Goal: Transaction & Acquisition: Book appointment/travel/reservation

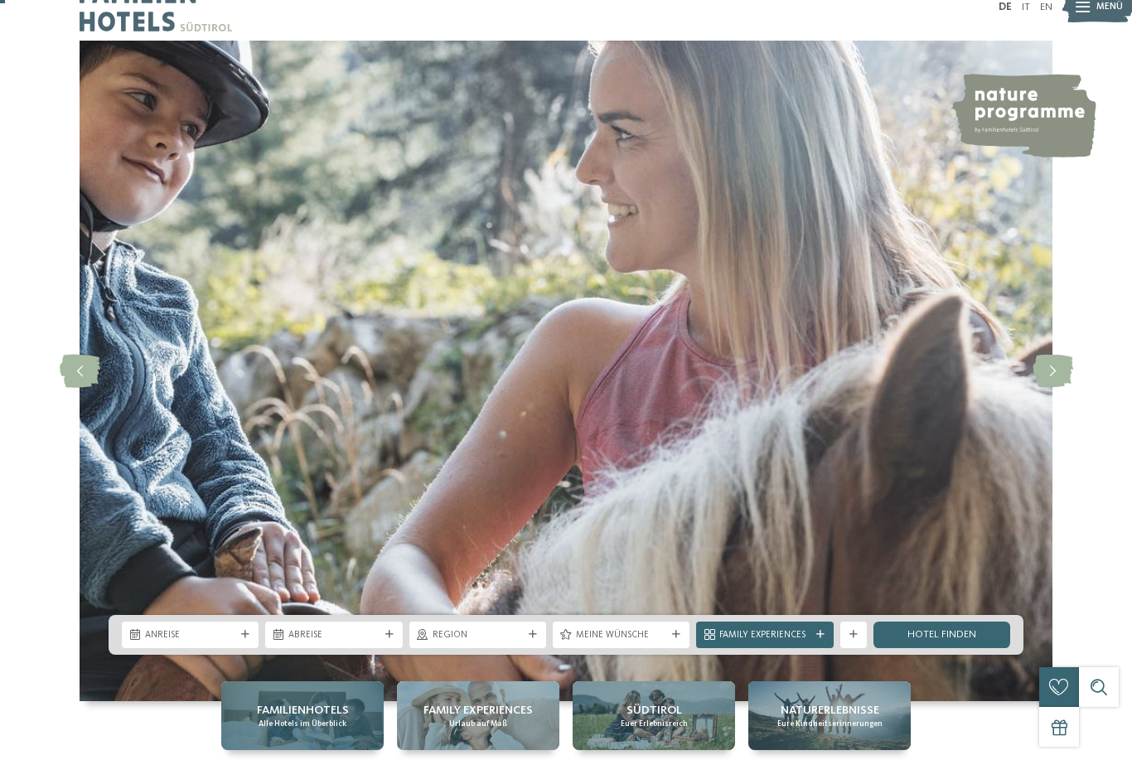
scroll to position [26, 0]
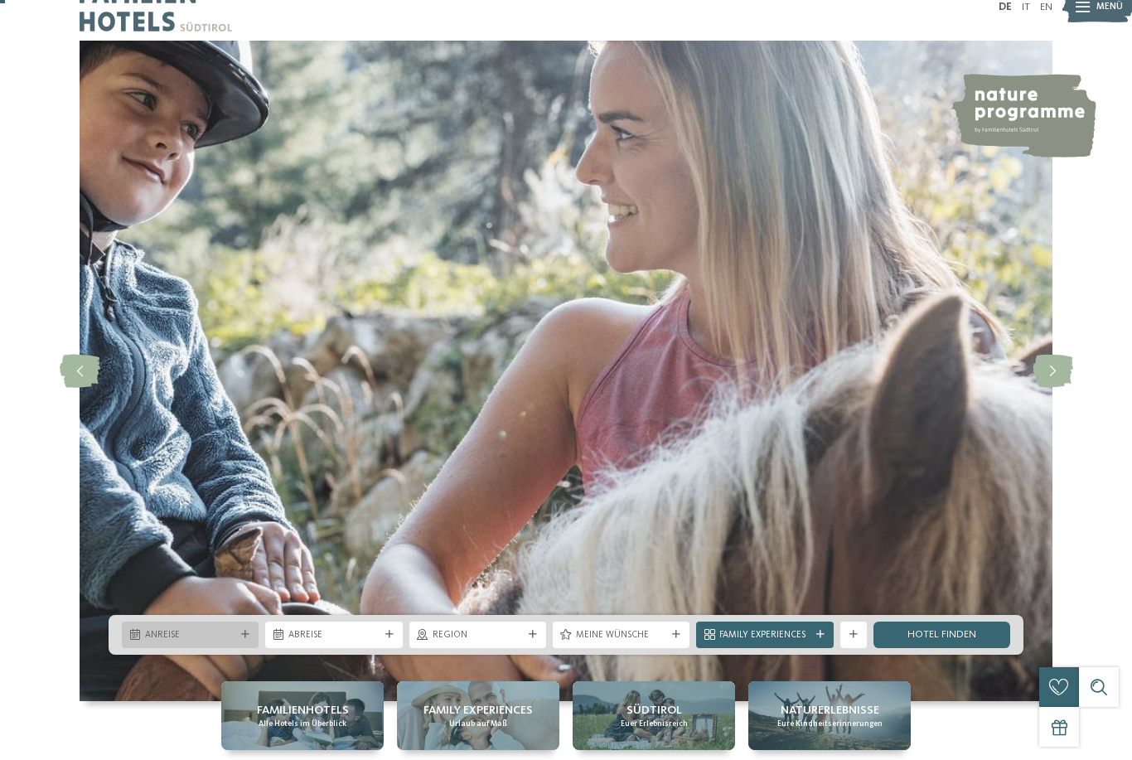
click at [235, 642] on span "Anreise" at bounding box center [190, 635] width 90 height 13
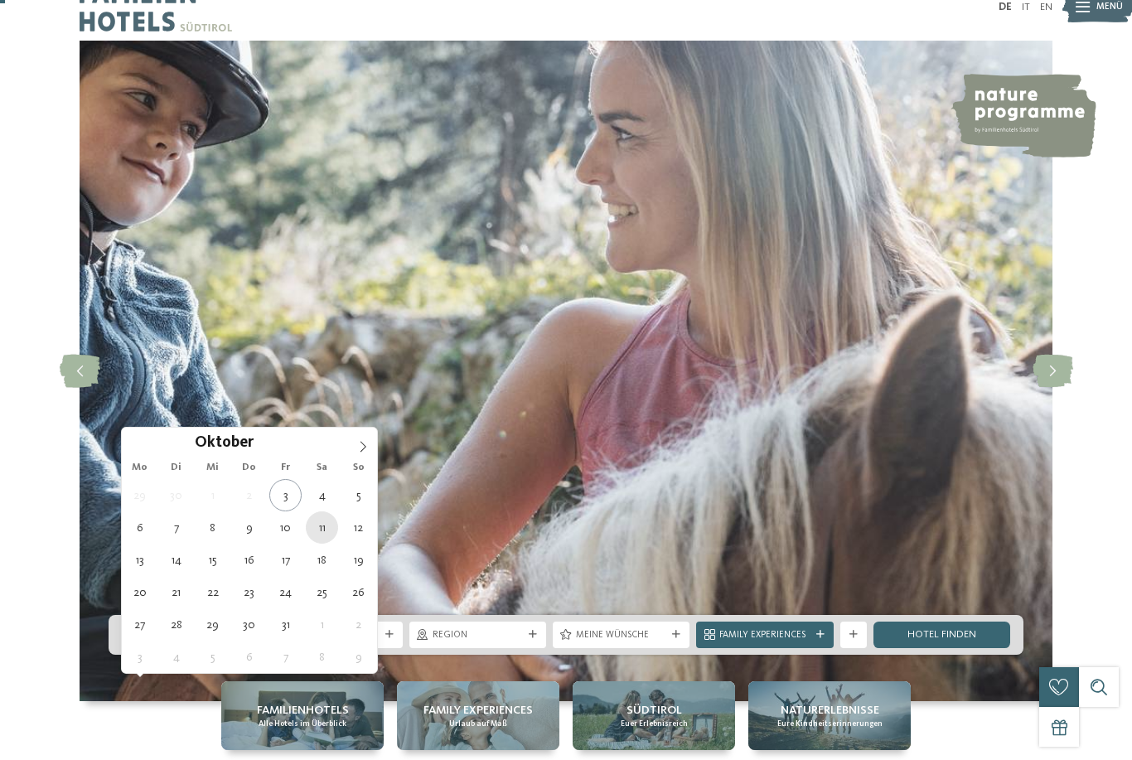
type div "11.10.2025"
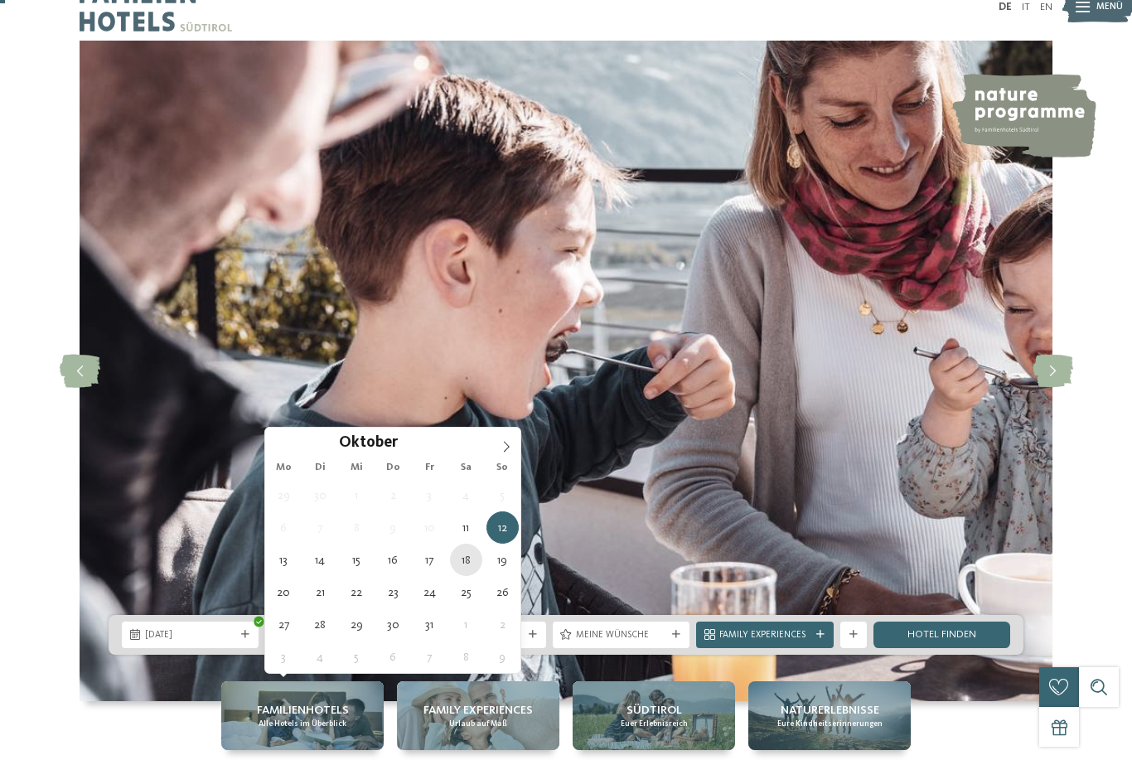
type div "18.10.2025"
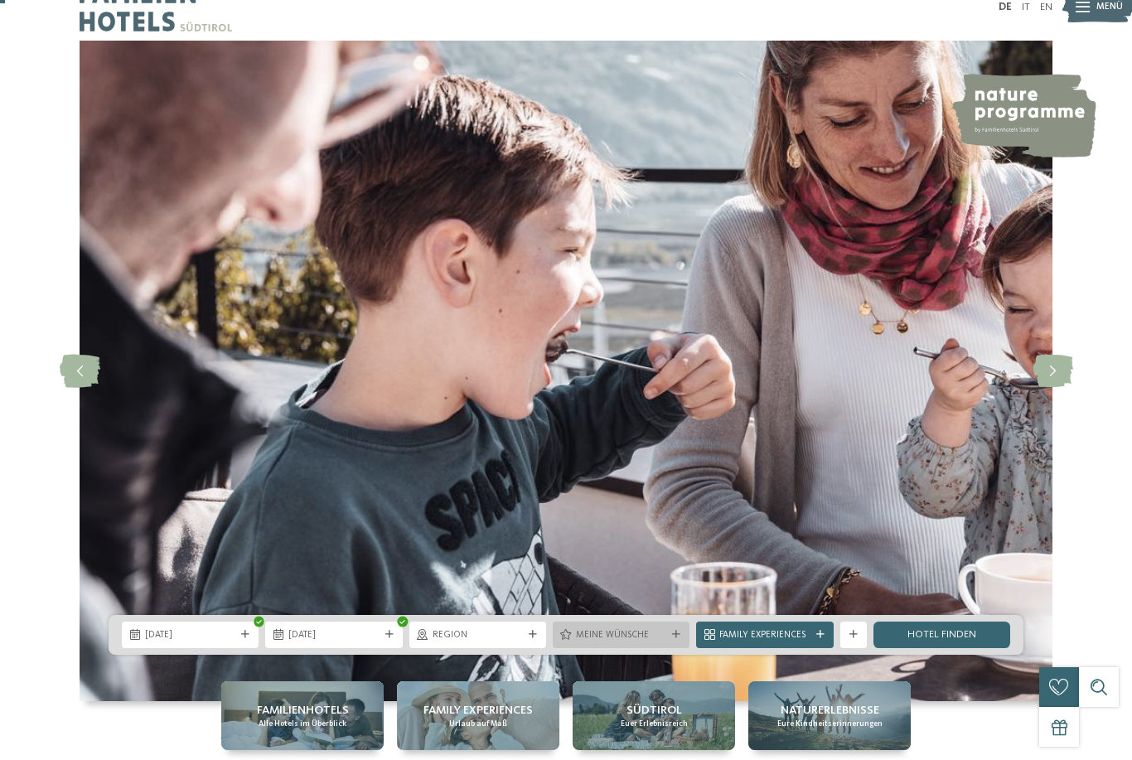
click at [577, 642] on span "Meine Wünsche" at bounding box center [621, 635] width 90 height 13
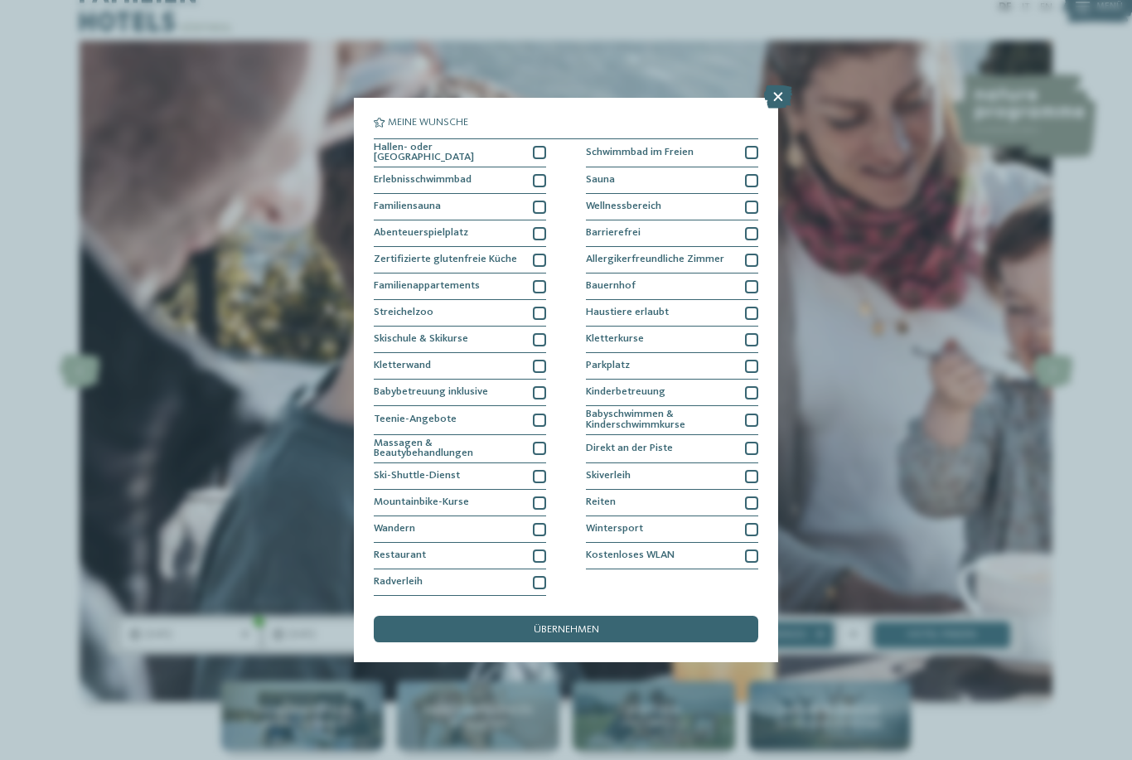
click at [577, 642] on span "Meine Wünsche" at bounding box center [621, 635] width 90 height 13
click at [893, 648] on link "Hotel finden" at bounding box center [942, 635] width 137 height 27
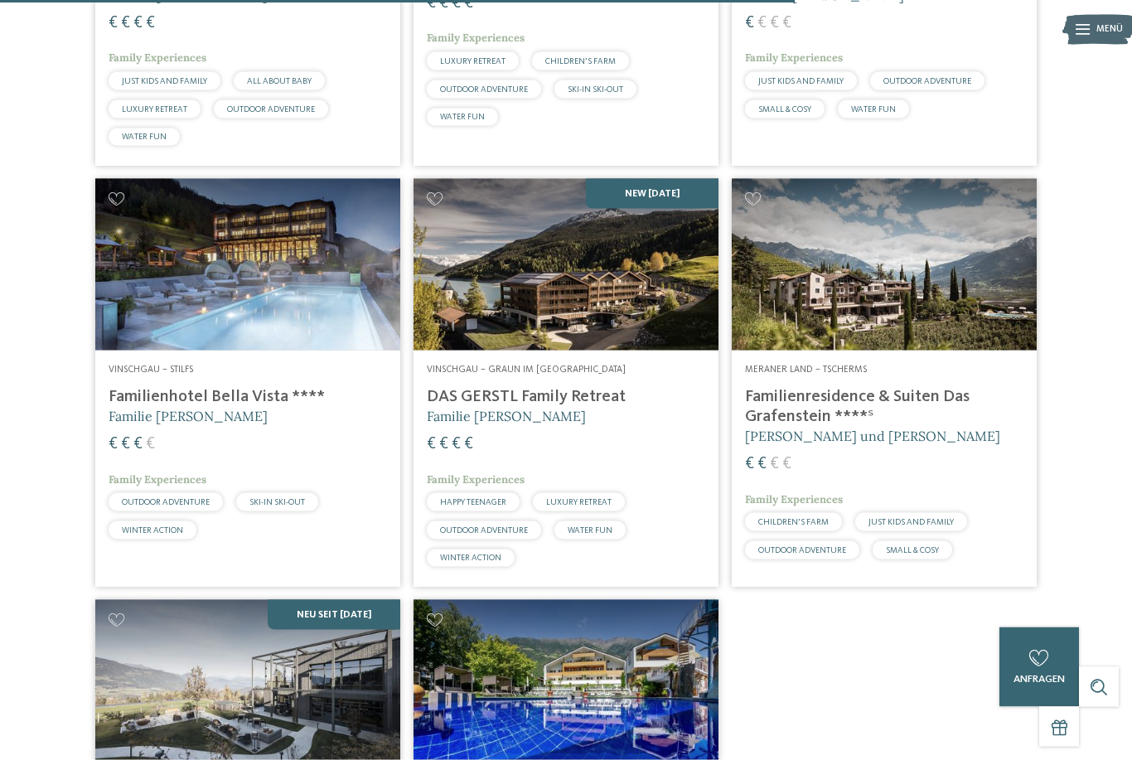
scroll to position [2462, 0]
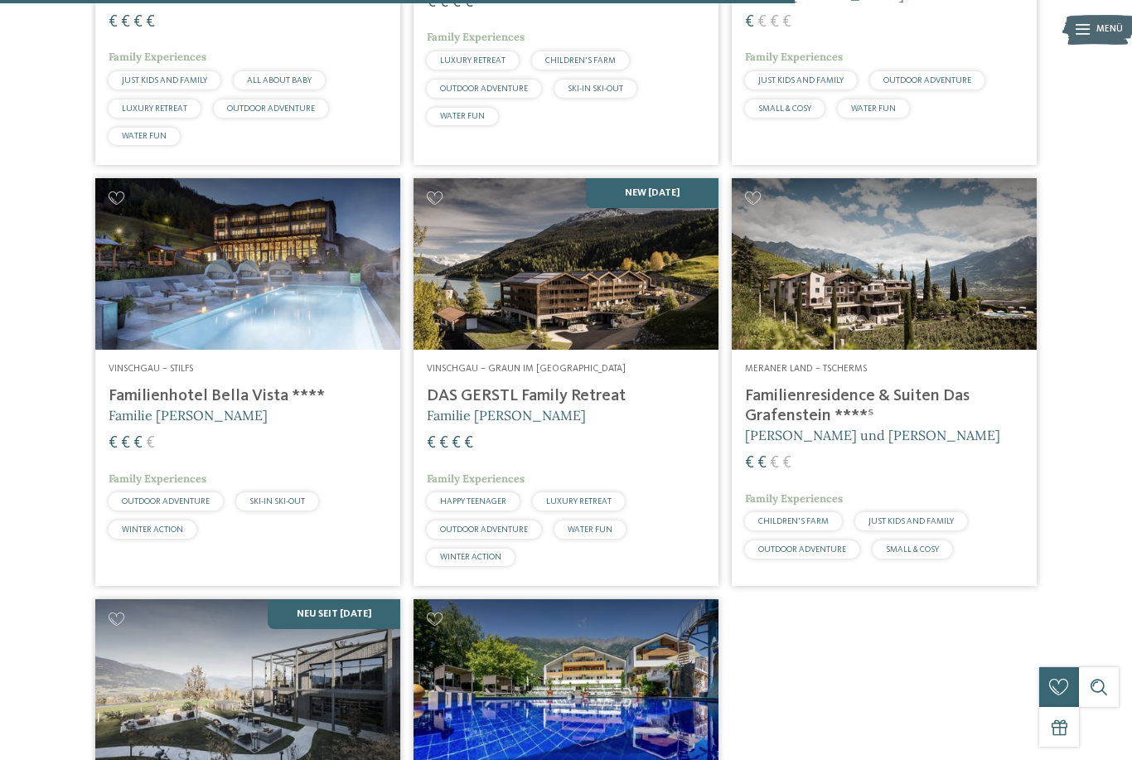
click at [626, 374] on span "Vinschgau – Graun im [GEOGRAPHIC_DATA]" at bounding box center [526, 369] width 199 height 10
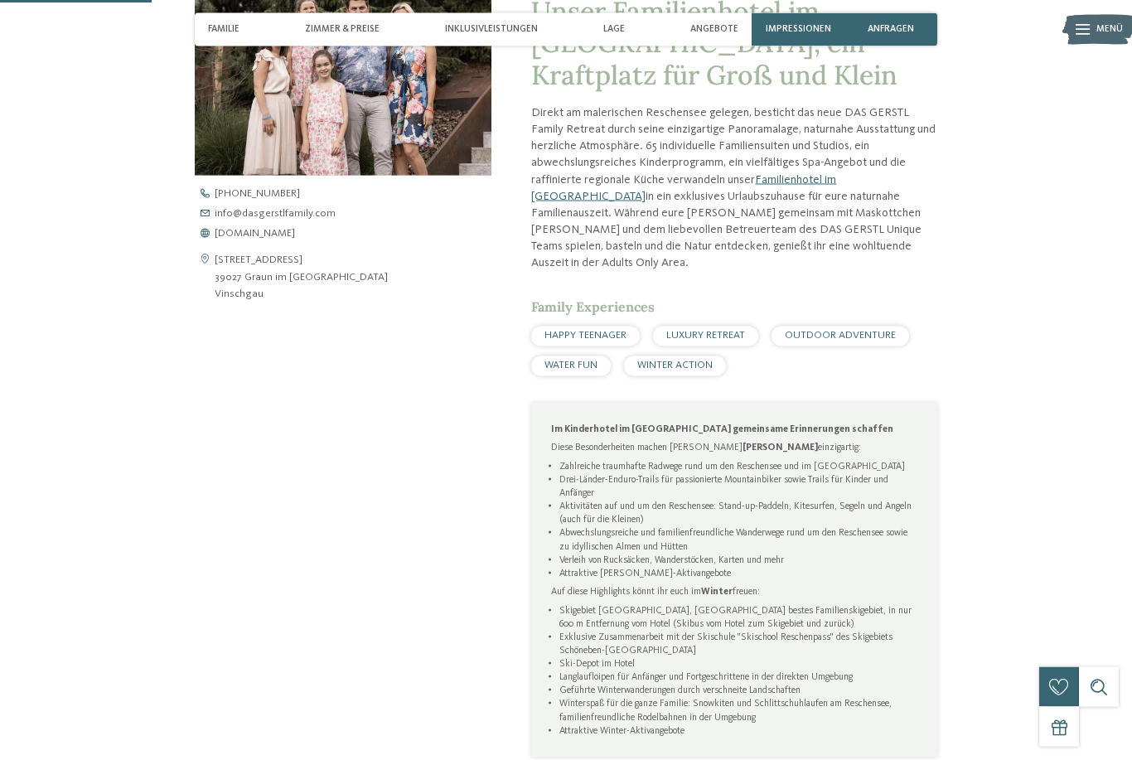
scroll to position [592, 0]
click at [295, 239] on span "www.dasgerstlfamily.com" at bounding box center [255, 233] width 80 height 11
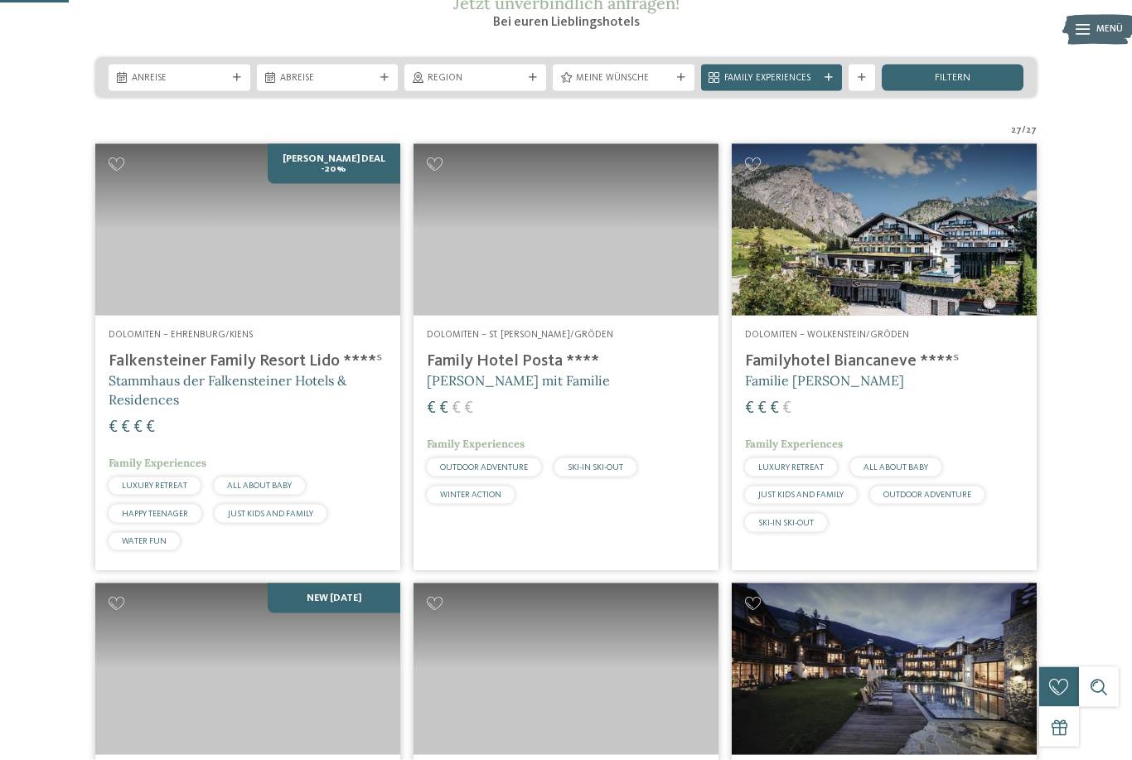
scroll to position [252, 0]
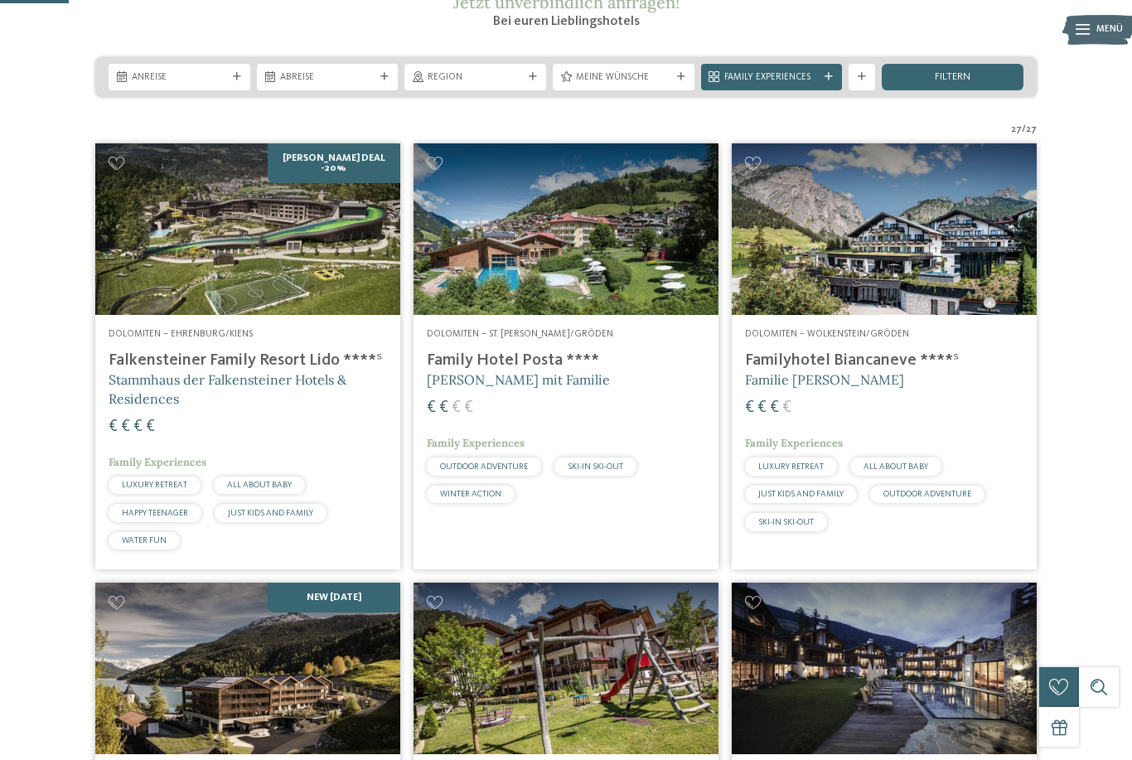
click at [593, 342] on address "Dolomiten – St. [PERSON_NAME]/Gröden" at bounding box center [566, 334] width 279 height 13
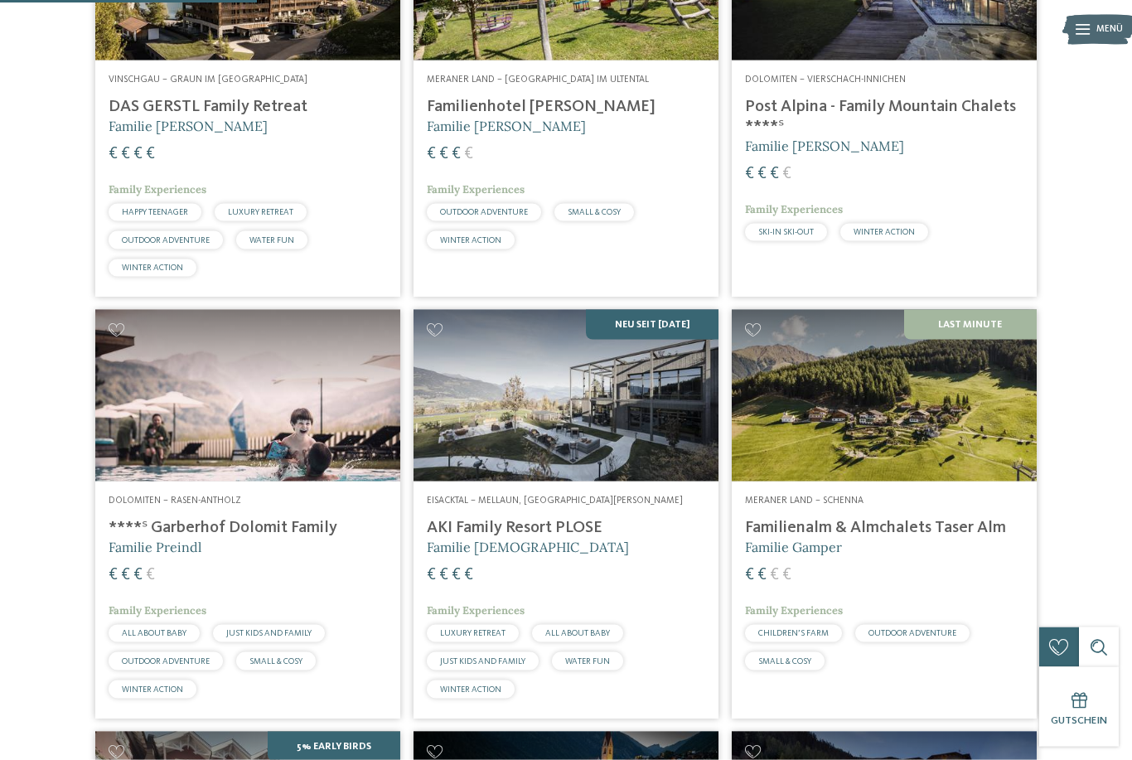
scroll to position [1013, 0]
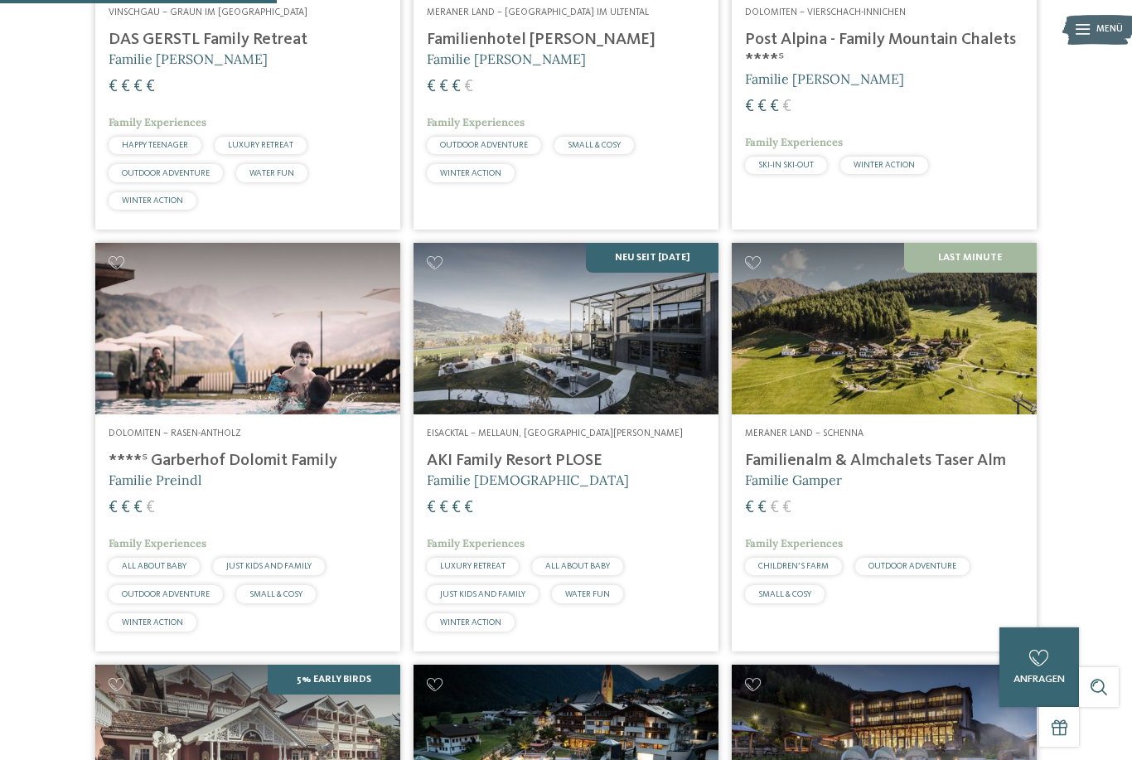
click at [846, 371] on img at bounding box center [884, 329] width 305 height 172
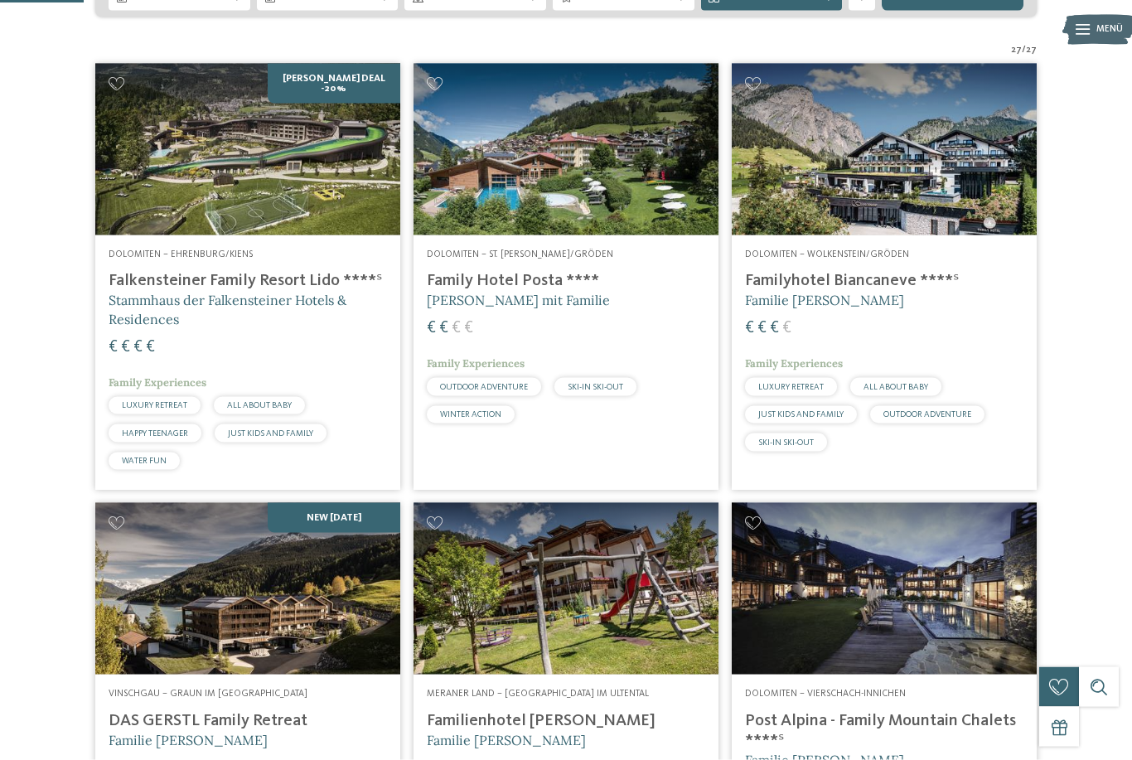
scroll to position [309, 0]
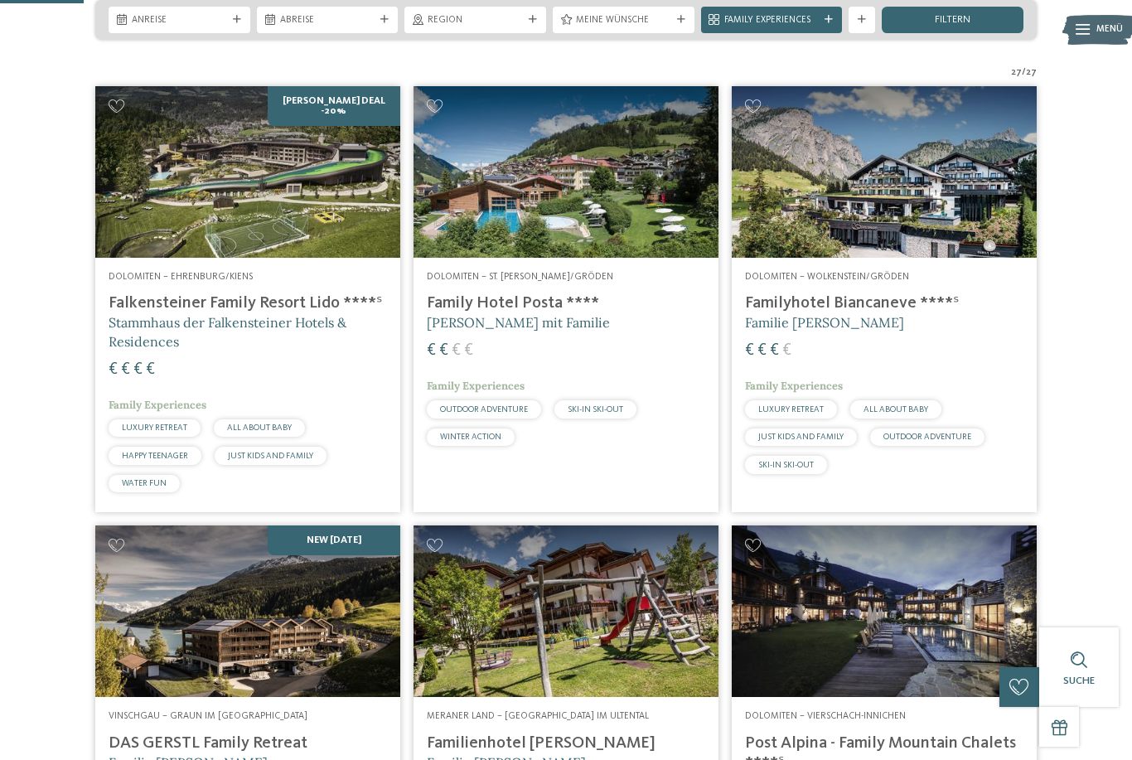
click at [838, 313] on h4 "Familyhotel Biancaneve ****ˢ" at bounding box center [884, 303] width 279 height 20
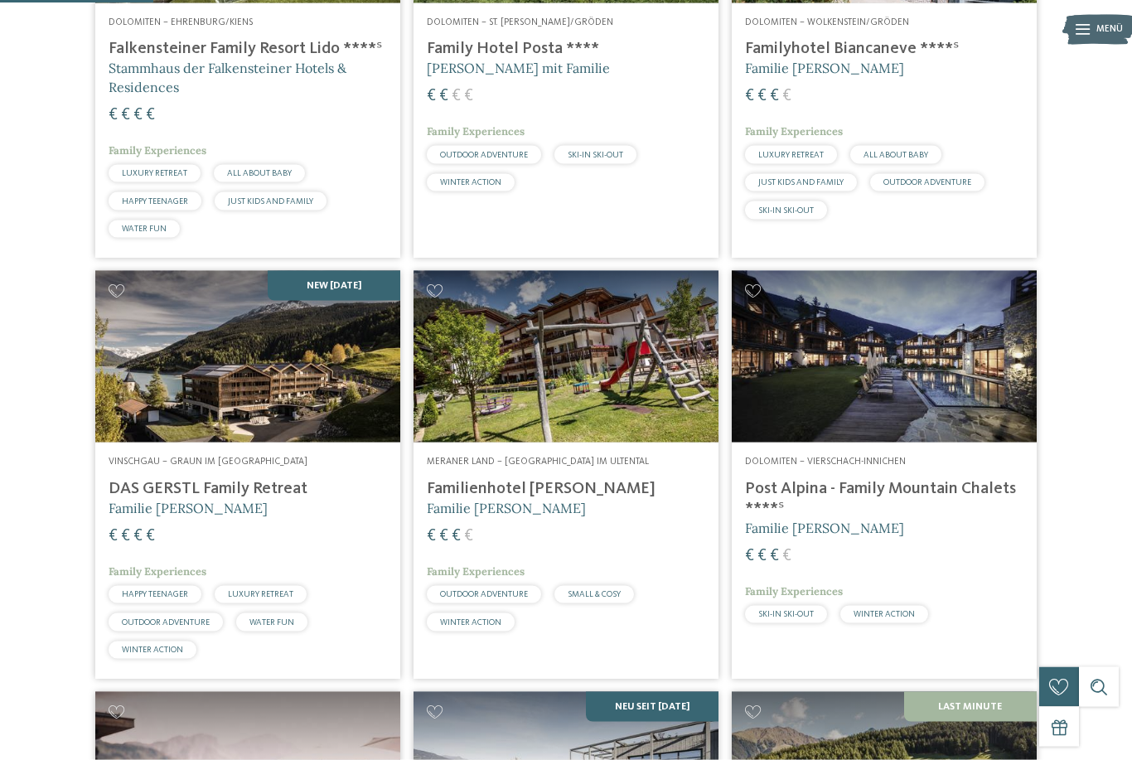
scroll to position [566, 0]
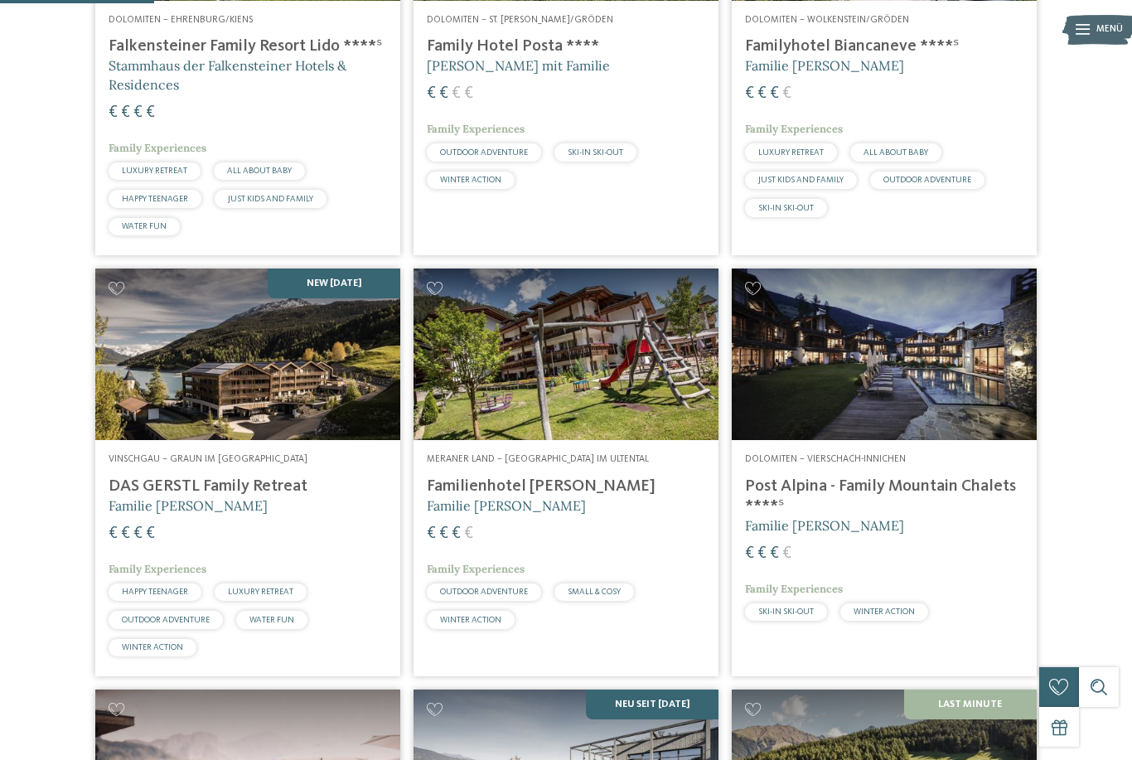
click at [783, 516] on h4 "Post Alpina - Family Mountain Chalets ****ˢ" at bounding box center [884, 497] width 279 height 40
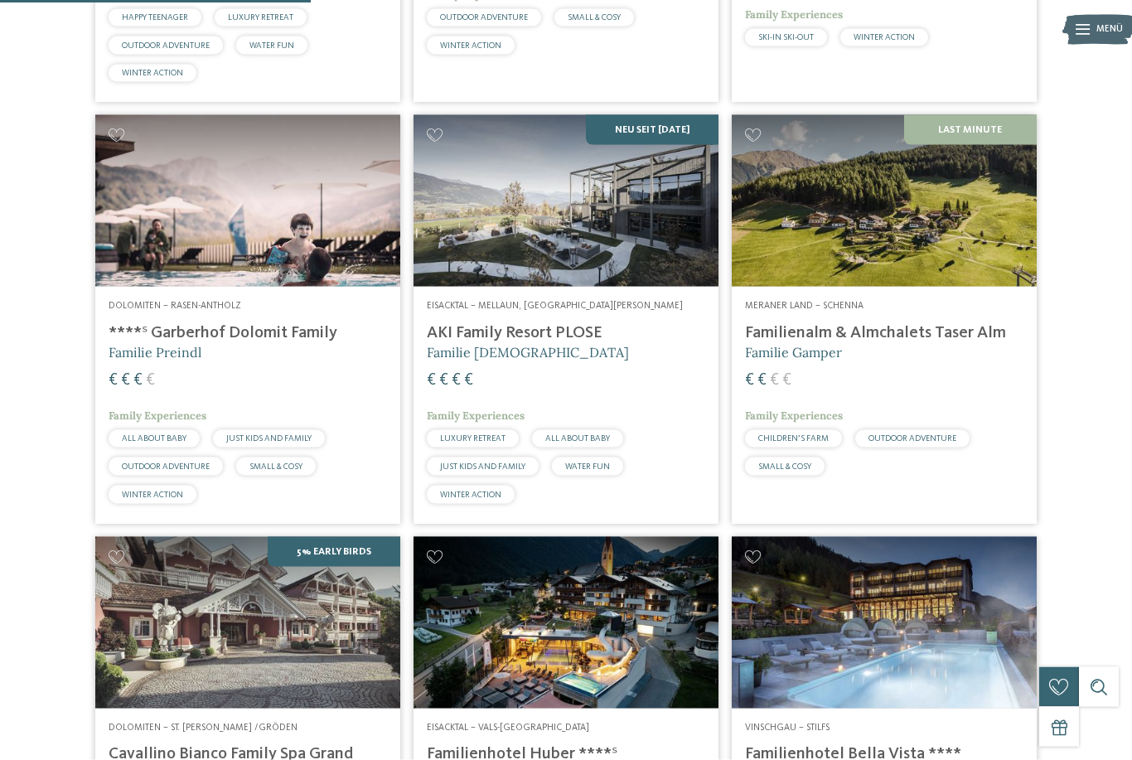
scroll to position [1143, 0]
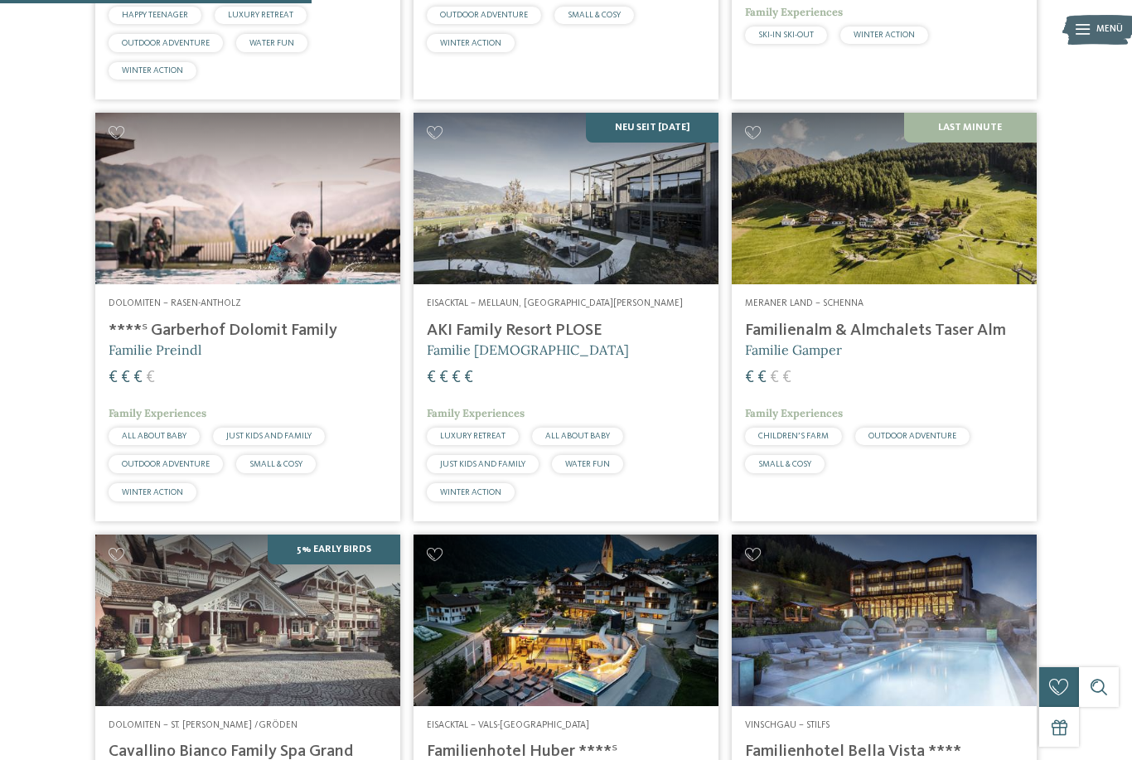
click at [283, 359] on h5 "Familie Preindl" at bounding box center [248, 350] width 279 height 18
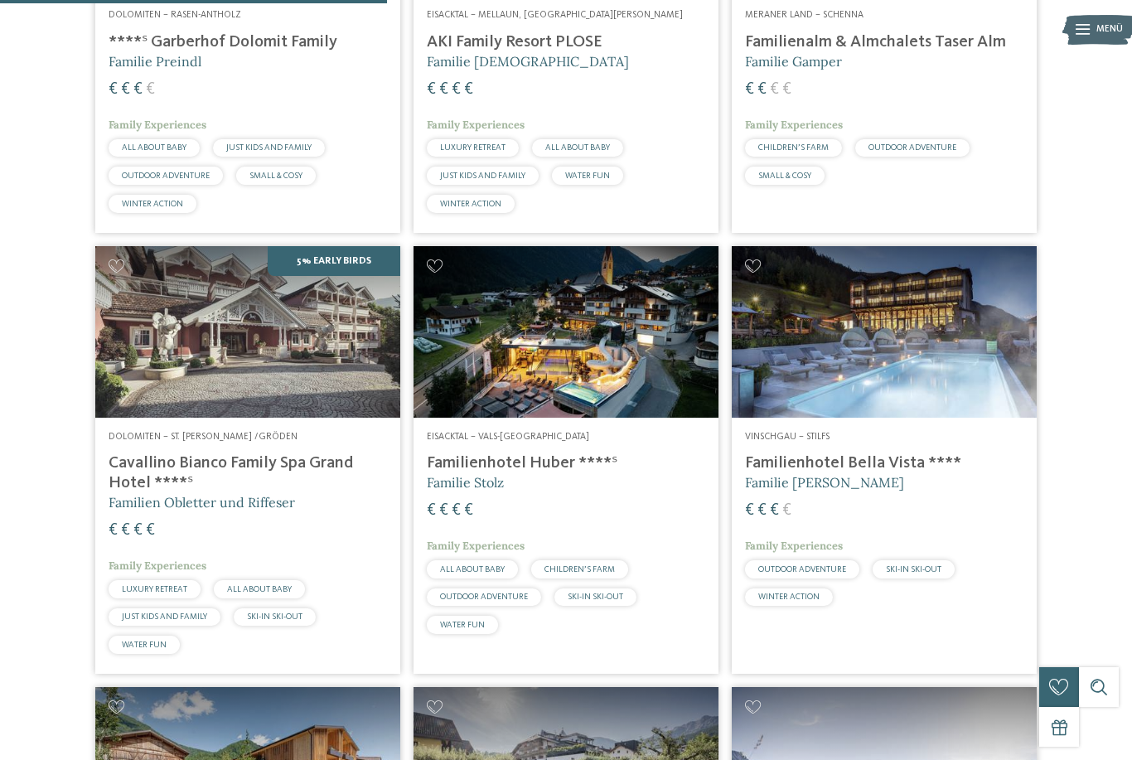
scroll to position [1445, 0]
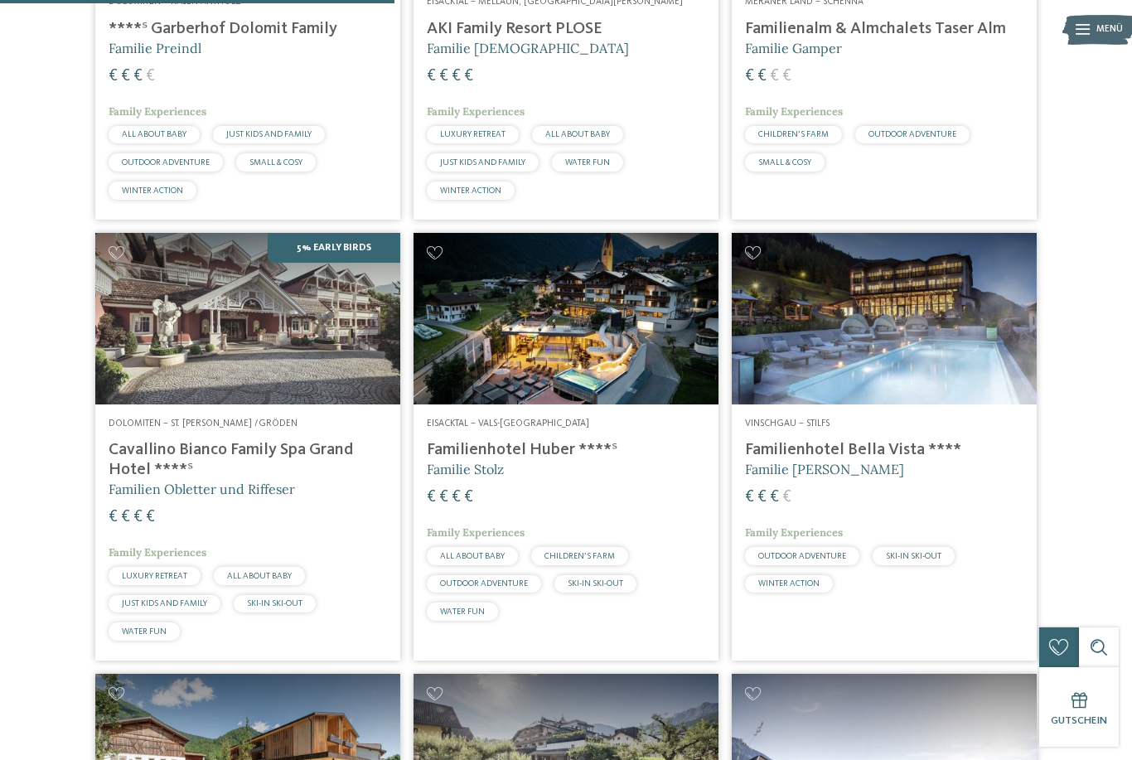
click at [830, 460] on h4 "Familienhotel Bella Vista ****" at bounding box center [884, 450] width 279 height 20
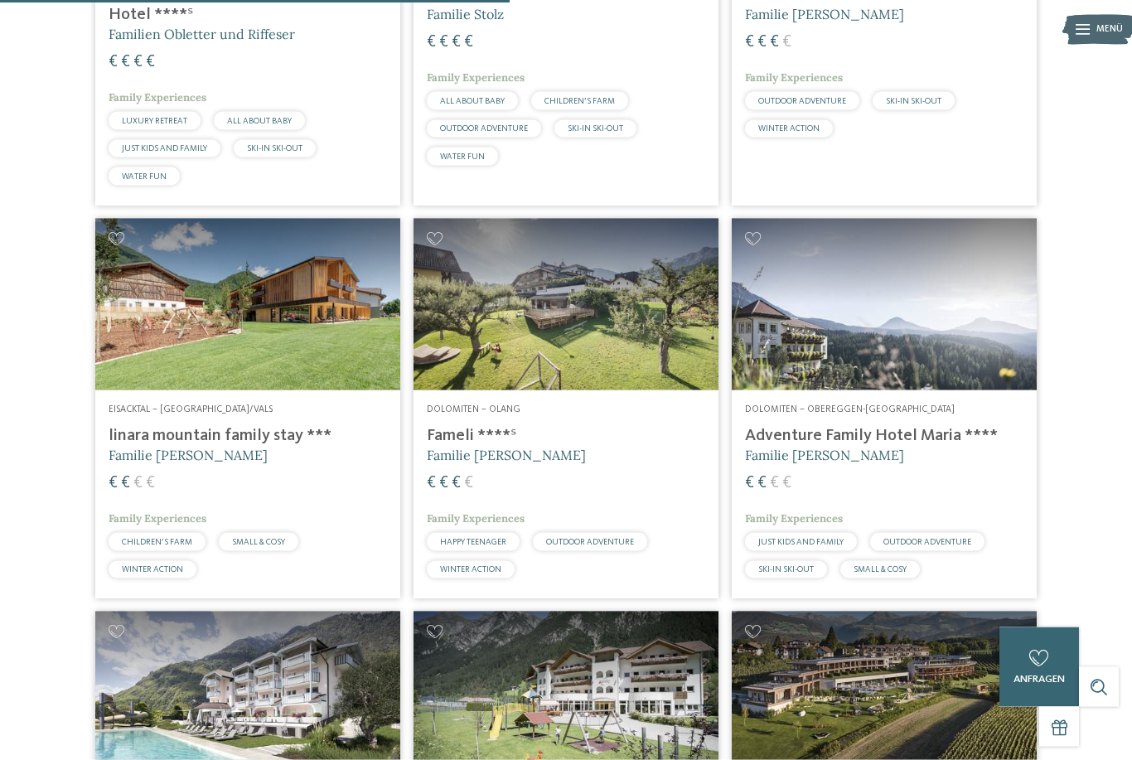
scroll to position [1902, 0]
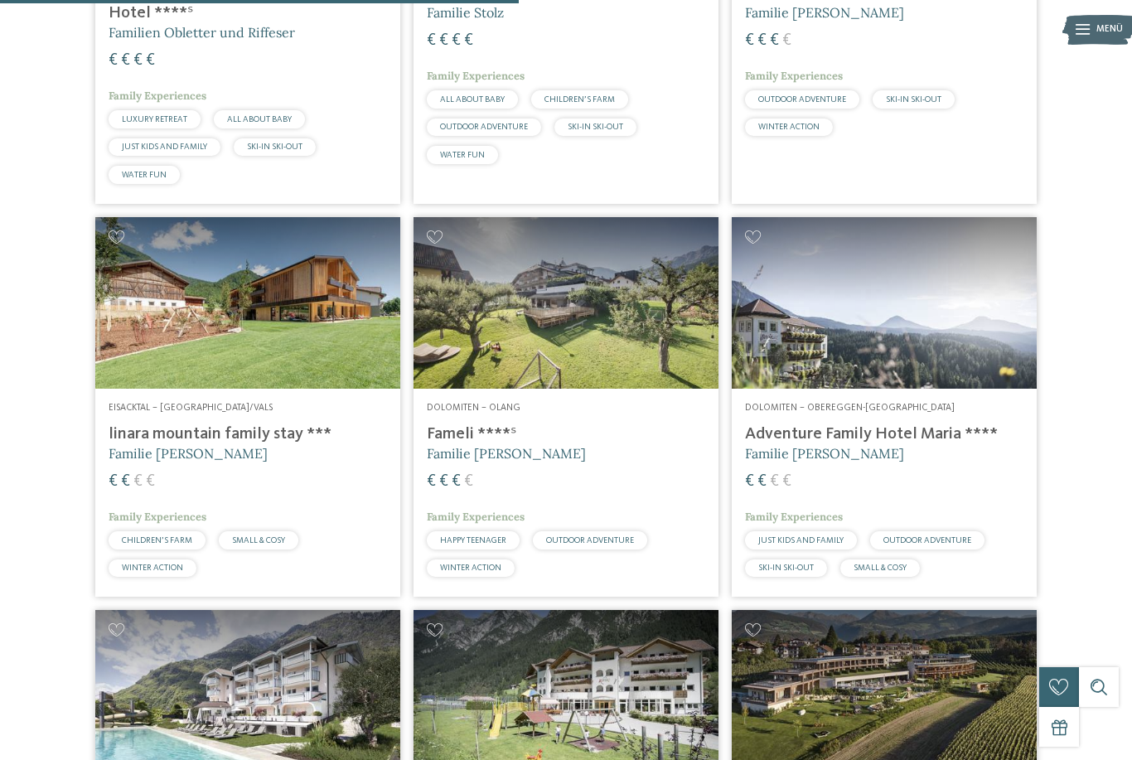
click at [300, 444] on h4 "linara mountain family stay ***" at bounding box center [248, 434] width 279 height 20
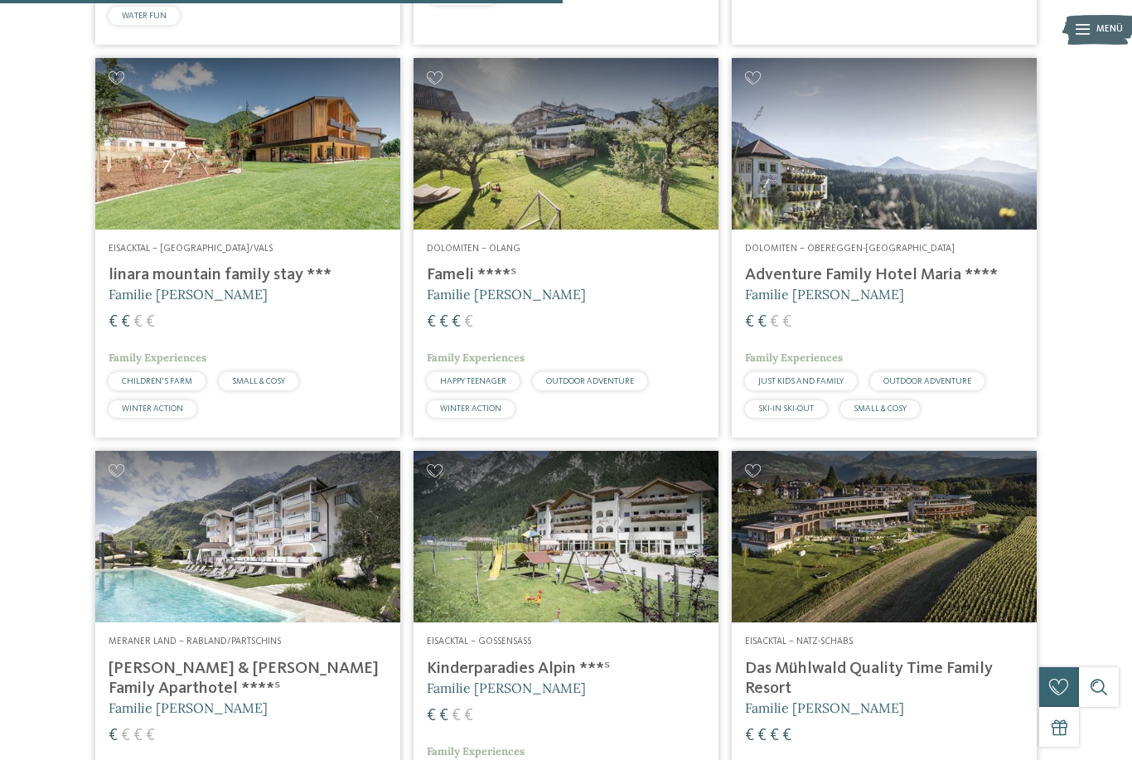
scroll to position [2060, 0]
click at [468, 303] on span "Familie Gasser" at bounding box center [506, 295] width 159 height 17
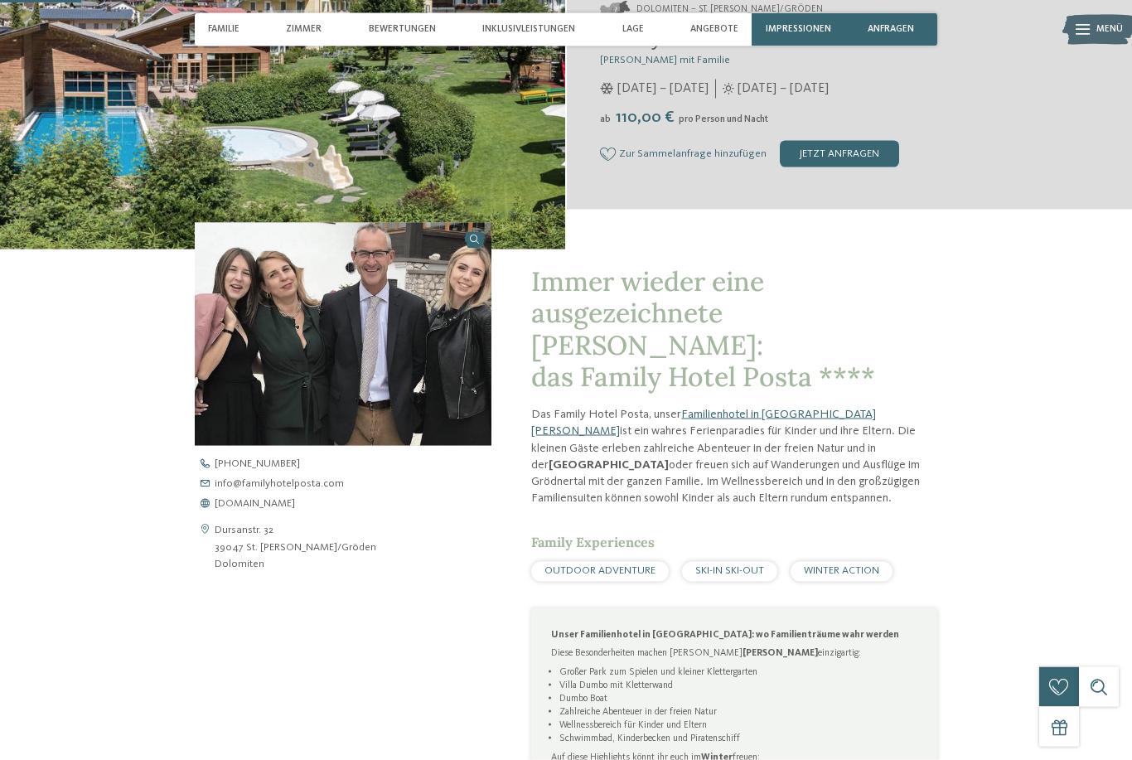
scroll to position [323, 0]
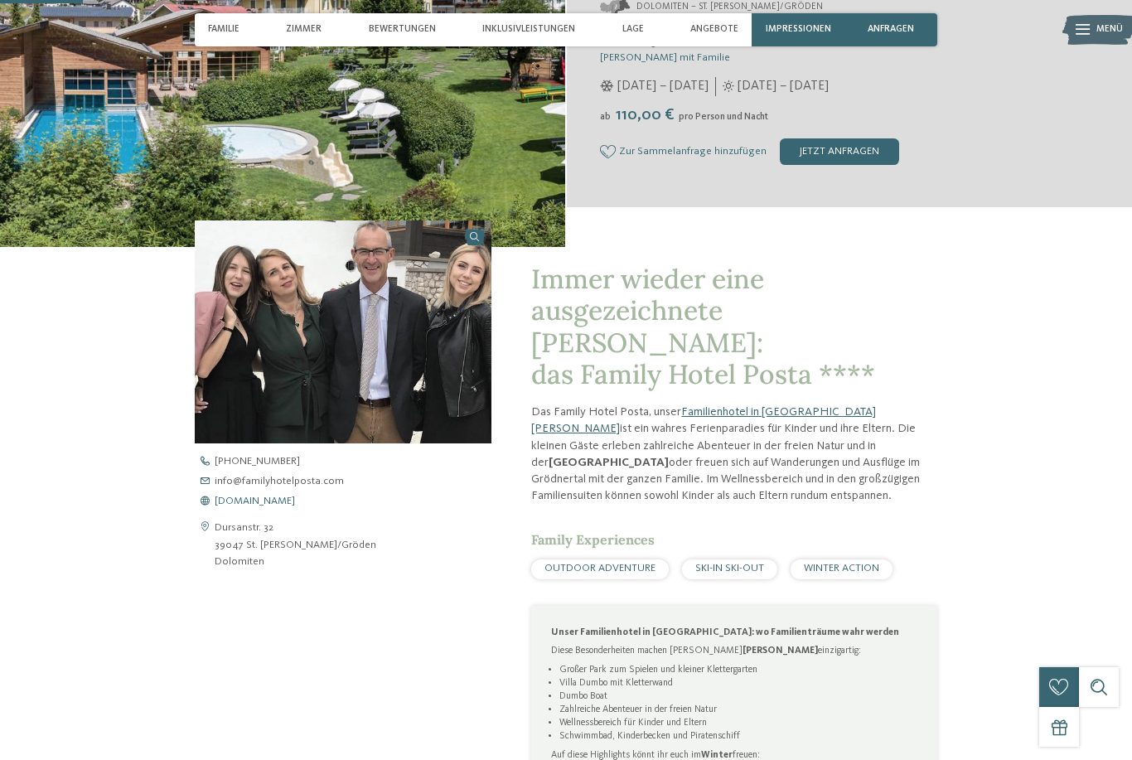
click at [295, 507] on span "www.familyhotelposta.com" at bounding box center [255, 502] width 80 height 11
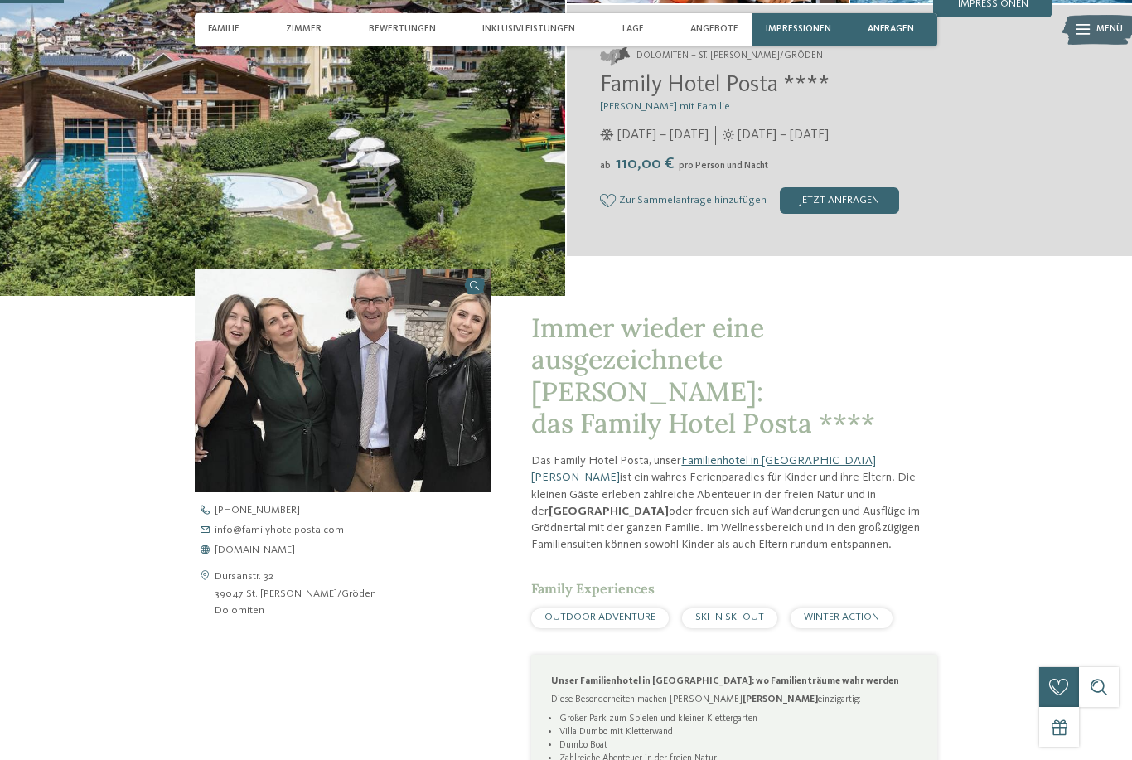
scroll to position [243, 0]
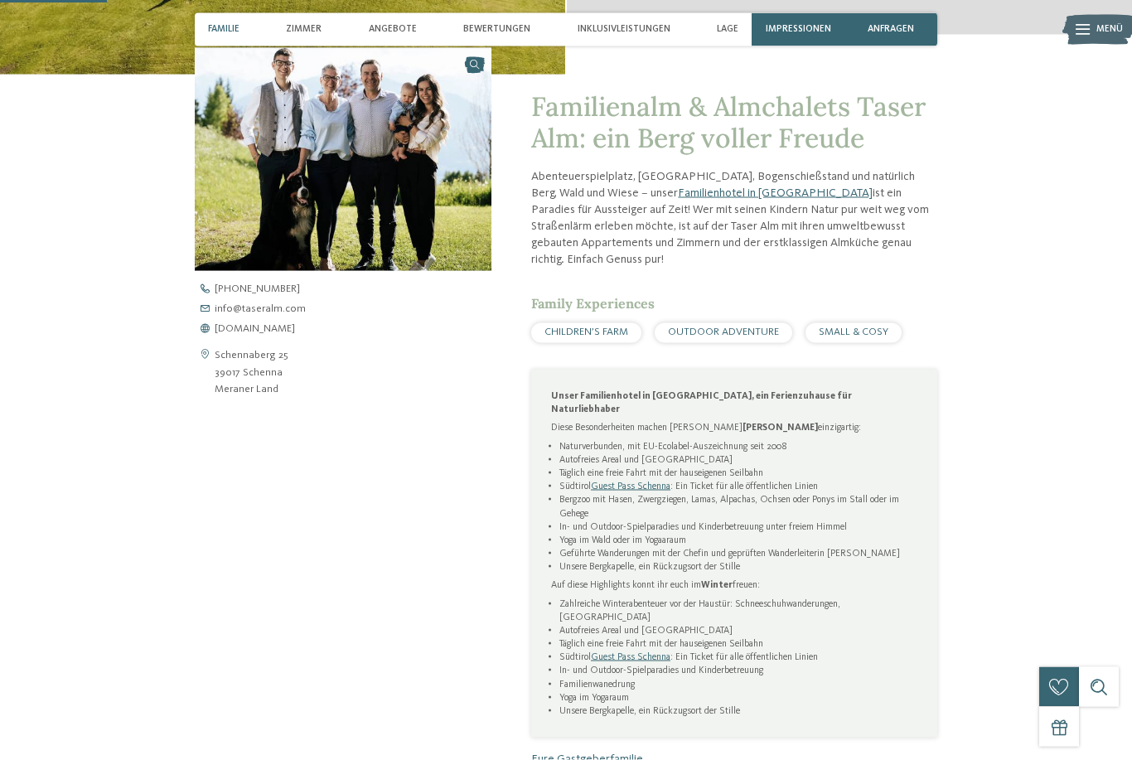
scroll to position [505, 0]
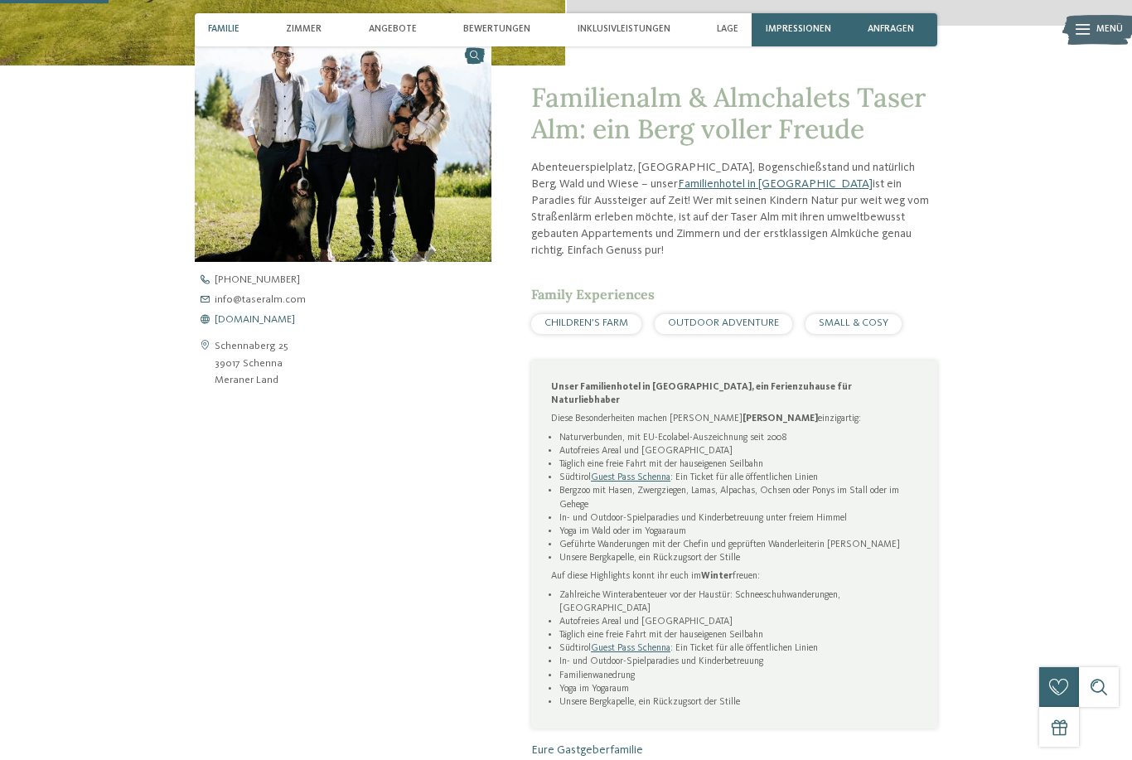
click at [278, 326] on span "www.taseralm.com" at bounding box center [255, 320] width 80 height 11
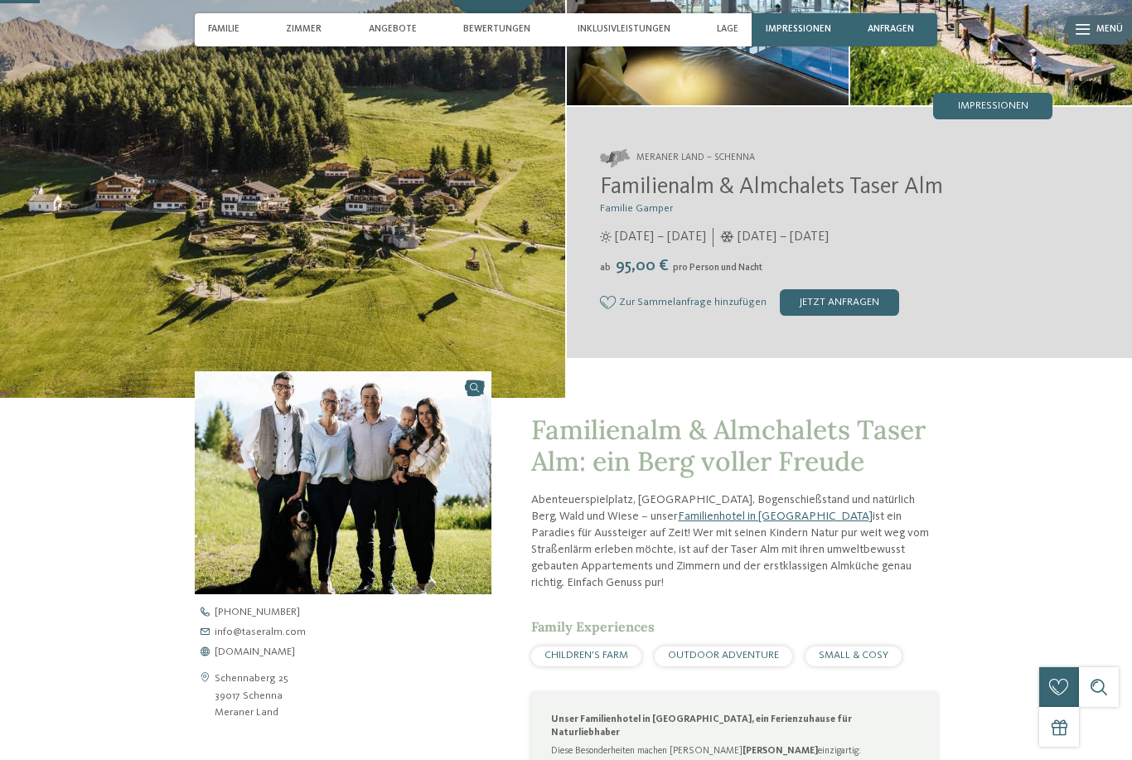
scroll to position [186, 0]
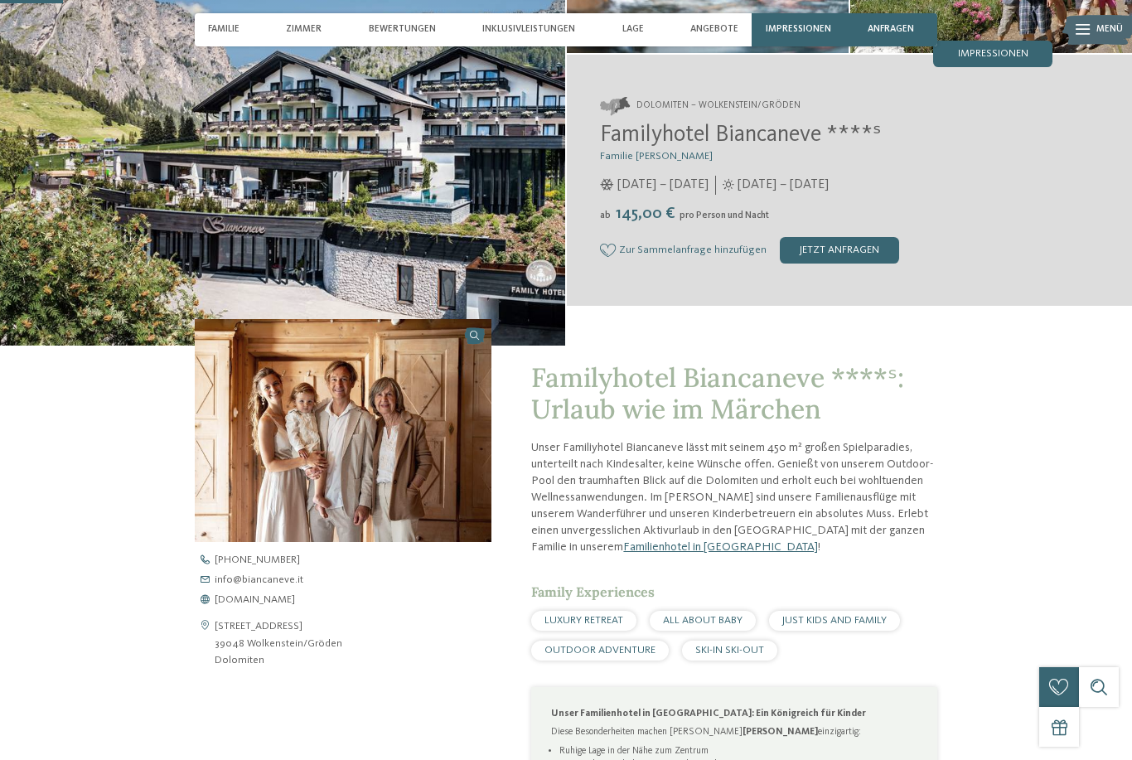
scroll to position [224, 0]
click at [252, 607] on span "www.biancaneve.it" at bounding box center [255, 601] width 80 height 11
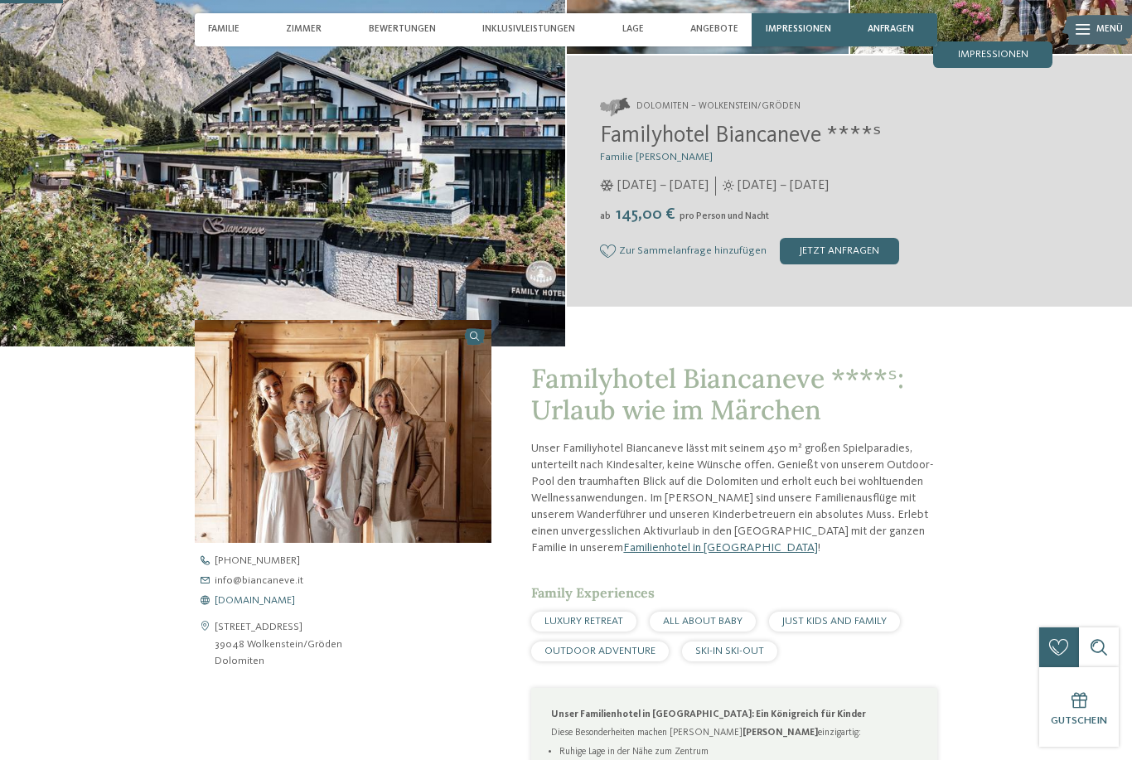
scroll to position [250, 0]
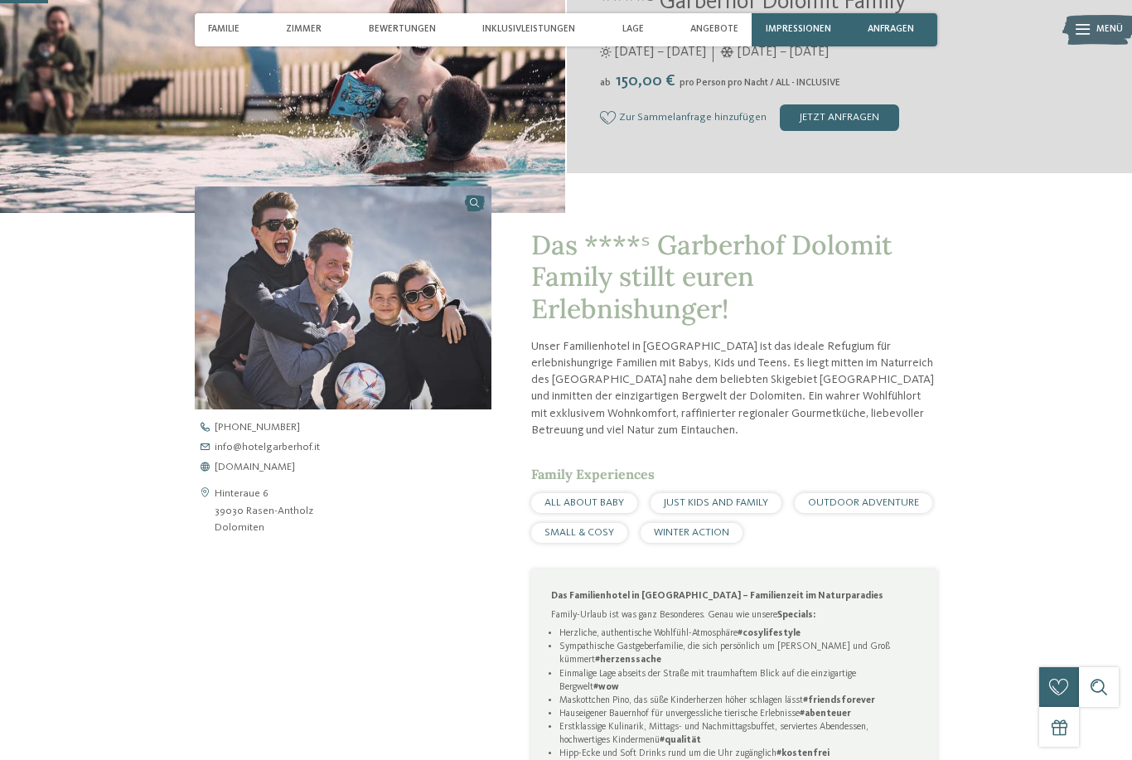
scroll to position [421, 0]
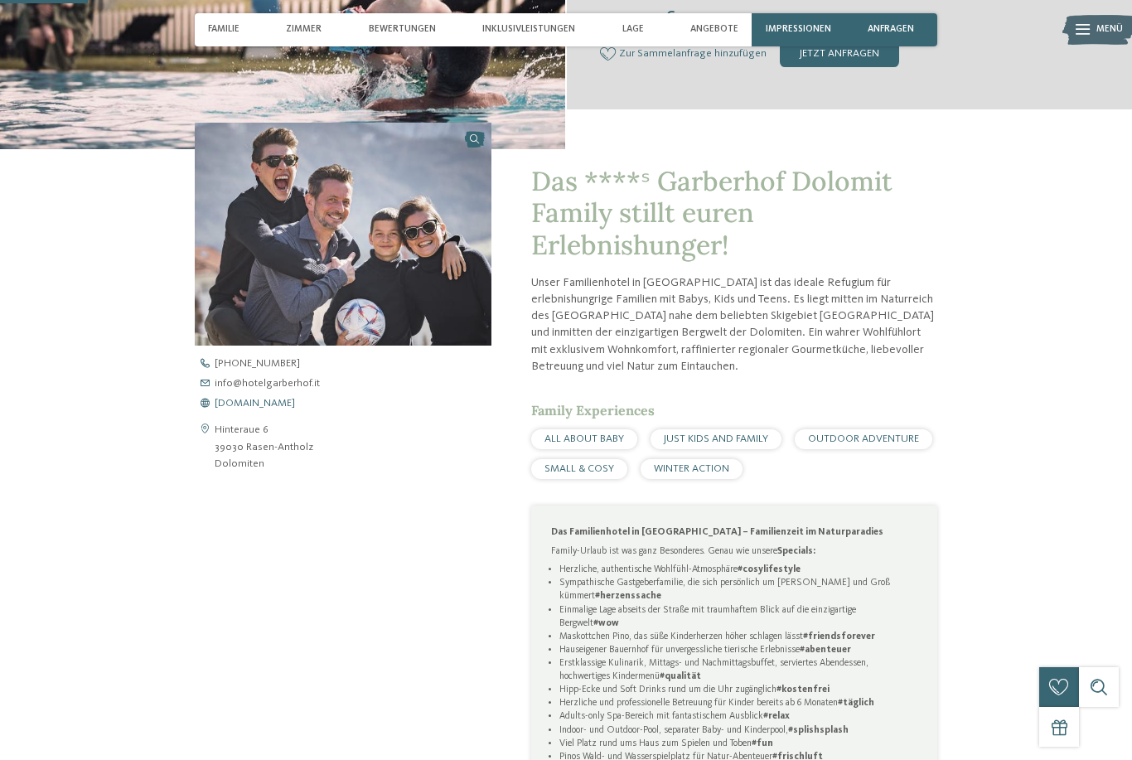
click at [279, 409] on span "www.hotelgarberhof.it" at bounding box center [255, 404] width 80 height 11
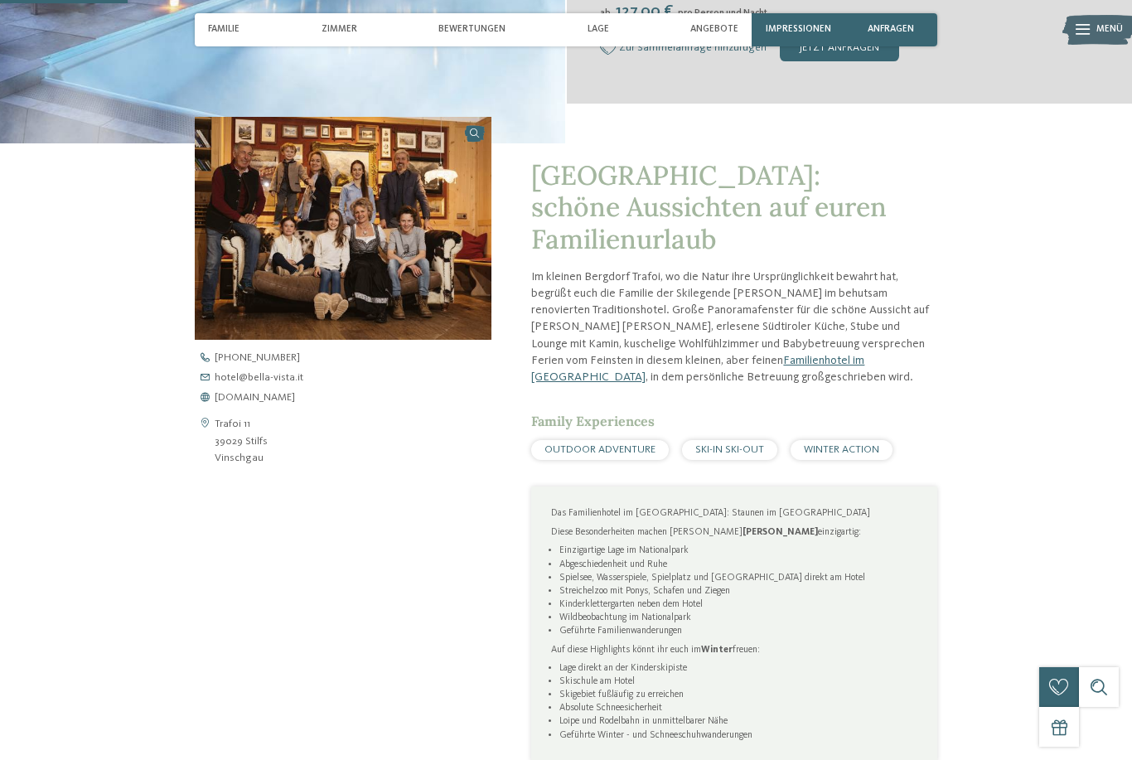
scroll to position [462, 0]
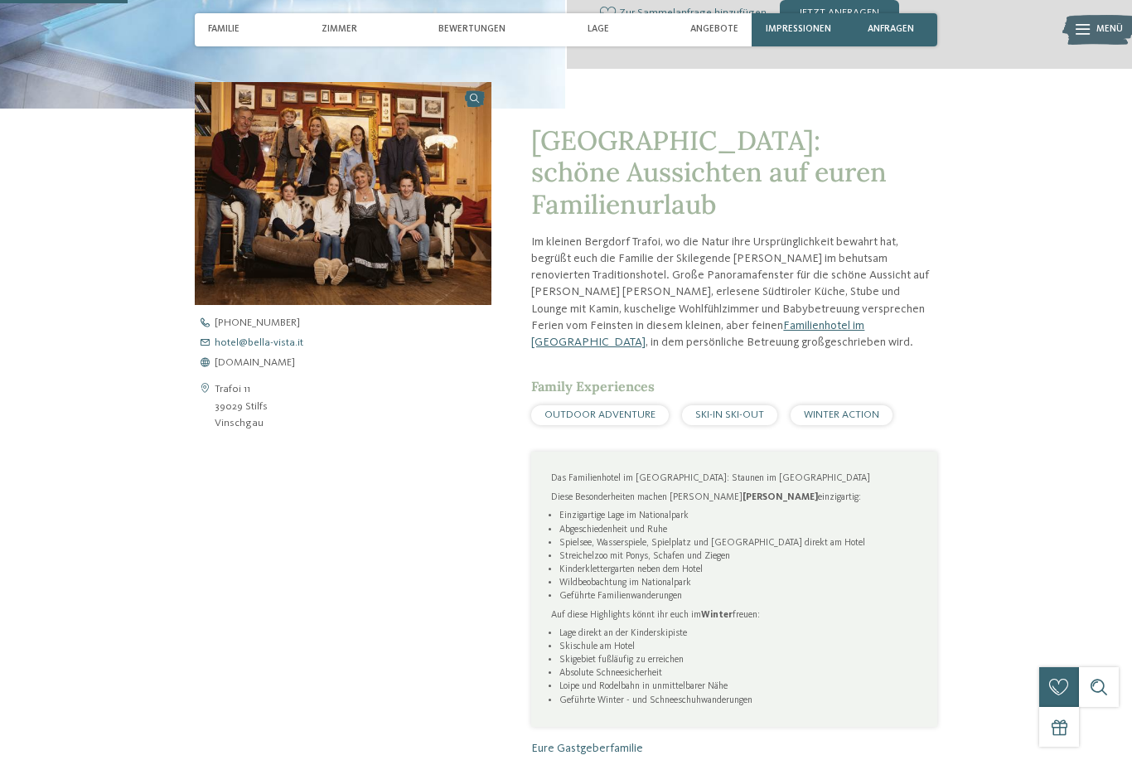
click at [260, 349] on span "hotel@ no-spam. bella-vista. no-spam. it" at bounding box center [259, 343] width 89 height 11
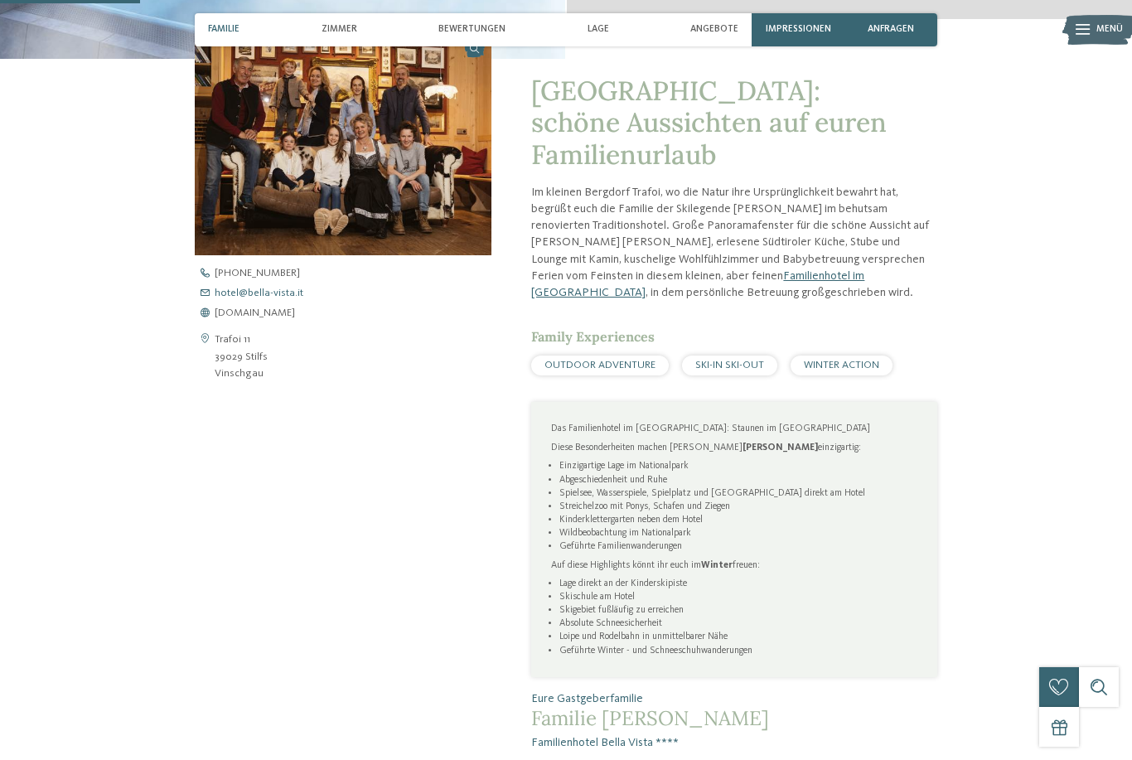
scroll to position [515, 0]
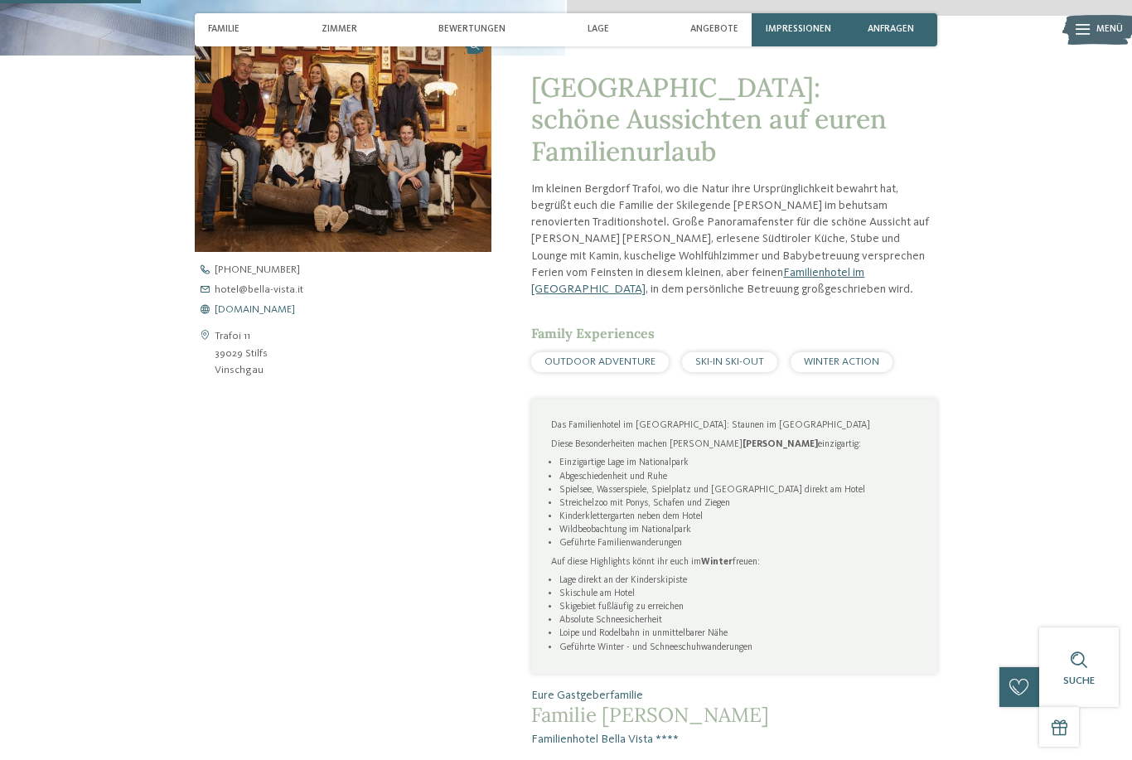
click at [275, 316] on span "www.bella-vista.it" at bounding box center [255, 310] width 80 height 11
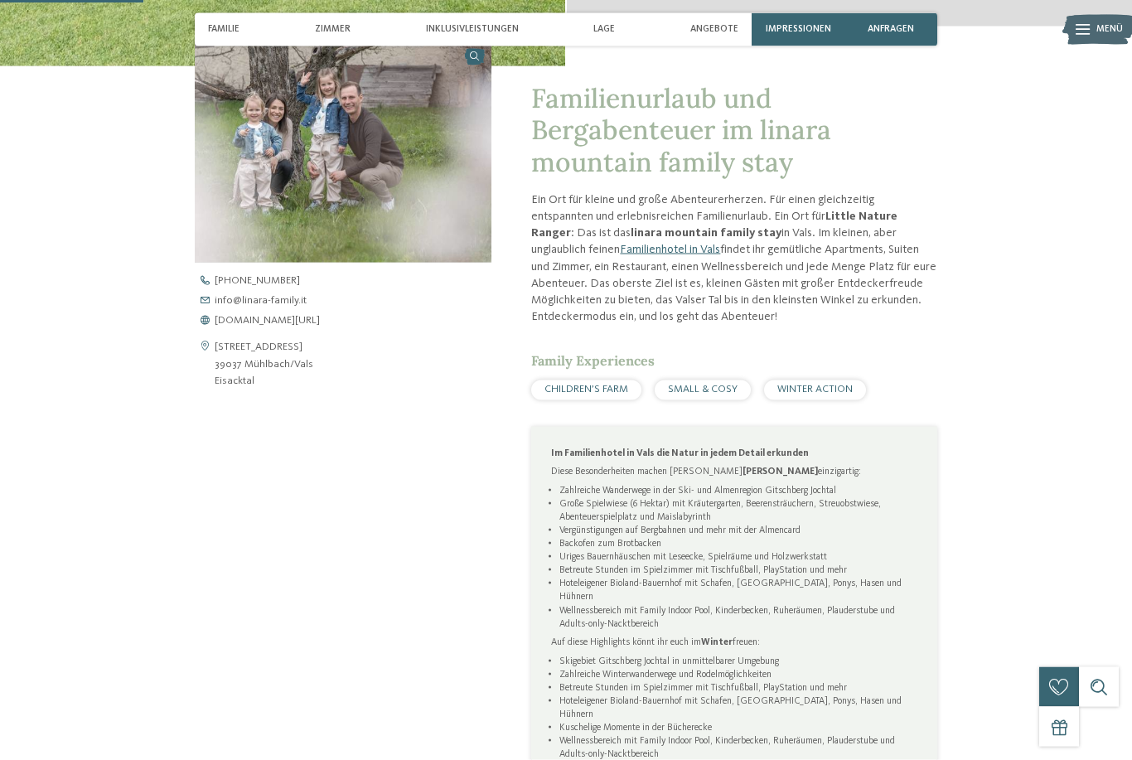
scroll to position [570, 0]
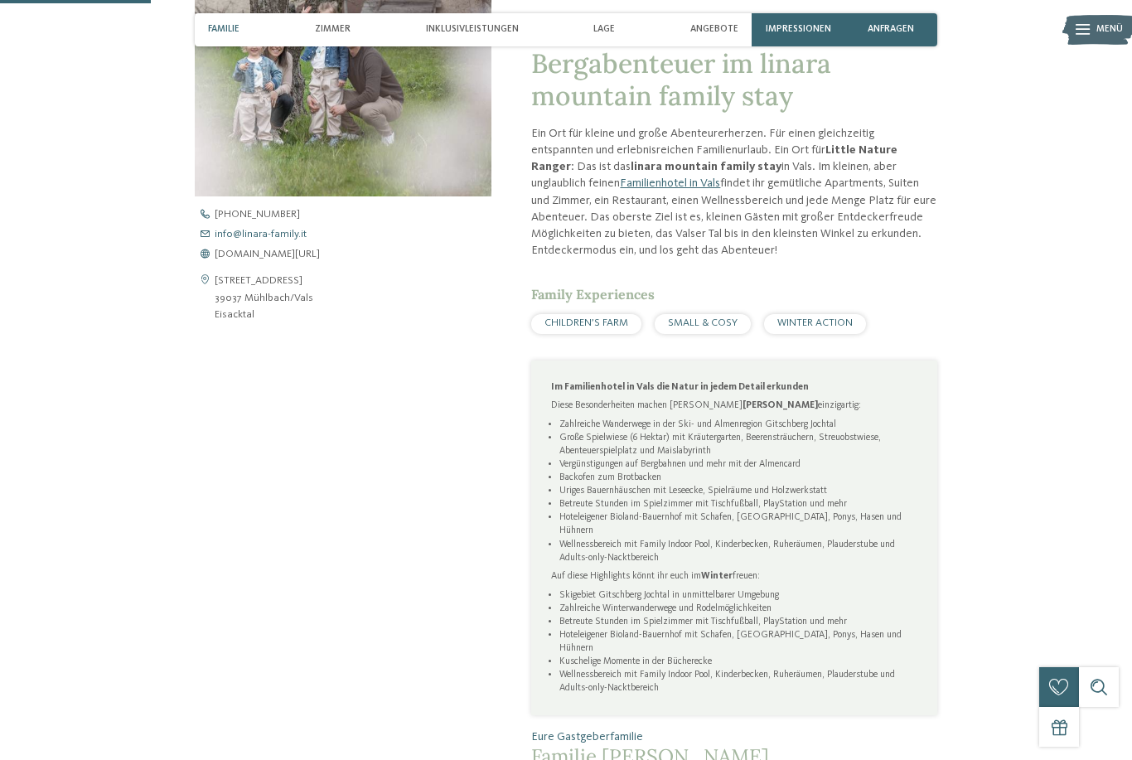
click at [307, 240] on link "info@ no-spam. linara-family. no-spam. it" at bounding box center [355, 235] width 321 height 11
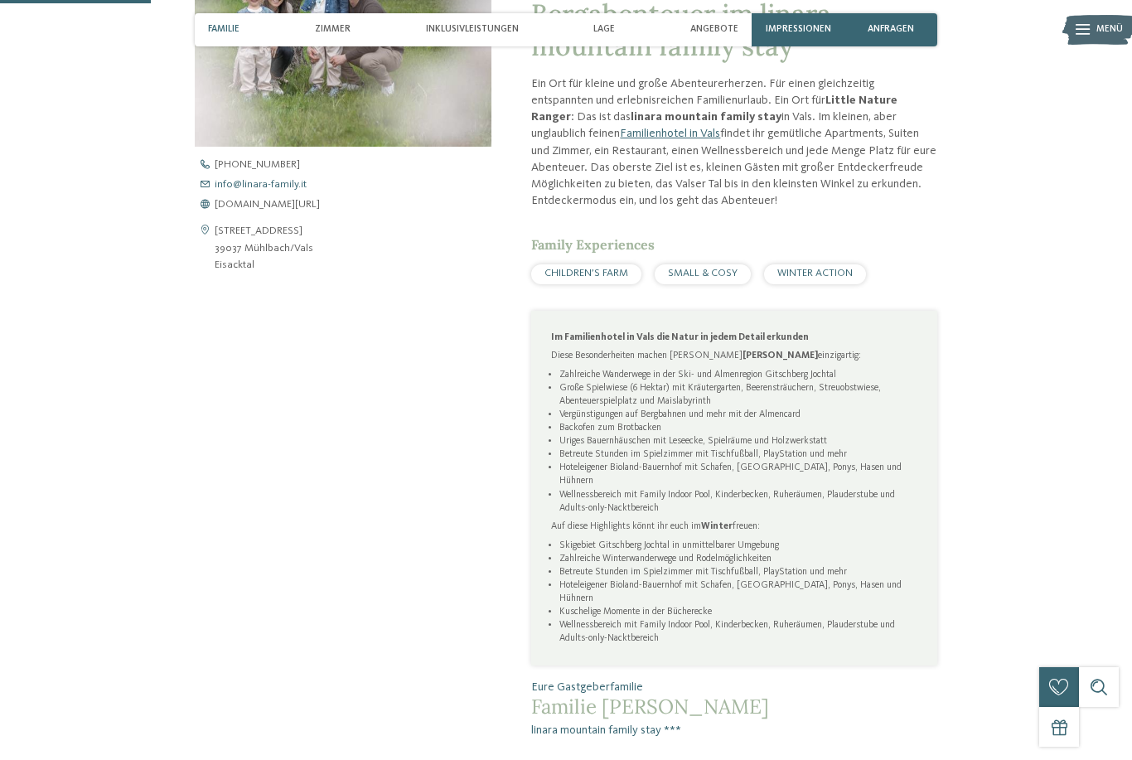
scroll to position [623, 0]
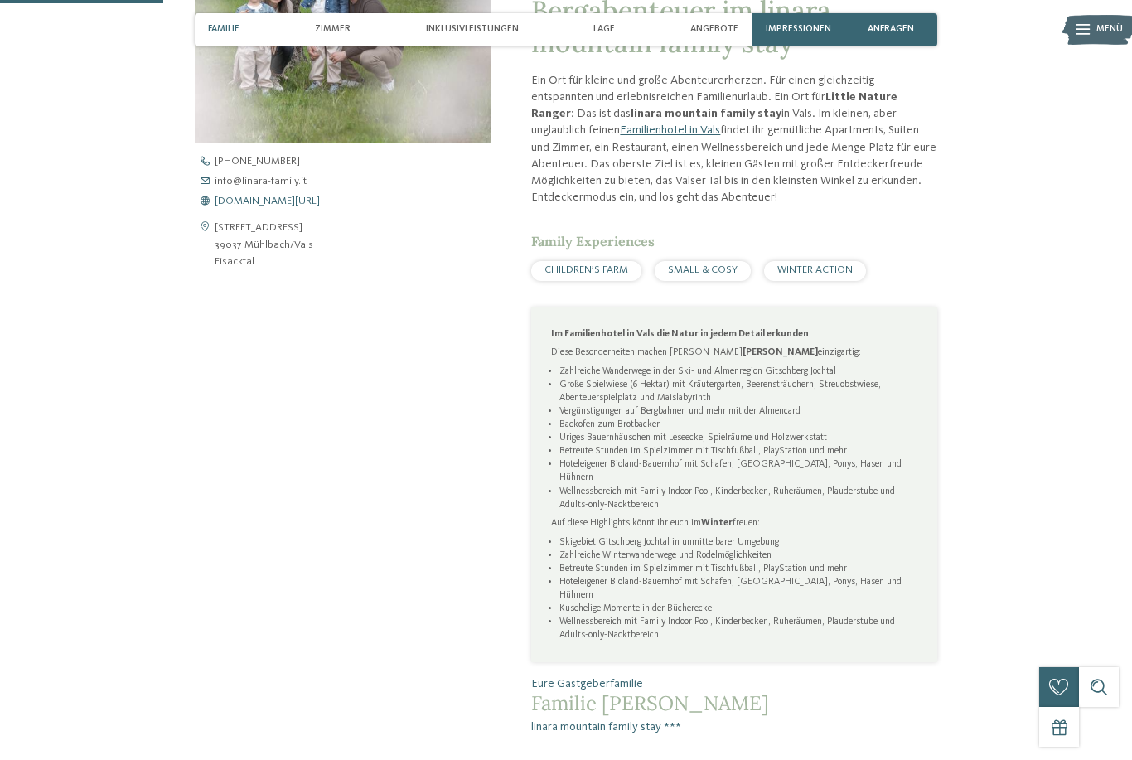
click at [278, 207] on span "www.linara-family.it/de" at bounding box center [267, 201] width 105 height 11
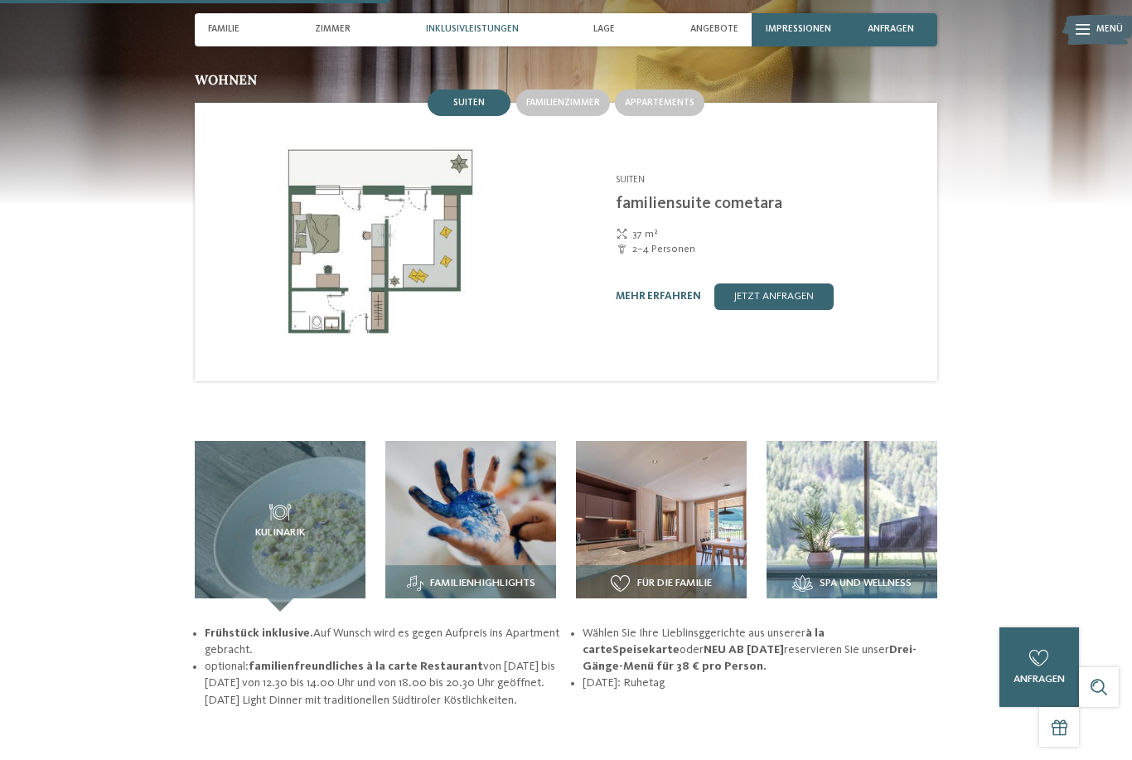
scroll to position [1475, 0]
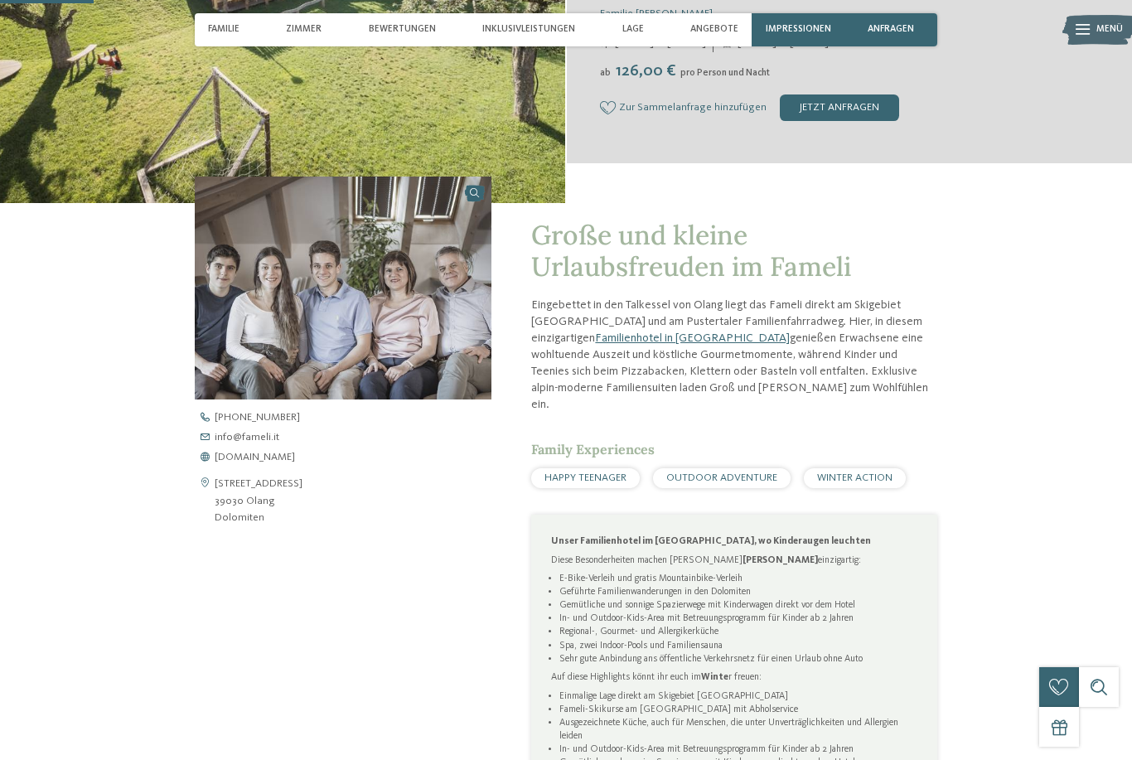
scroll to position [380, 0]
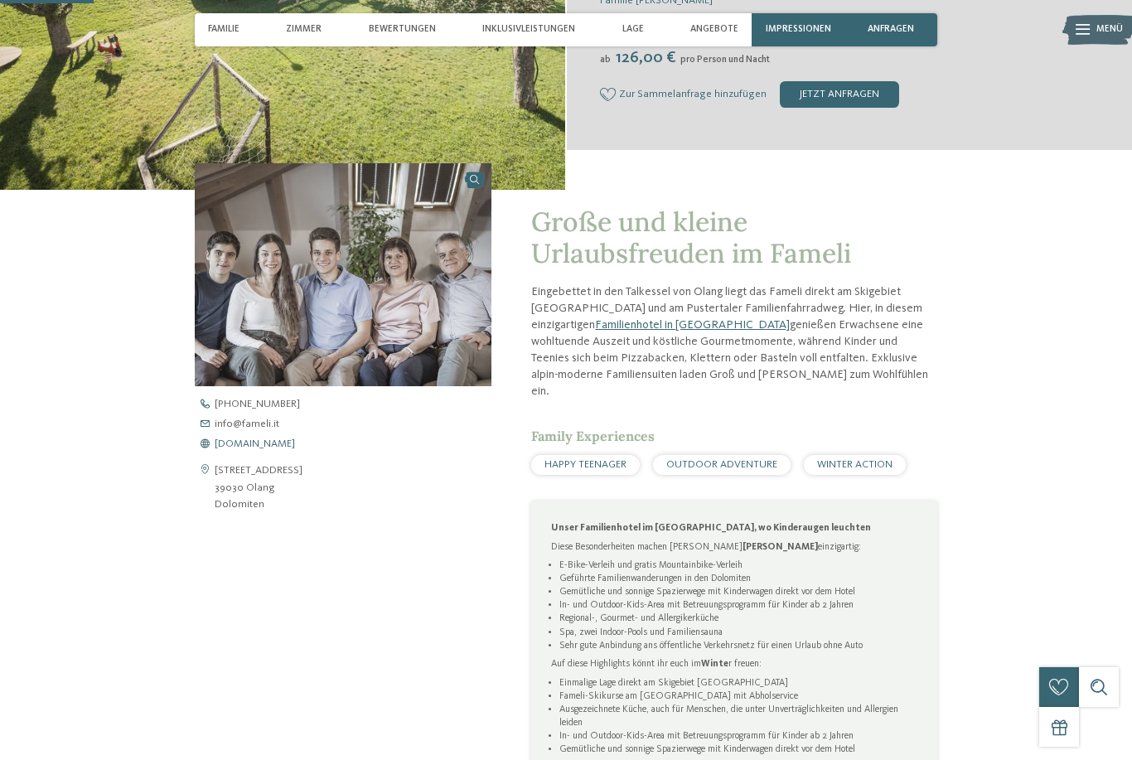
click at [234, 450] on span "www.fameli.it" at bounding box center [255, 444] width 80 height 11
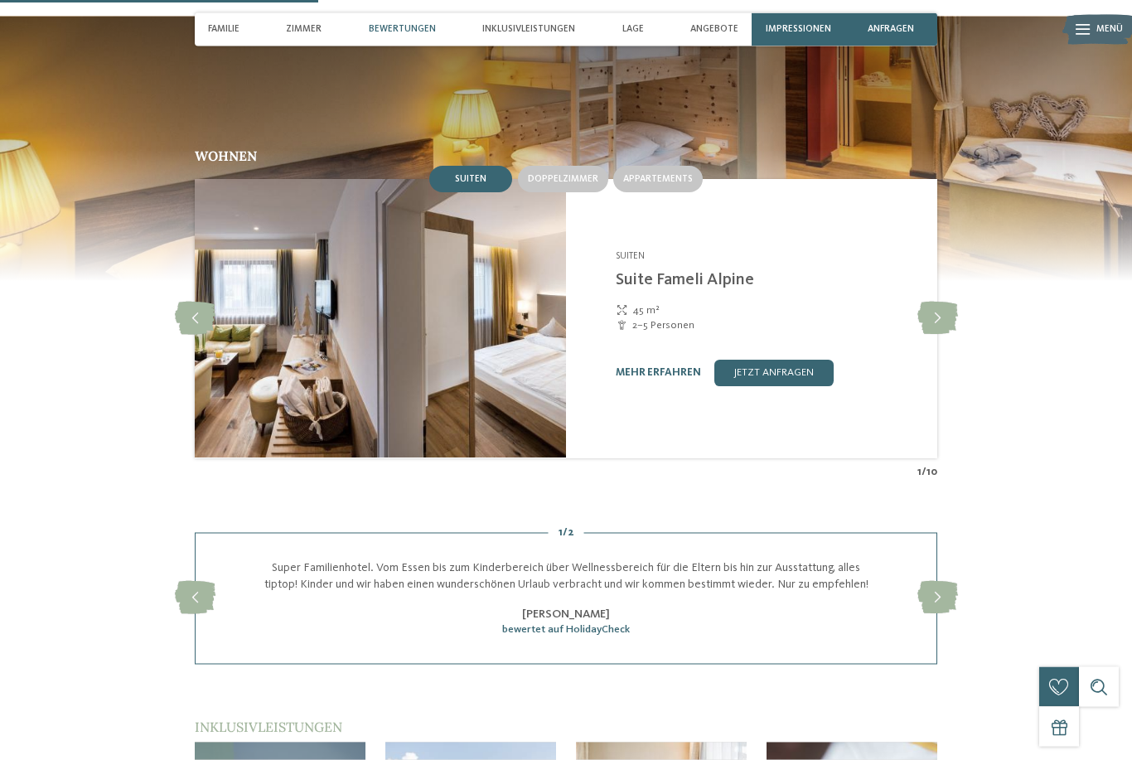
scroll to position [1295, 0]
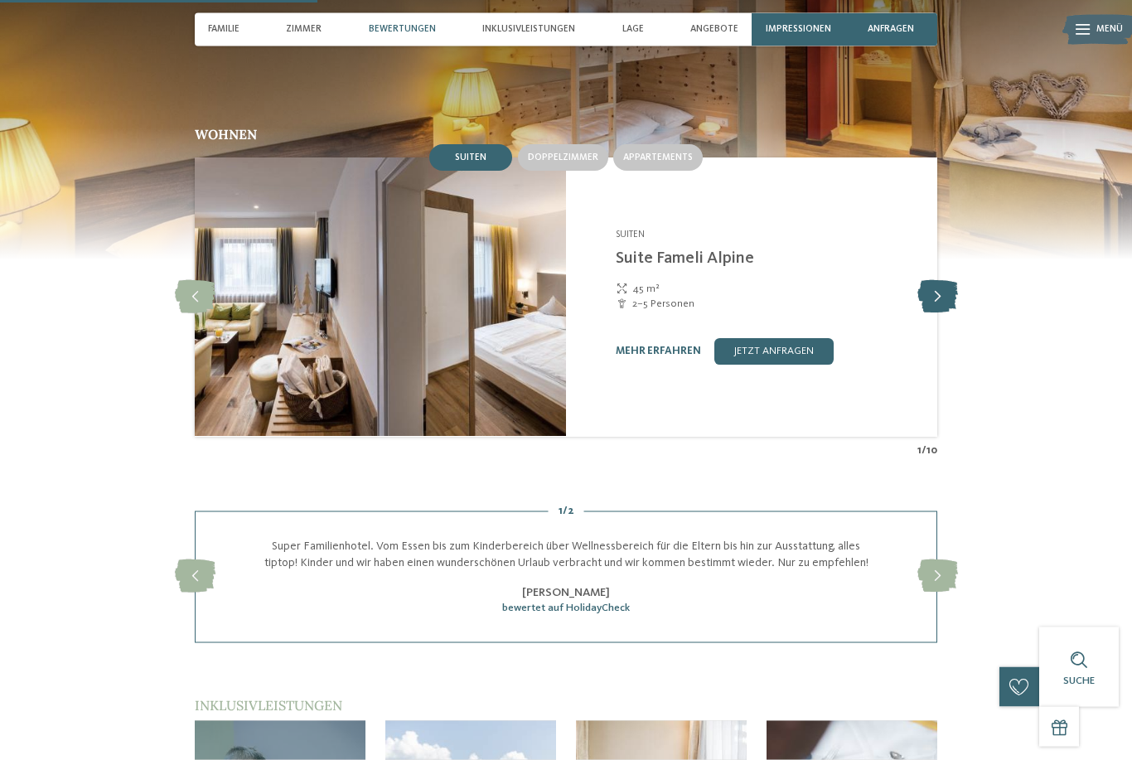
click at [939, 307] on icon at bounding box center [938, 297] width 41 height 33
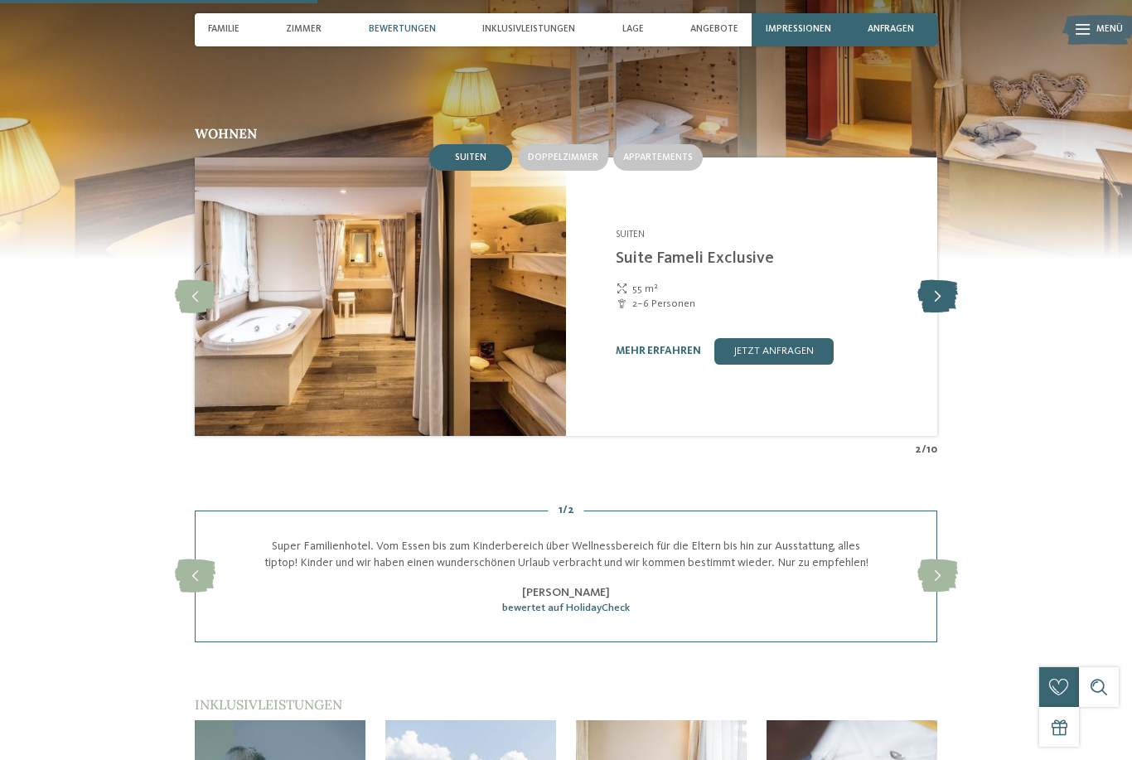
click at [942, 299] on icon at bounding box center [938, 296] width 41 height 33
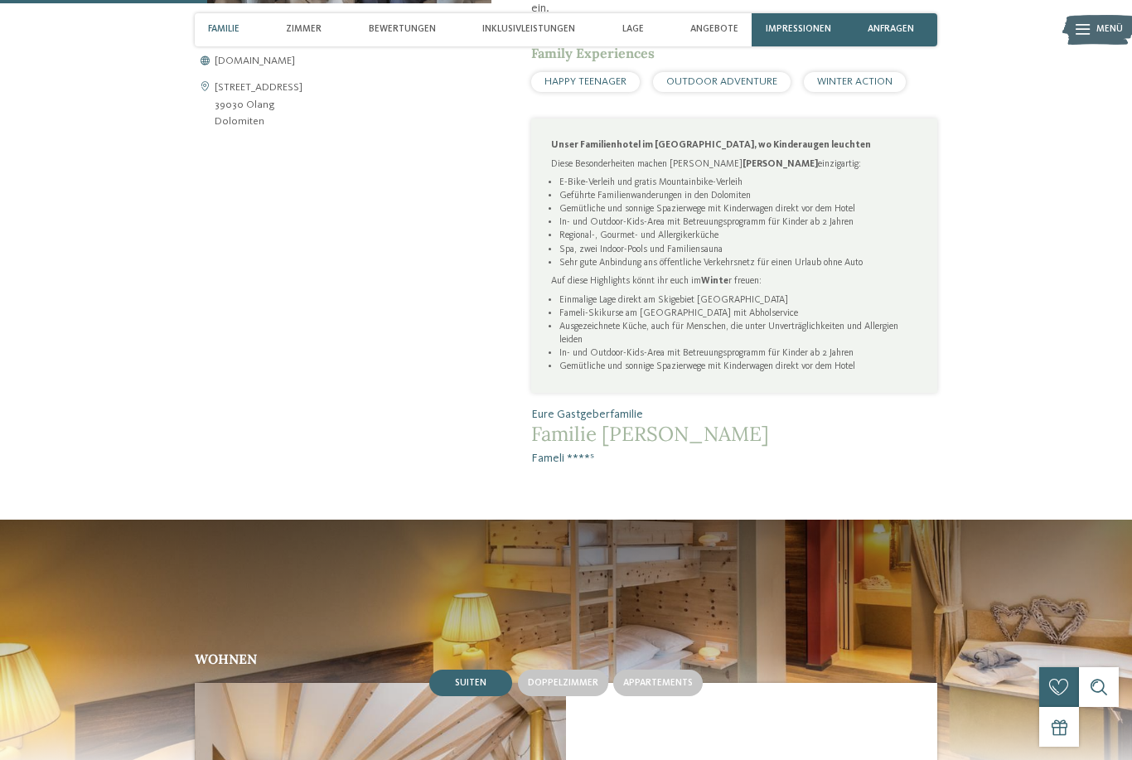
scroll to position [715, 0]
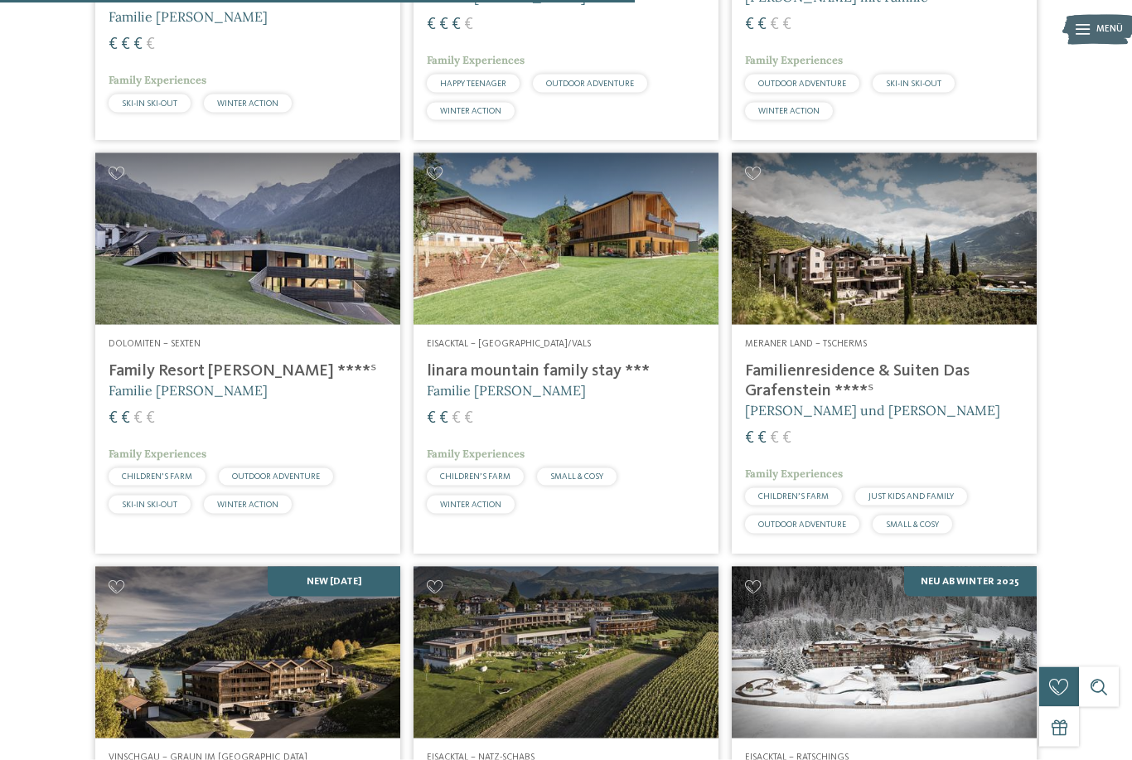
scroll to position [2313, 0]
click at [235, 371] on h4 "Family Resort Rainer ****ˢ" at bounding box center [248, 371] width 279 height 20
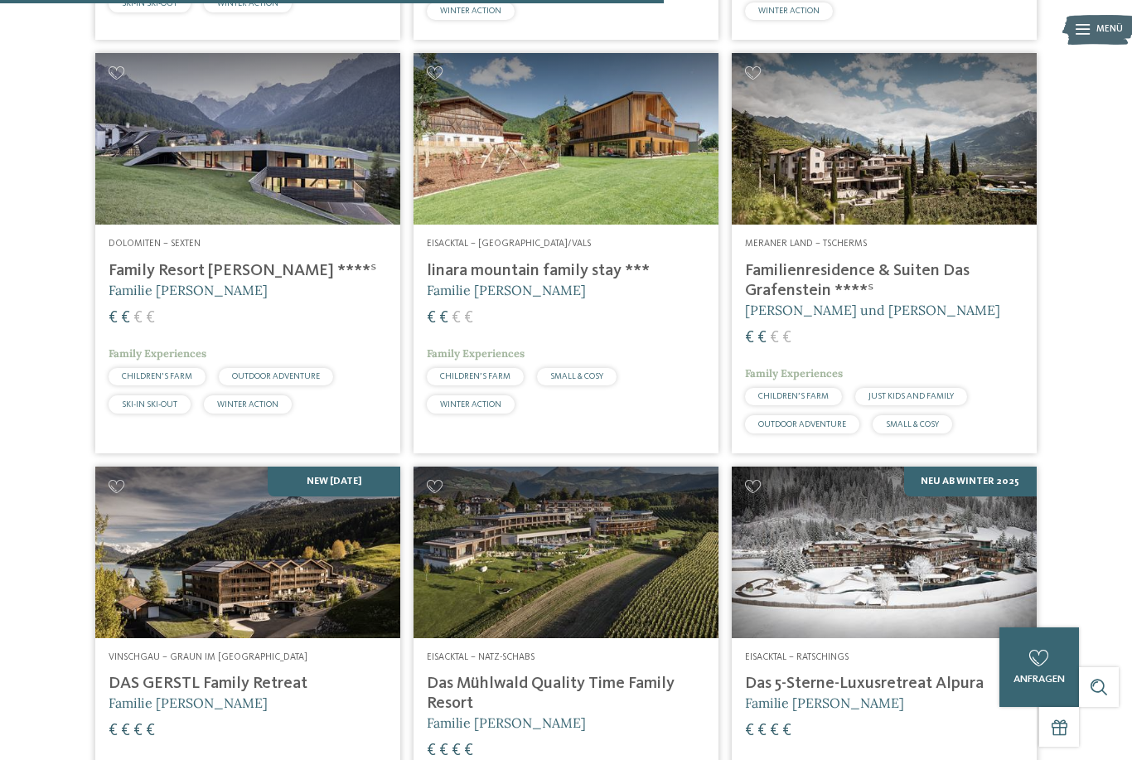
scroll to position [2414, 0]
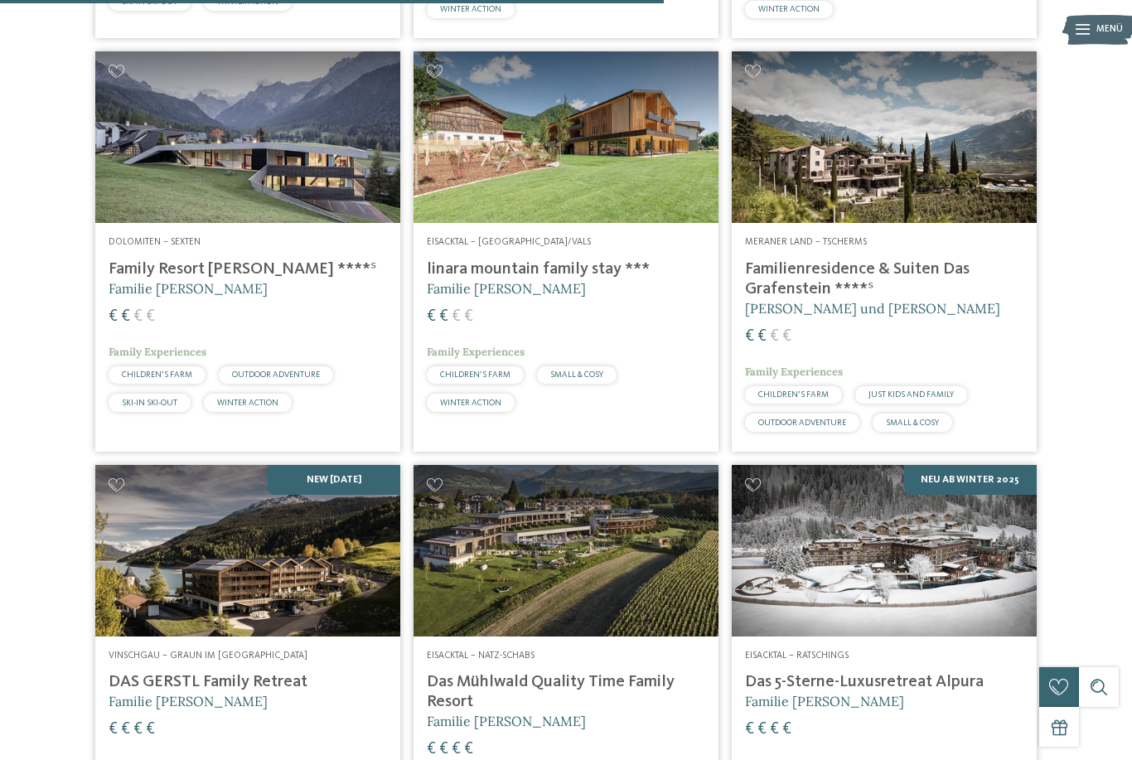
click at [819, 279] on h4 "Familienresidence & Suiten Das Grafenstein ****ˢ" at bounding box center [884, 279] width 279 height 40
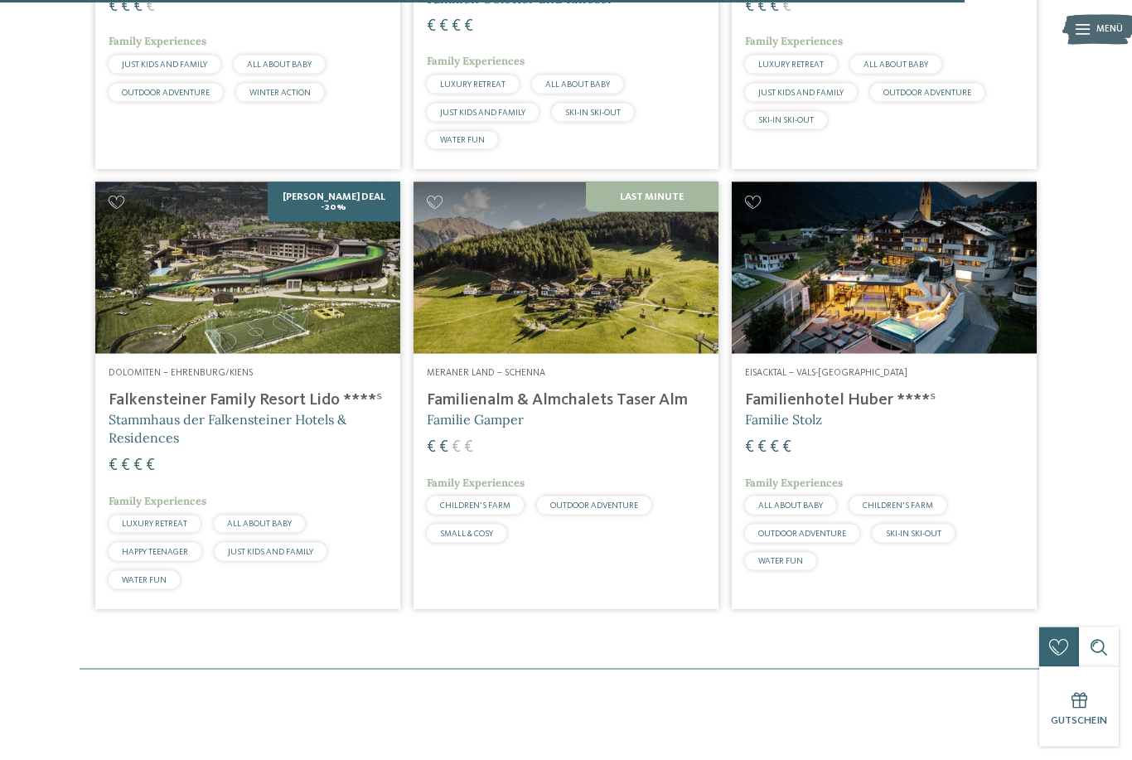
scroll to position [3656, 0]
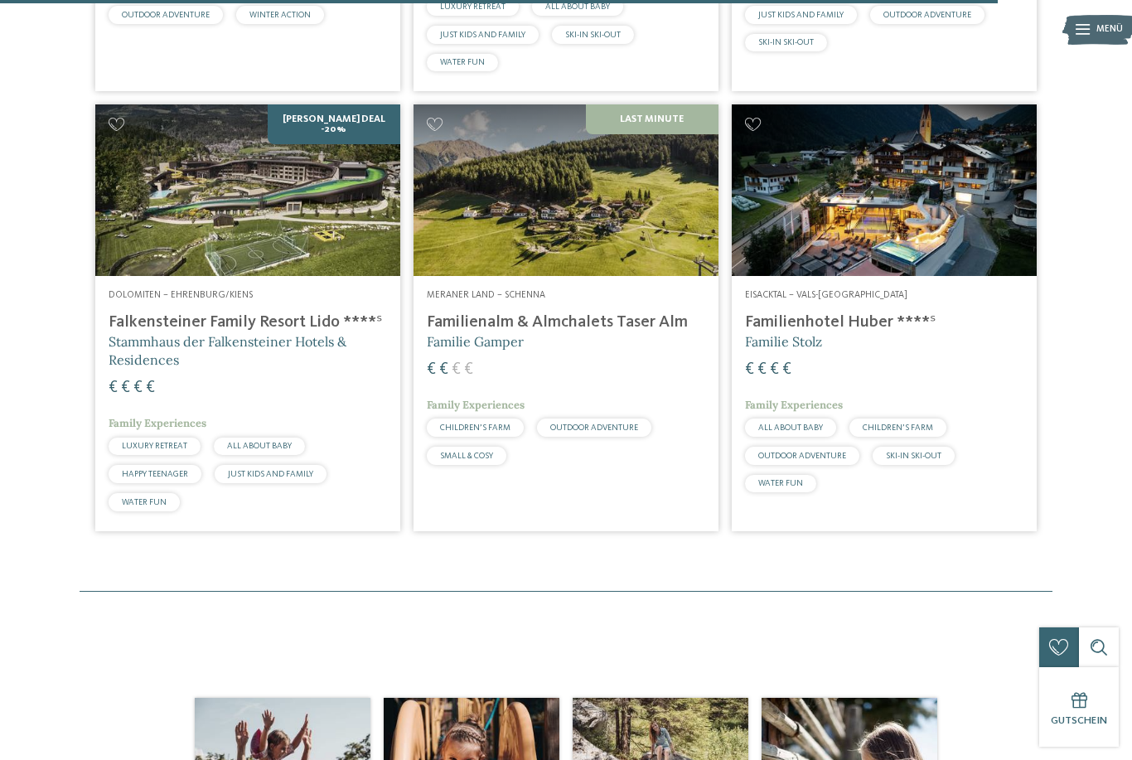
click at [829, 222] on img at bounding box center [884, 190] width 305 height 172
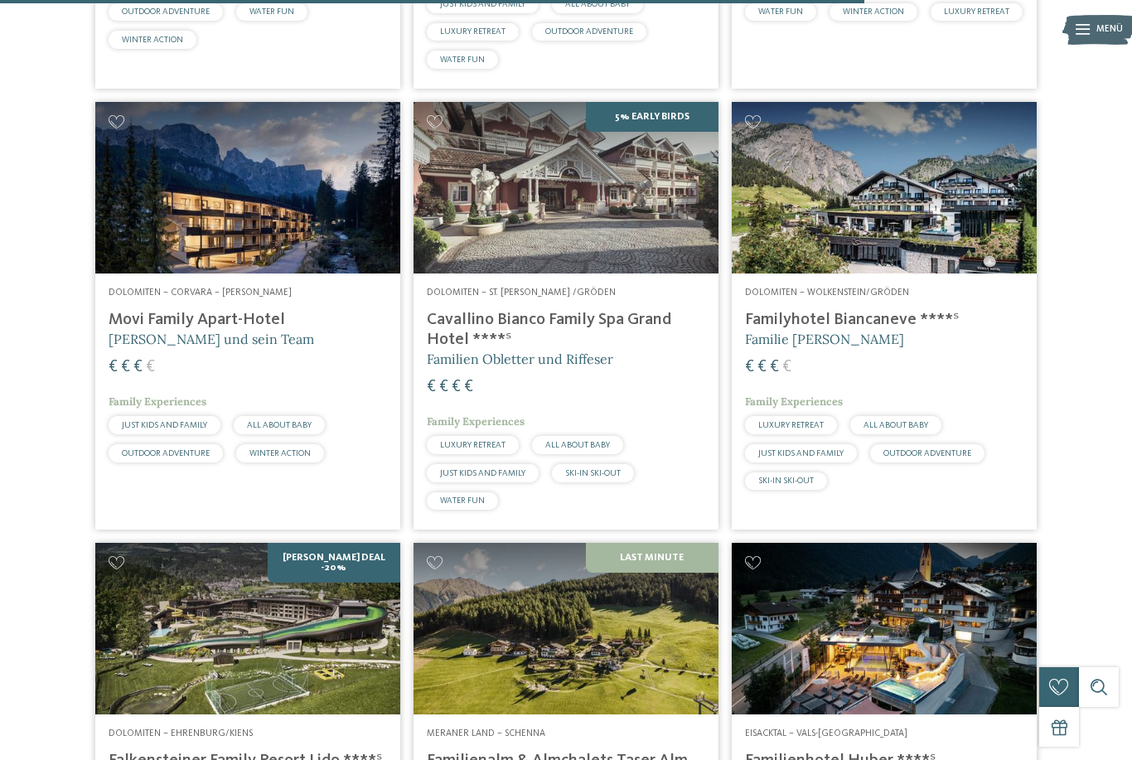
scroll to position [3182, 0]
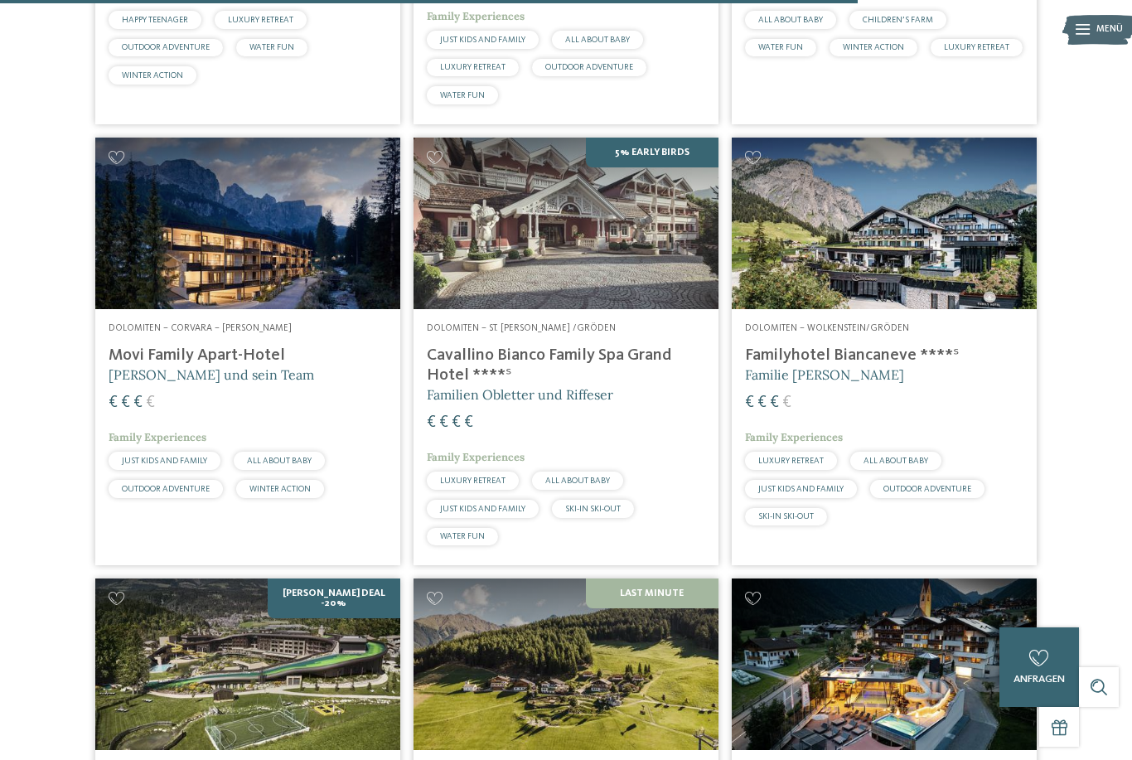
click at [581, 346] on h4 "Cavallino Bianco Family Spa Grand Hotel ****ˢ" at bounding box center [566, 366] width 279 height 40
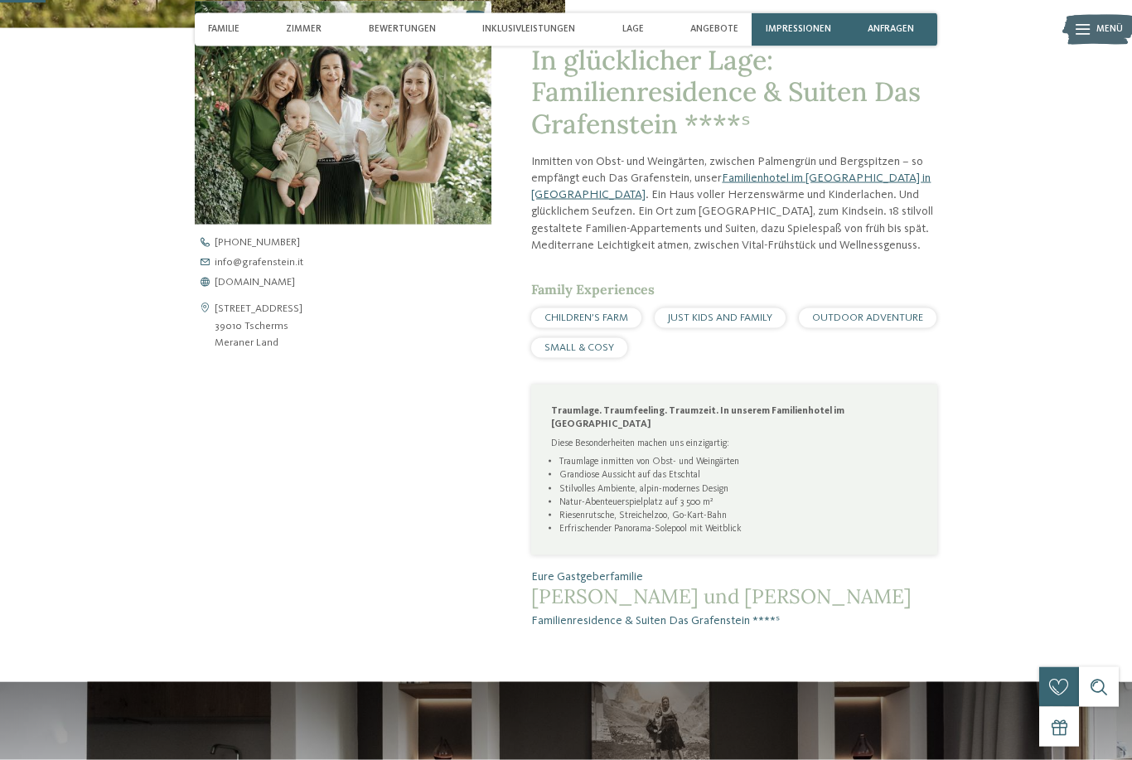
scroll to position [558, 0]
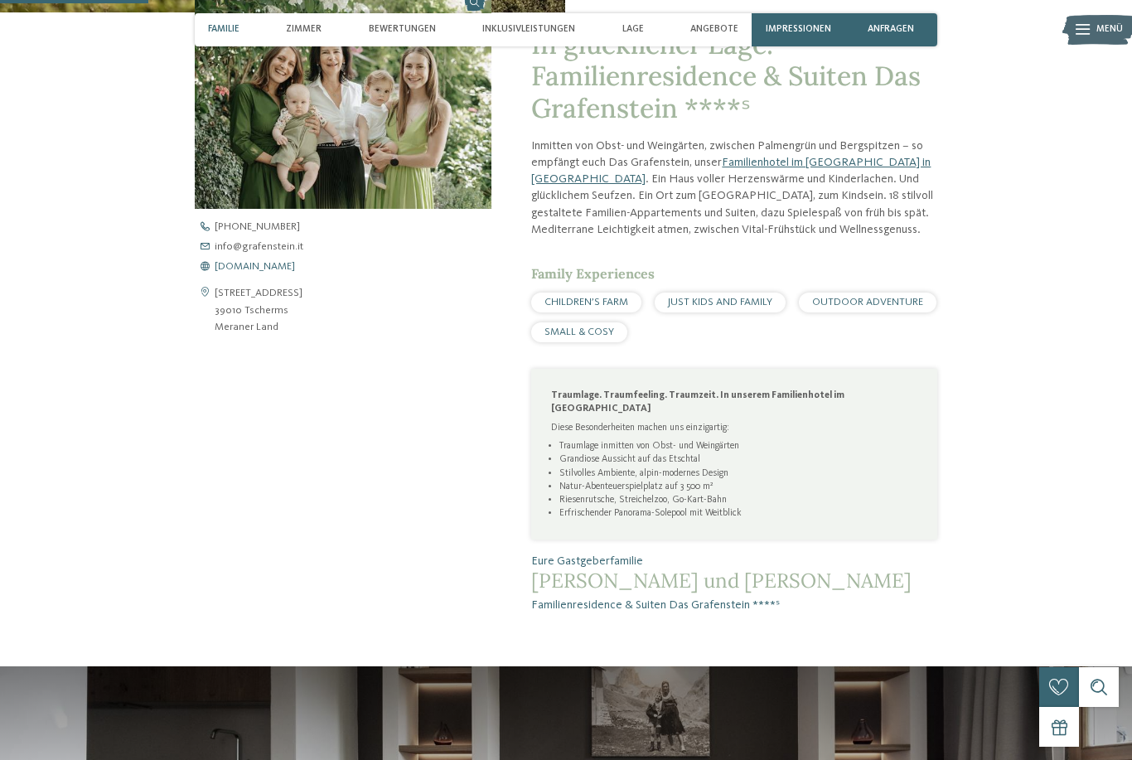
click at [290, 273] on span "www.grafenstein.it" at bounding box center [255, 267] width 80 height 11
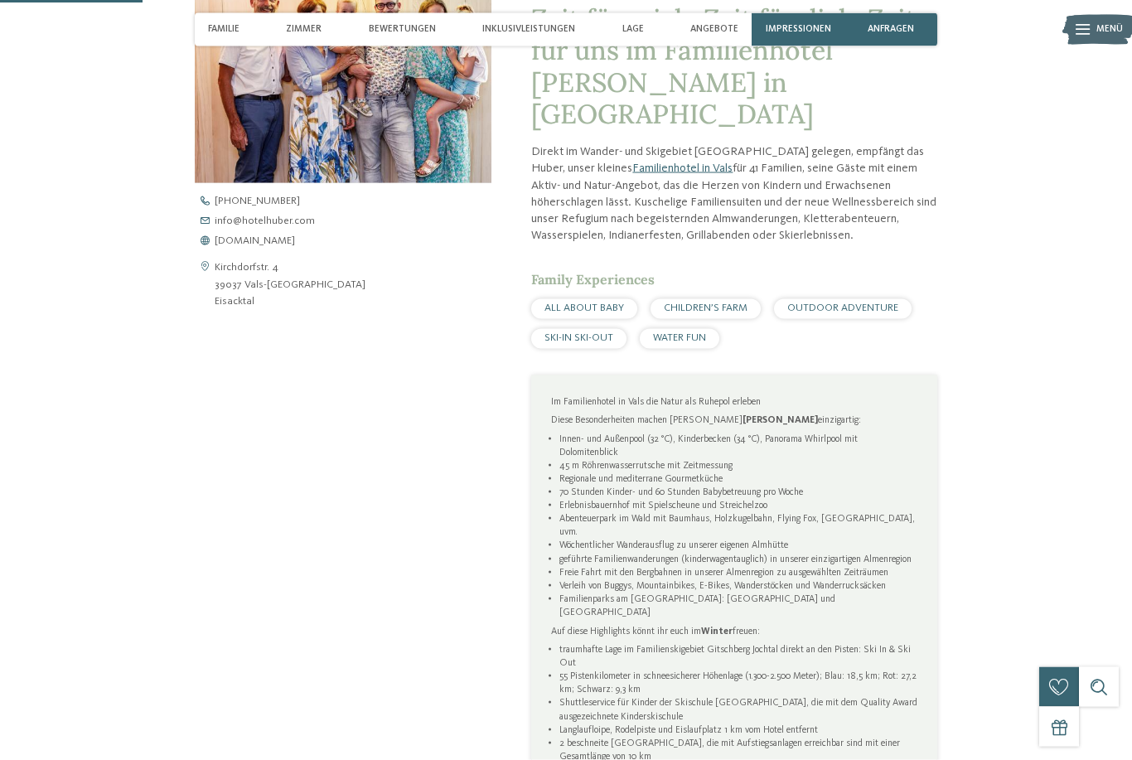
scroll to position [584, 0]
click at [289, 246] on span "www.hotelhuber.com" at bounding box center [255, 240] width 80 height 11
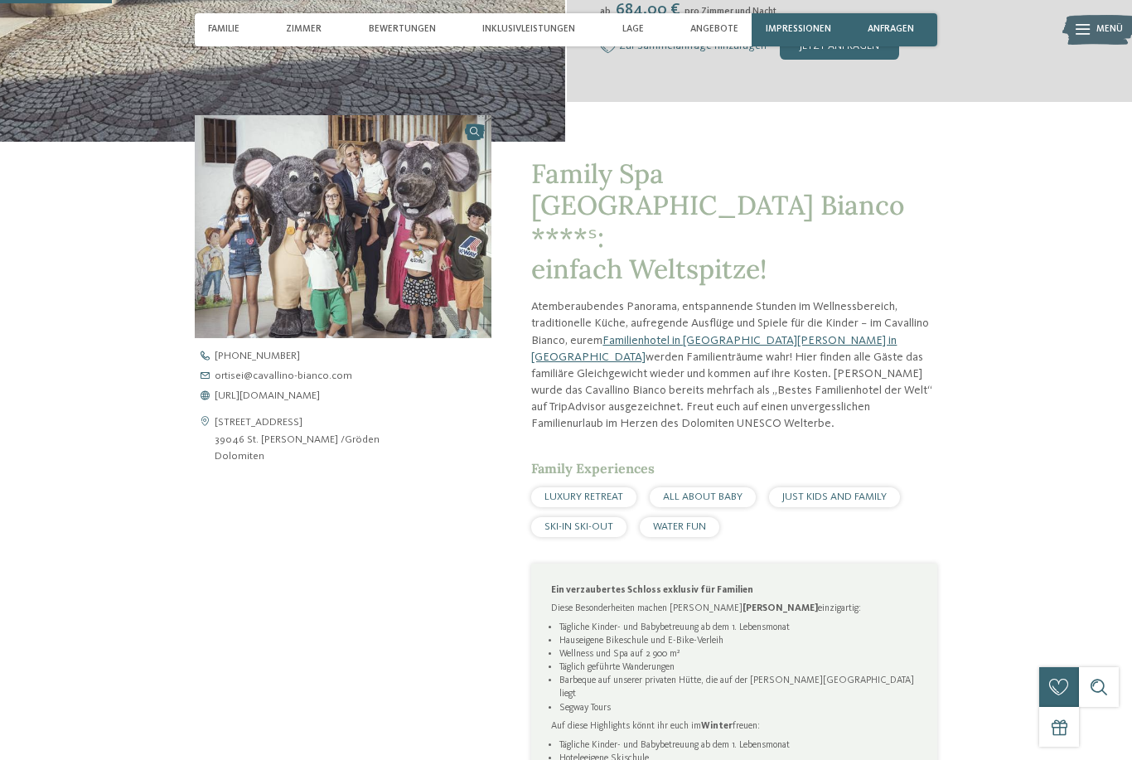
scroll to position [535, 0]
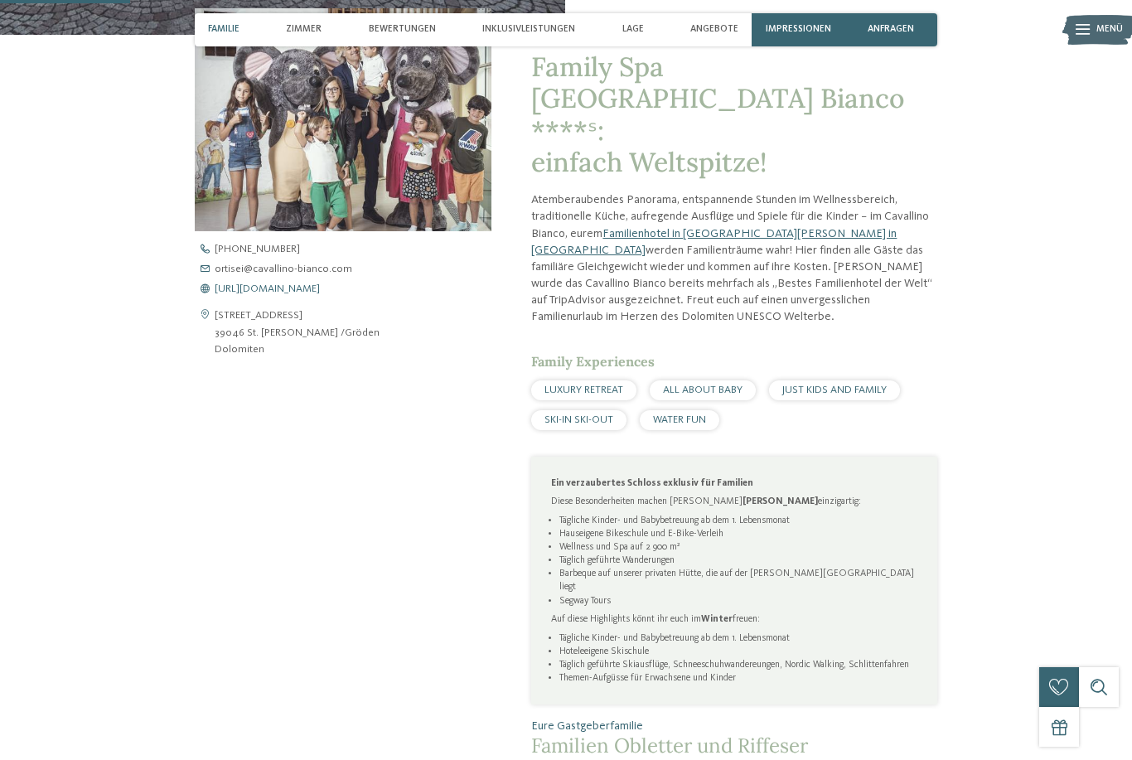
click at [301, 295] on span "[URL][DOMAIN_NAME]" at bounding box center [267, 289] width 105 height 11
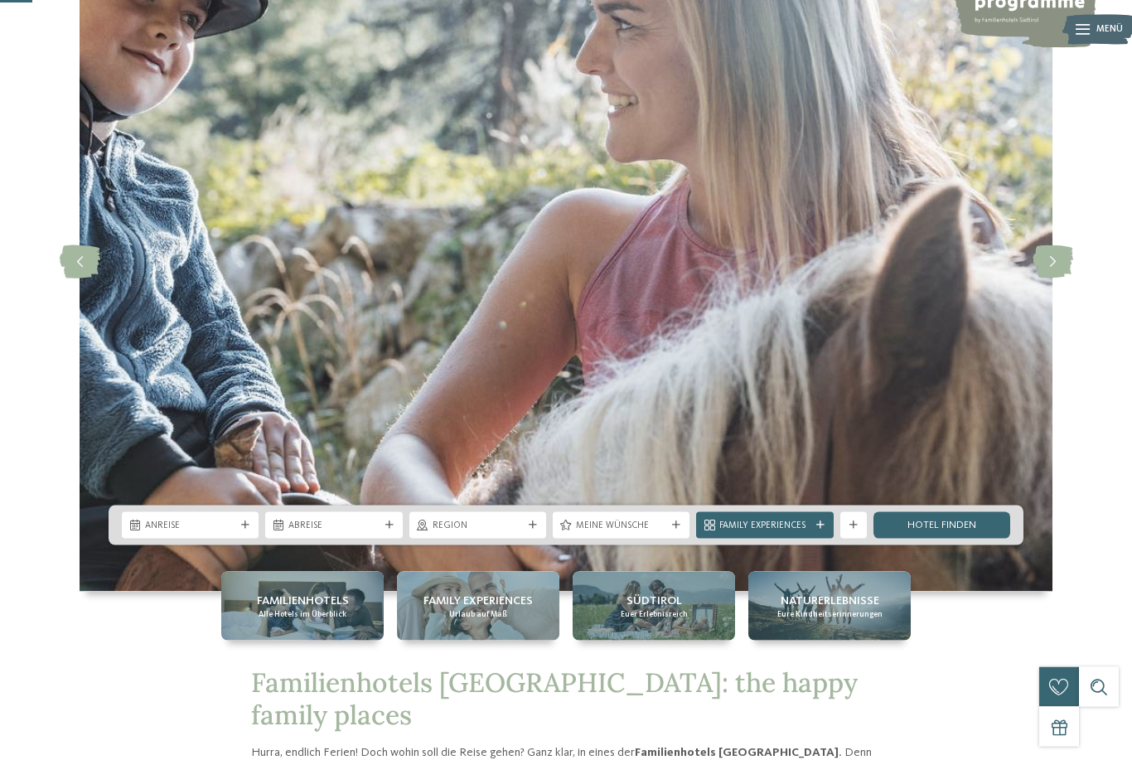
scroll to position [194, 0]
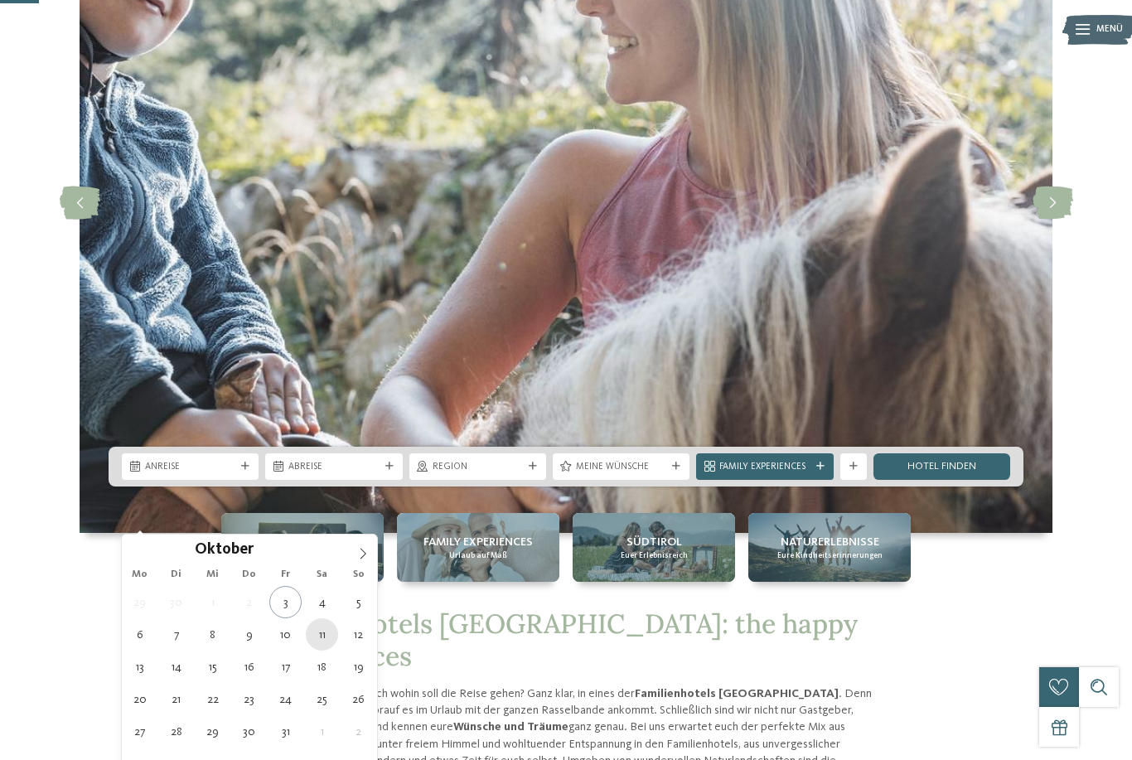
type div "[DATE]"
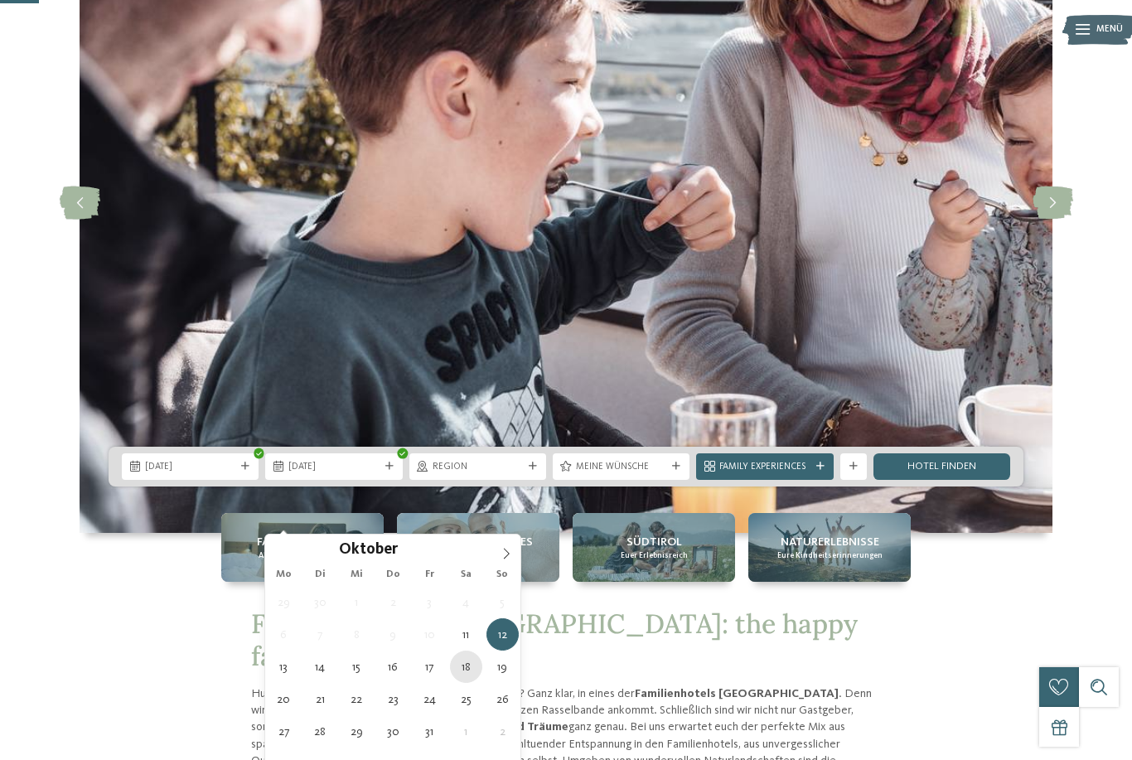
type div "[DATE]"
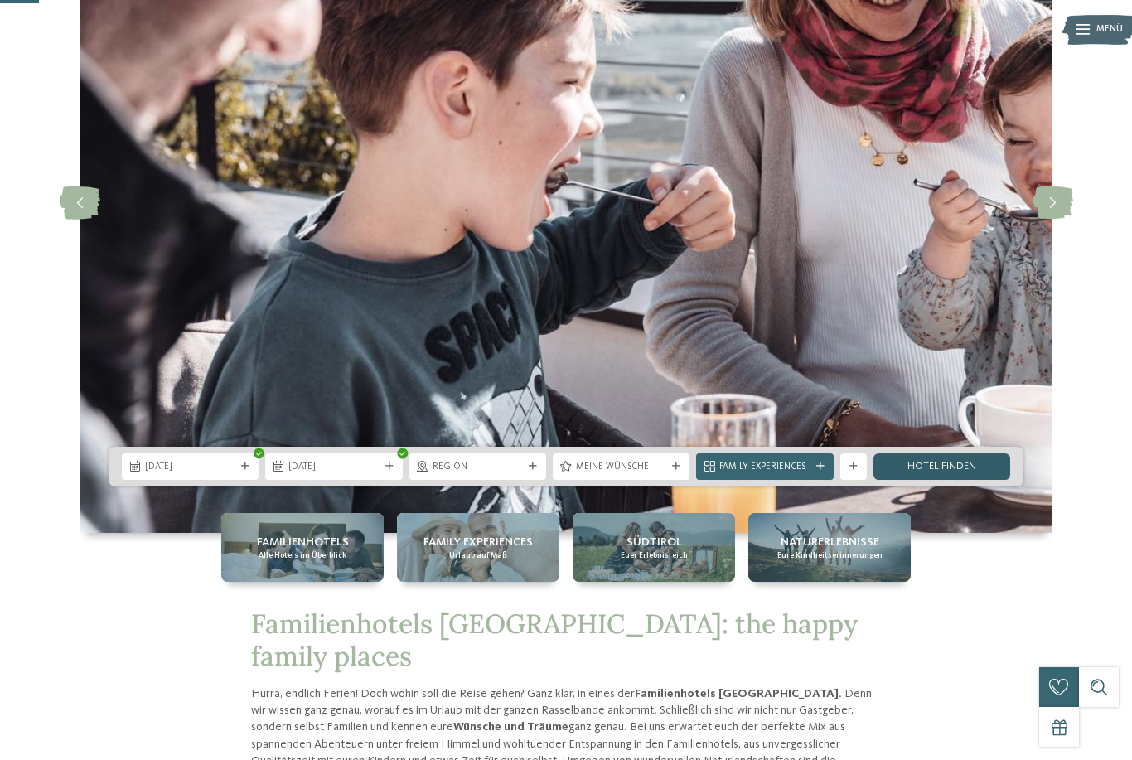
click at [939, 480] on link "Hotel finden" at bounding box center [942, 466] width 137 height 27
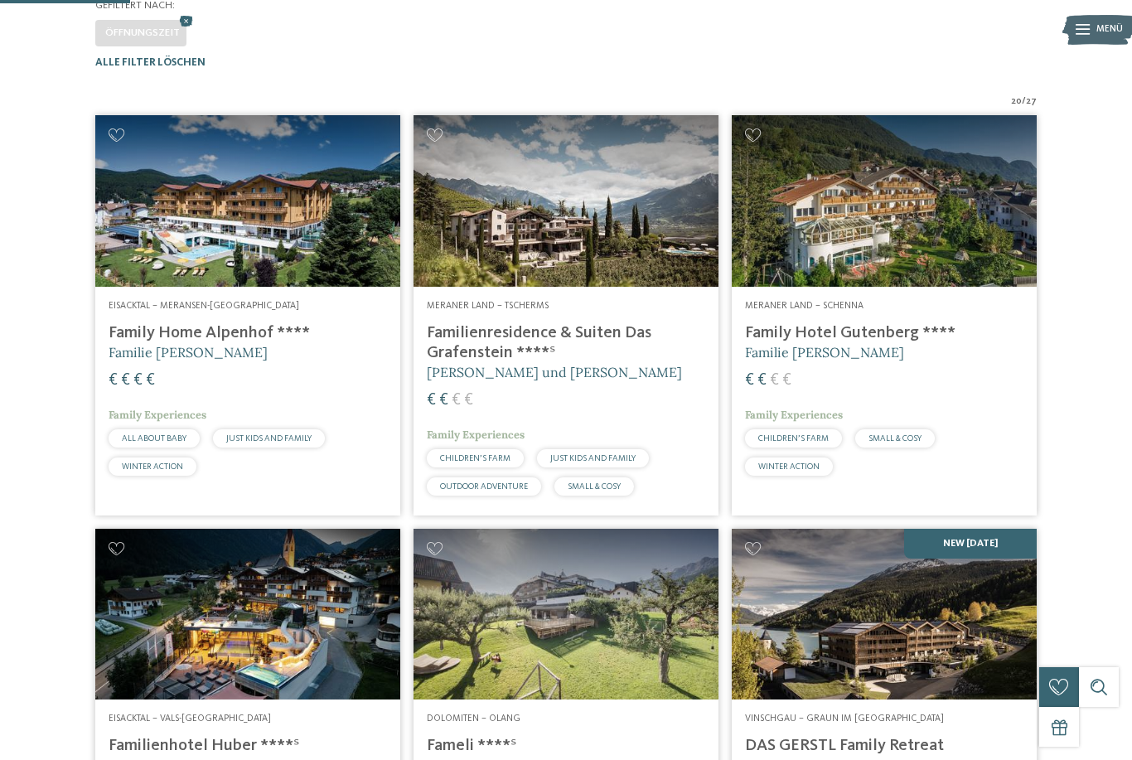
scroll to position [407, 0]
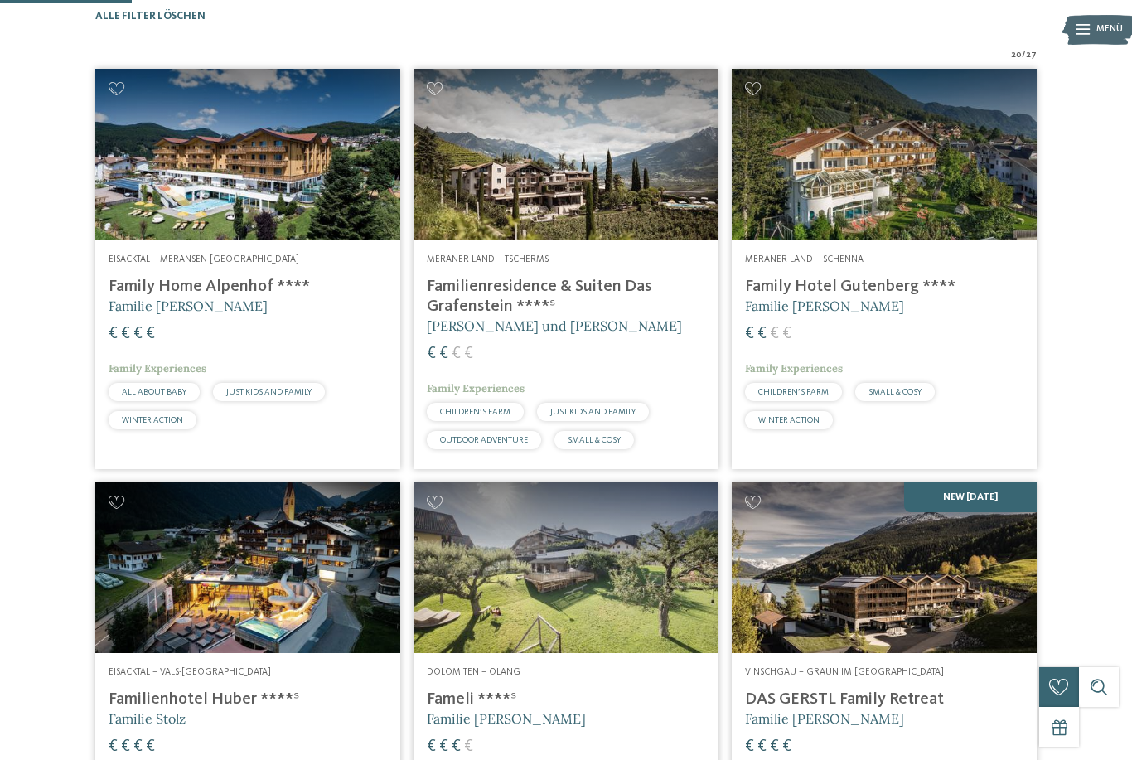
click at [201, 297] on h4 "Family Home Alpenhof ****" at bounding box center [248, 287] width 279 height 20
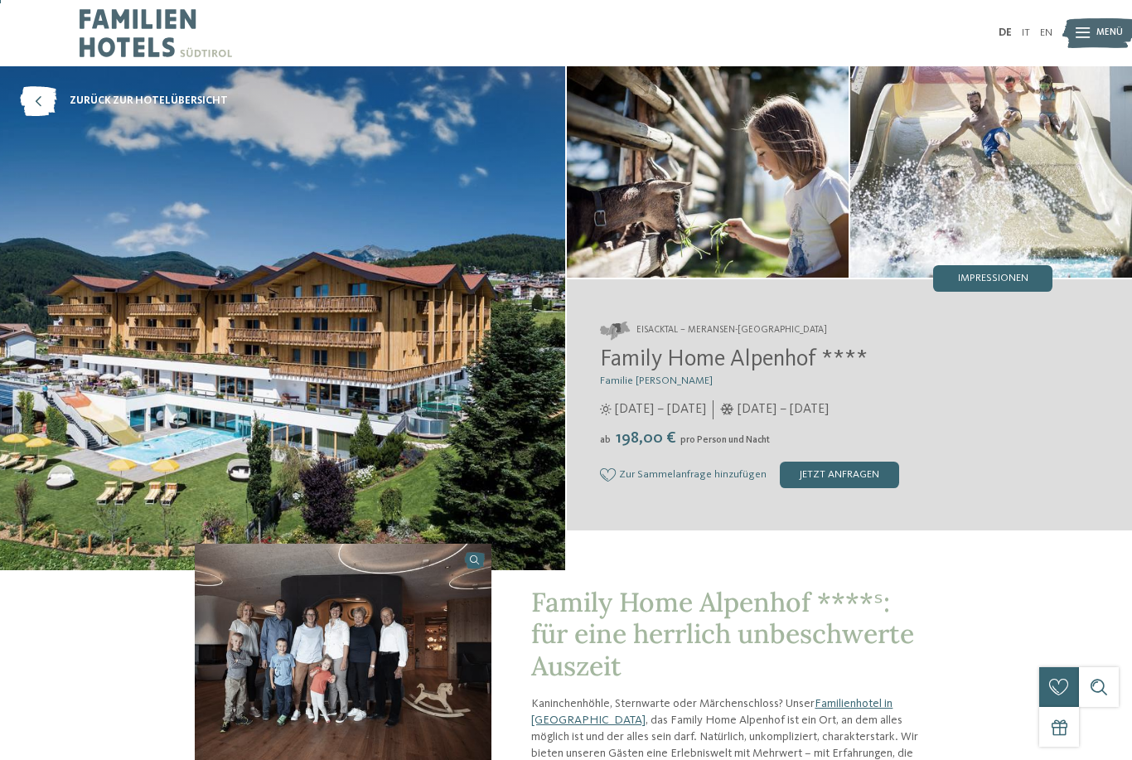
scroll to position [6, 0]
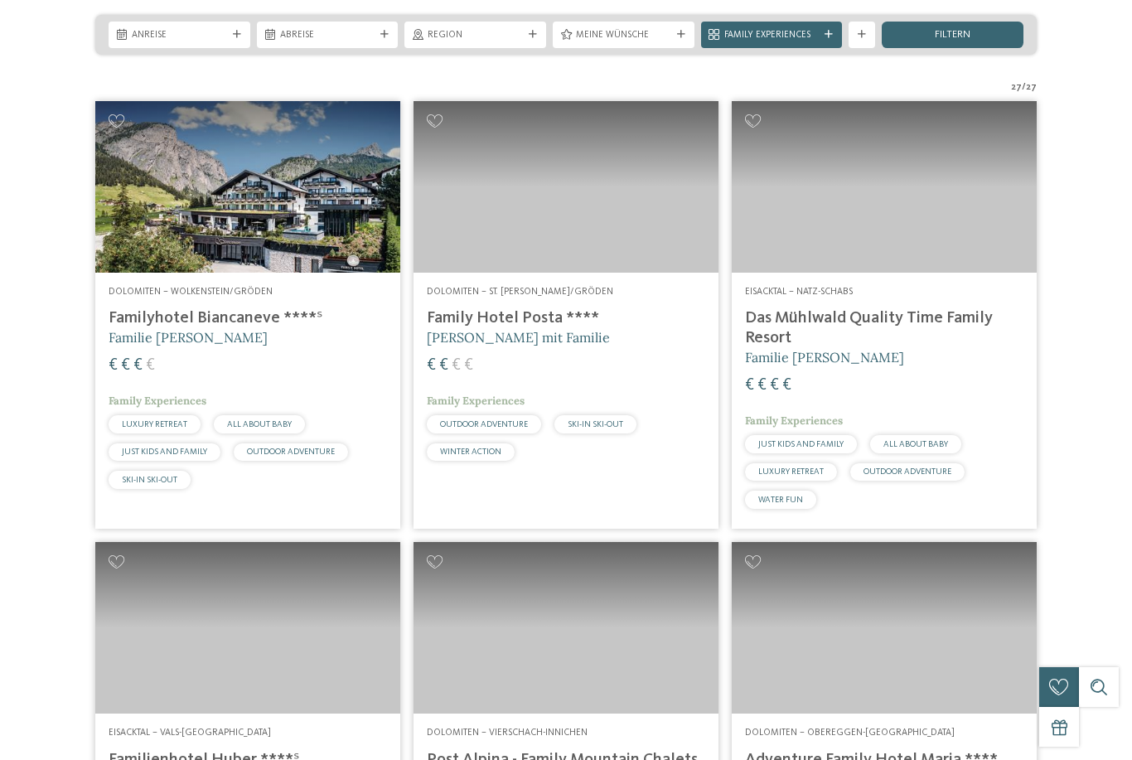
scroll to position [327, 0]
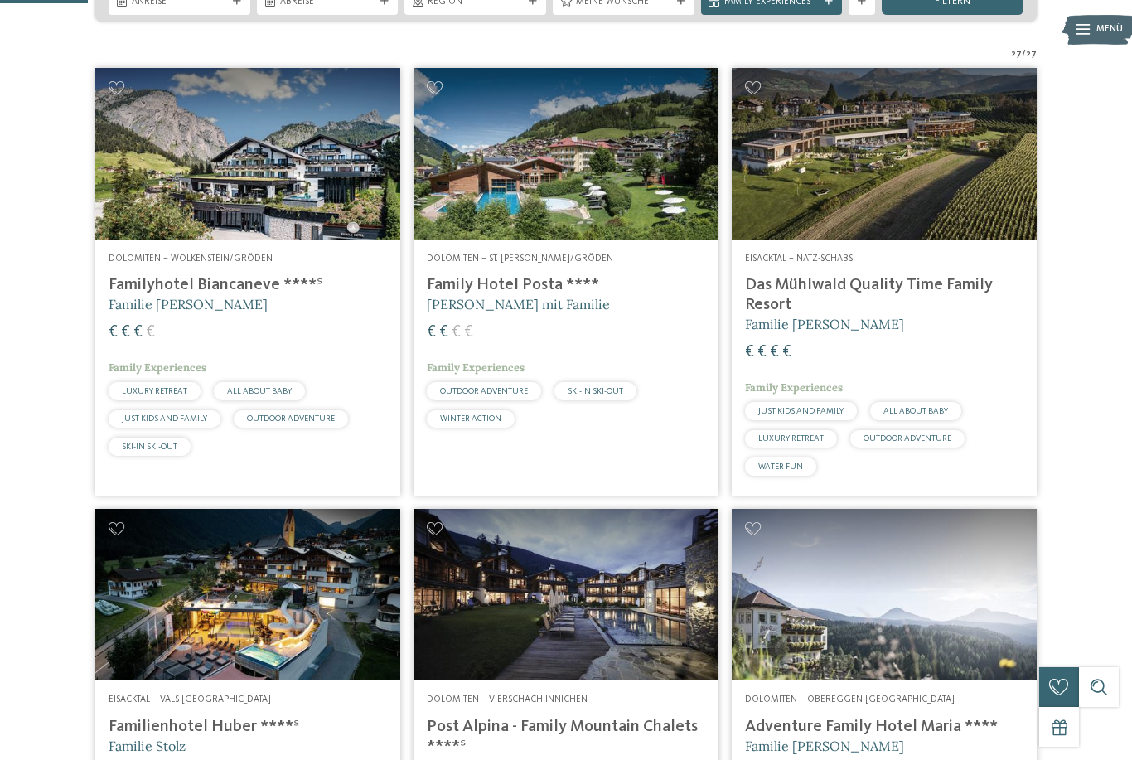
click at [200, 295] on h4 "Familyhotel Biancaneve ****ˢ" at bounding box center [248, 285] width 279 height 20
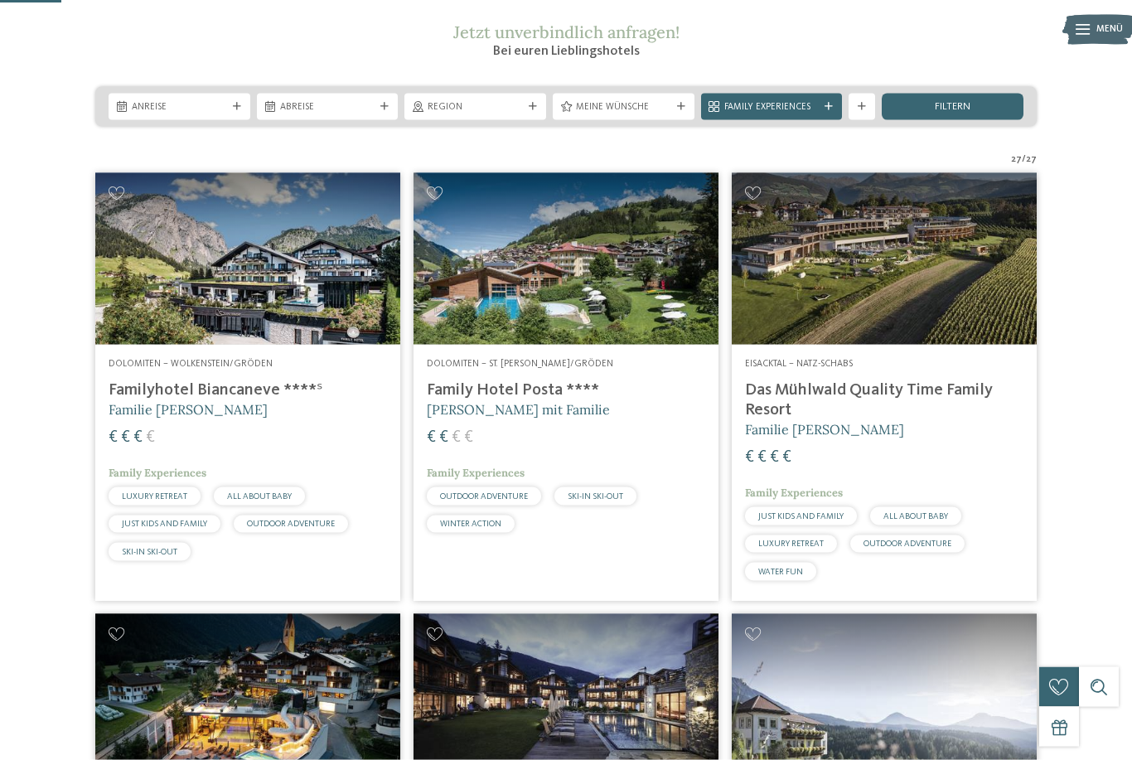
scroll to position [224, 0]
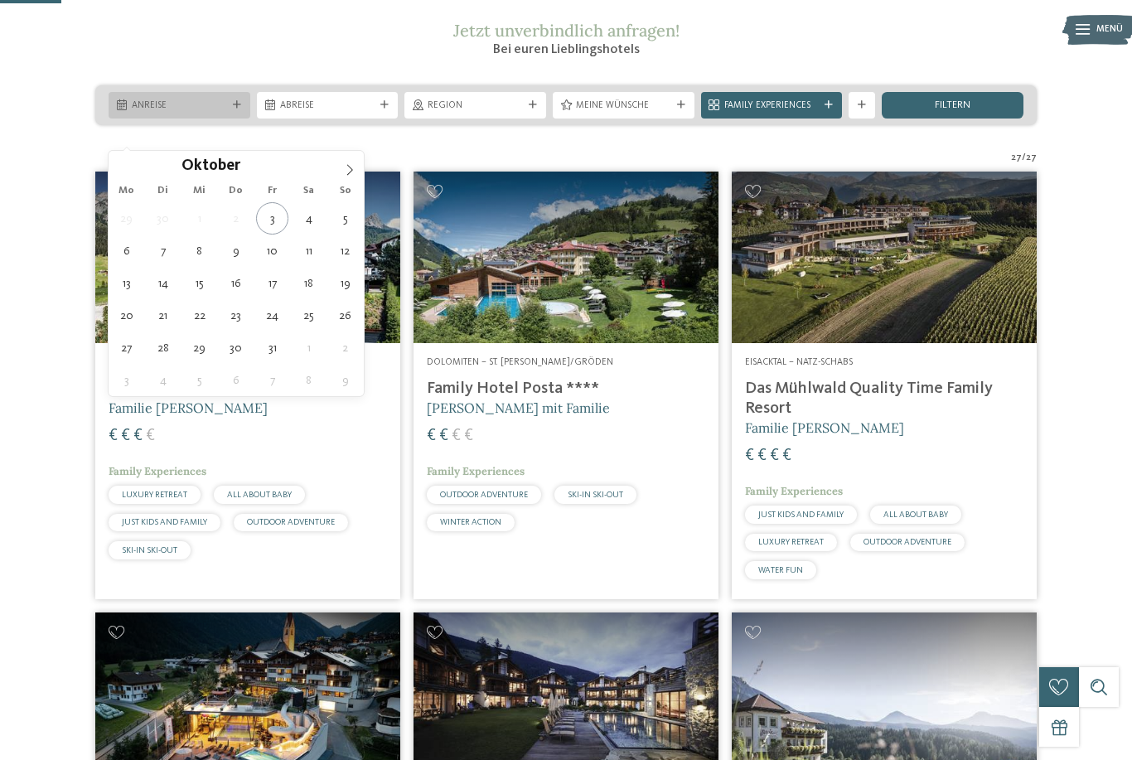
type div "11.10.2025"
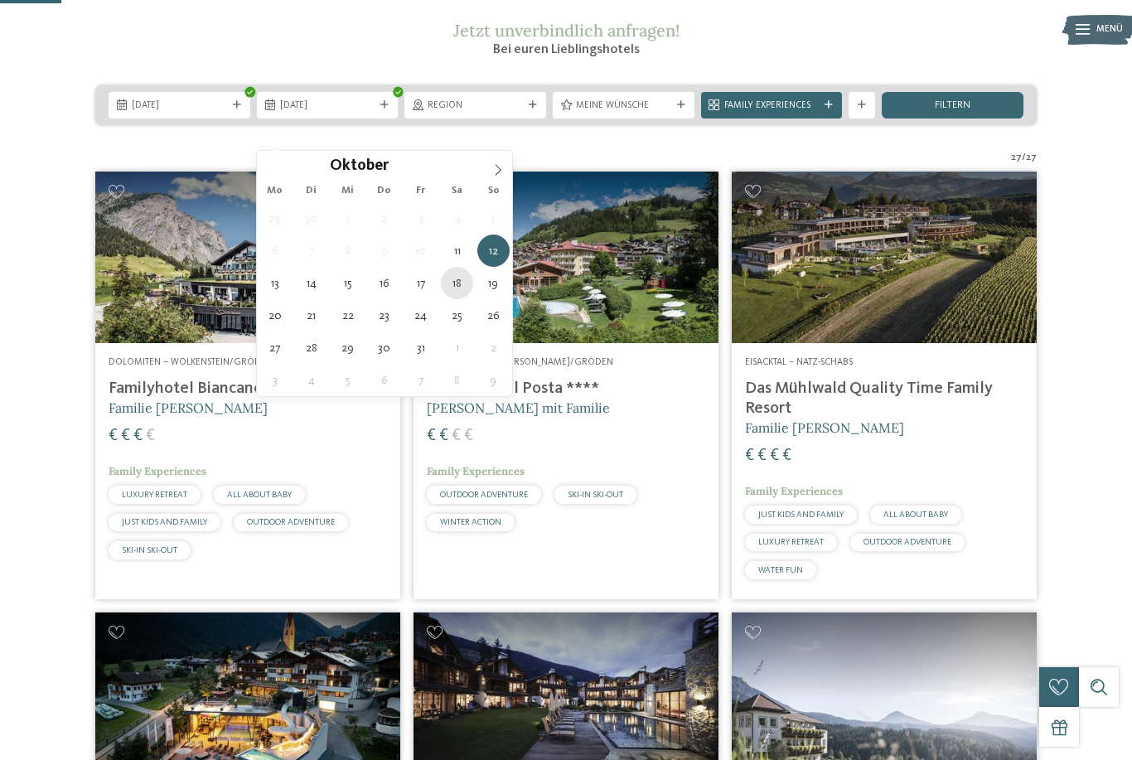
type div "18.10.2025"
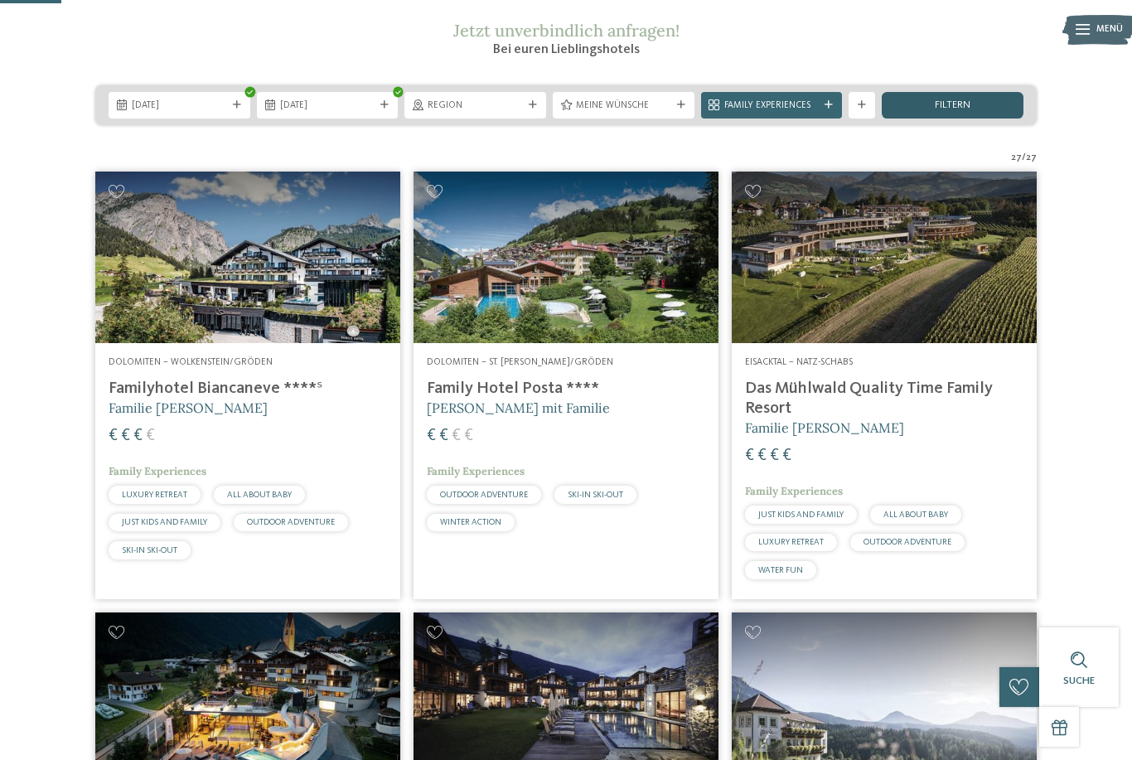
click at [964, 111] on span "filtern" at bounding box center [953, 105] width 36 height 11
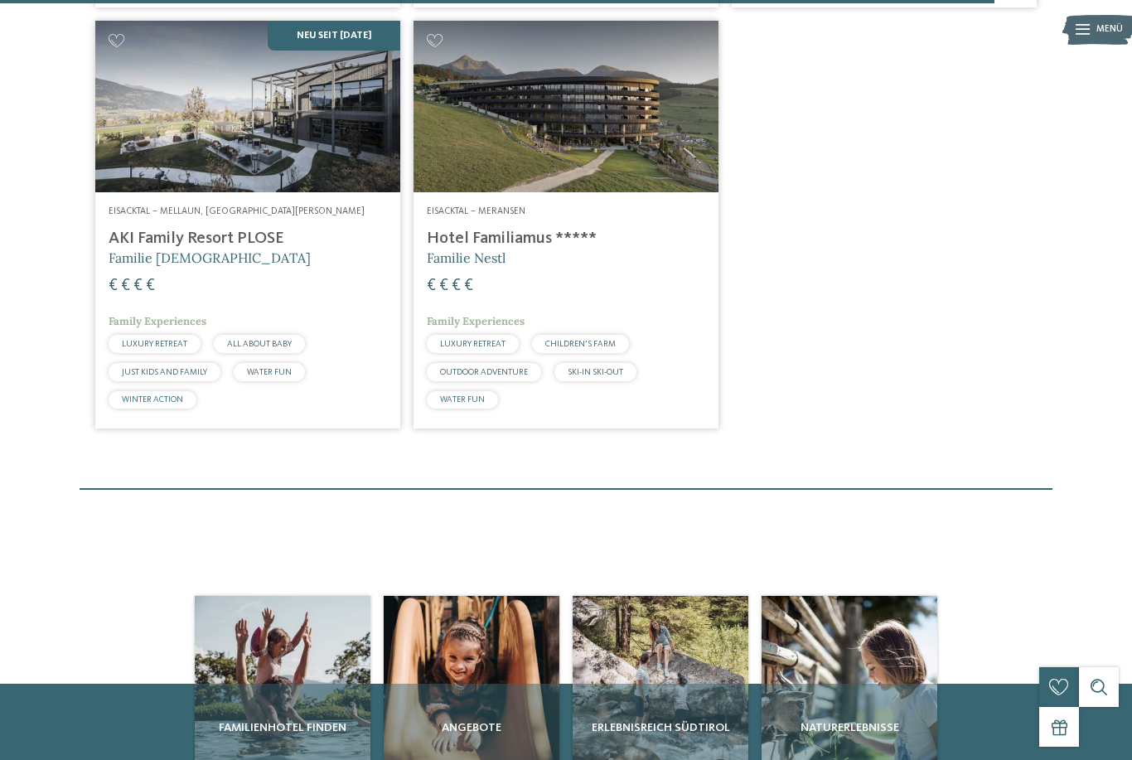
scroll to position [2989, 0]
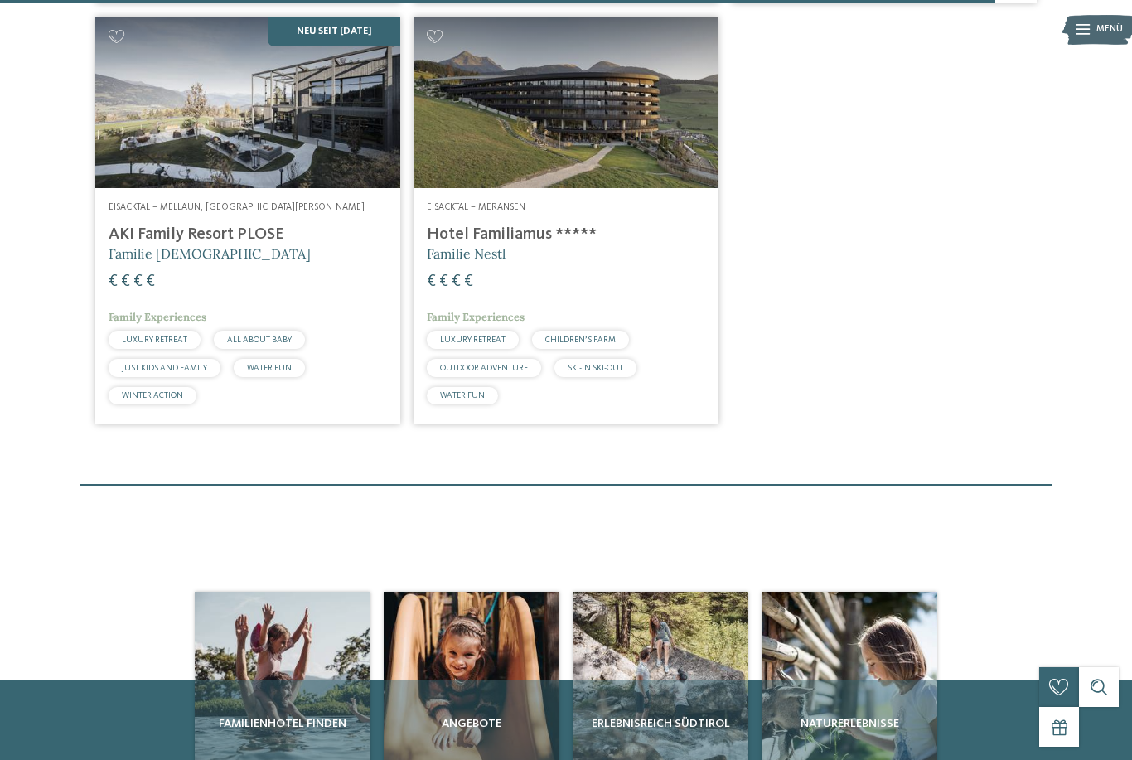
drag, startPoint x: 81, startPoint y: 487, endPoint x: 274, endPoint y: 238, distance: 315.0
click at [274, 238] on h4 "AKI Family Resort PLOSE" at bounding box center [248, 235] width 279 height 20
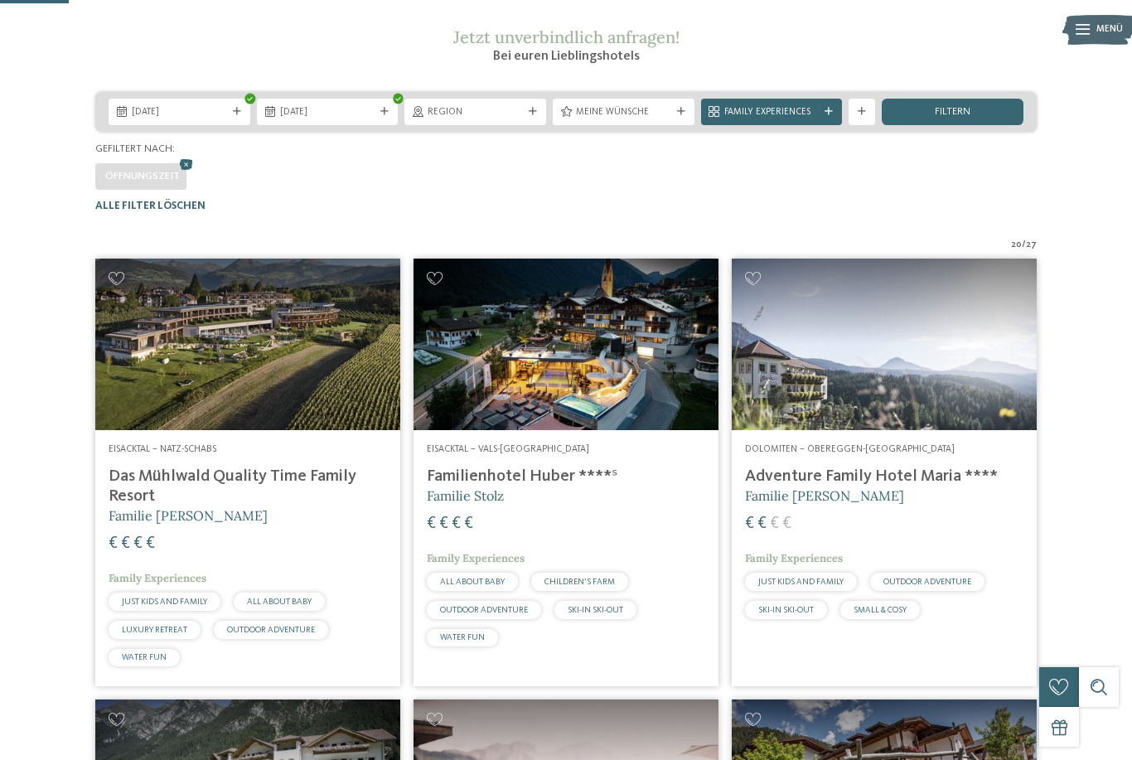
scroll to position [259, 0]
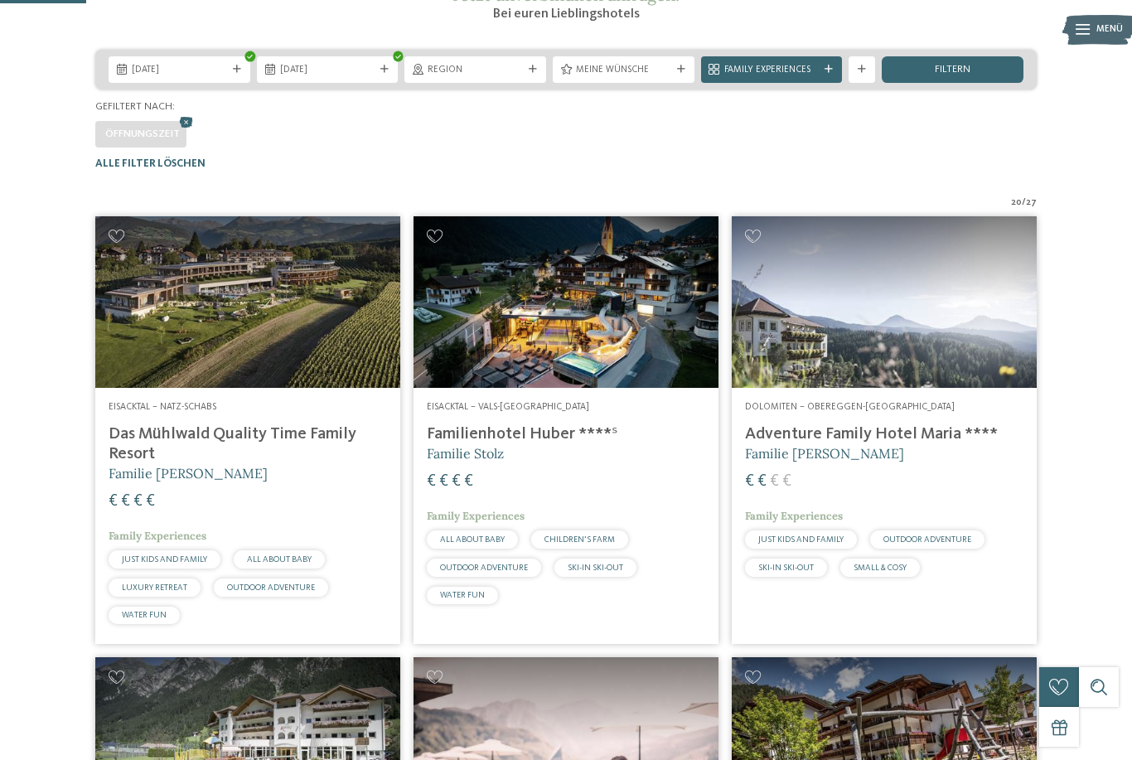
click at [824, 427] on div "Dolomiten – Obereggen-Deutschnofen Adventure Family Hotel Maria **** Familie Ko…" at bounding box center [884, 492] width 305 height 209
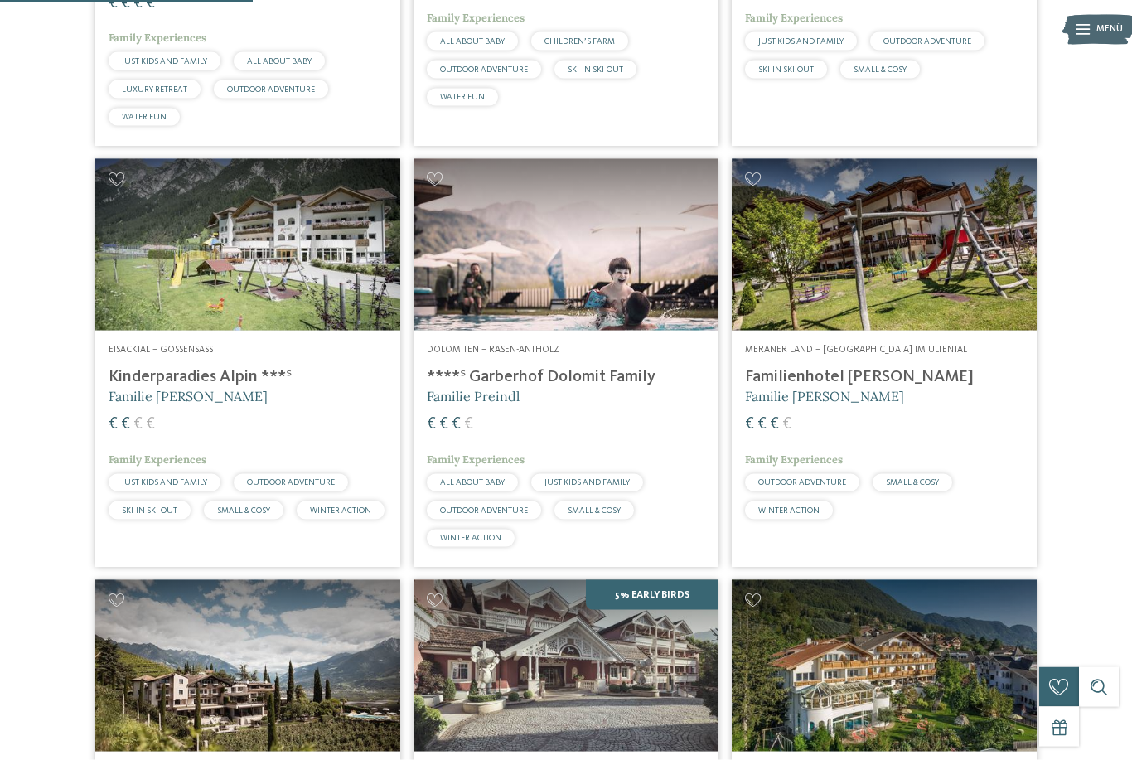
scroll to position [758, 0]
click at [254, 318] on img at bounding box center [247, 244] width 305 height 172
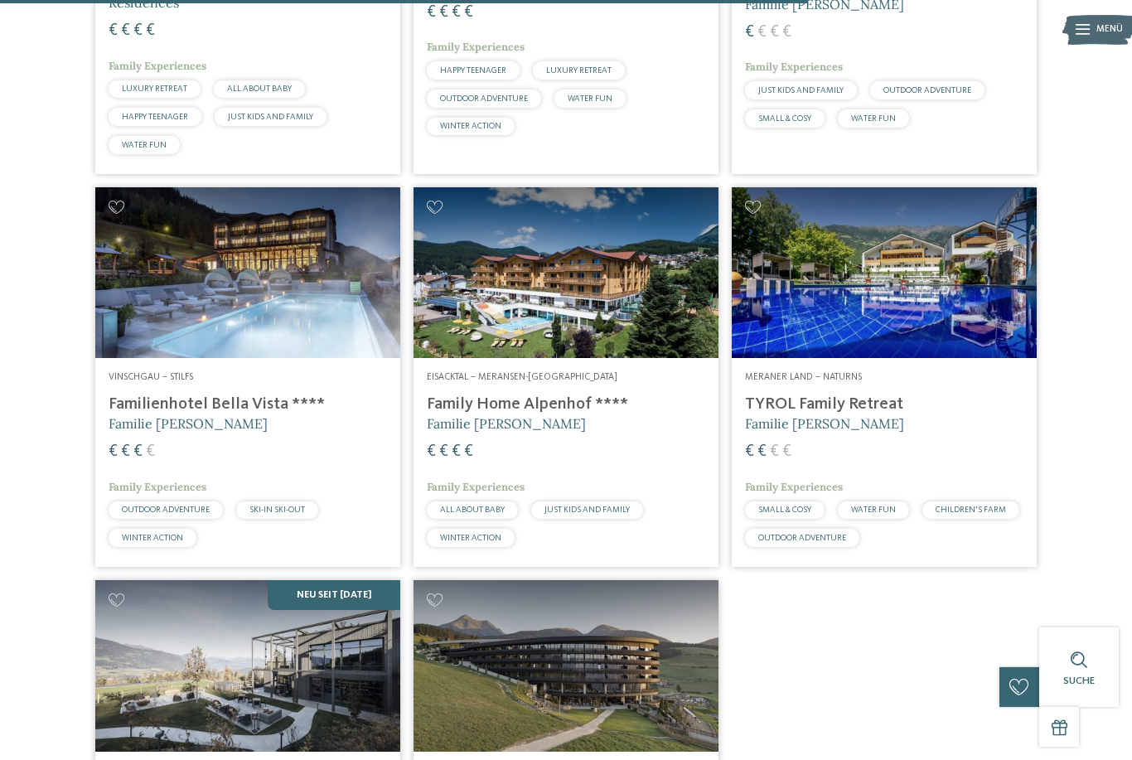
scroll to position [2426, 0]
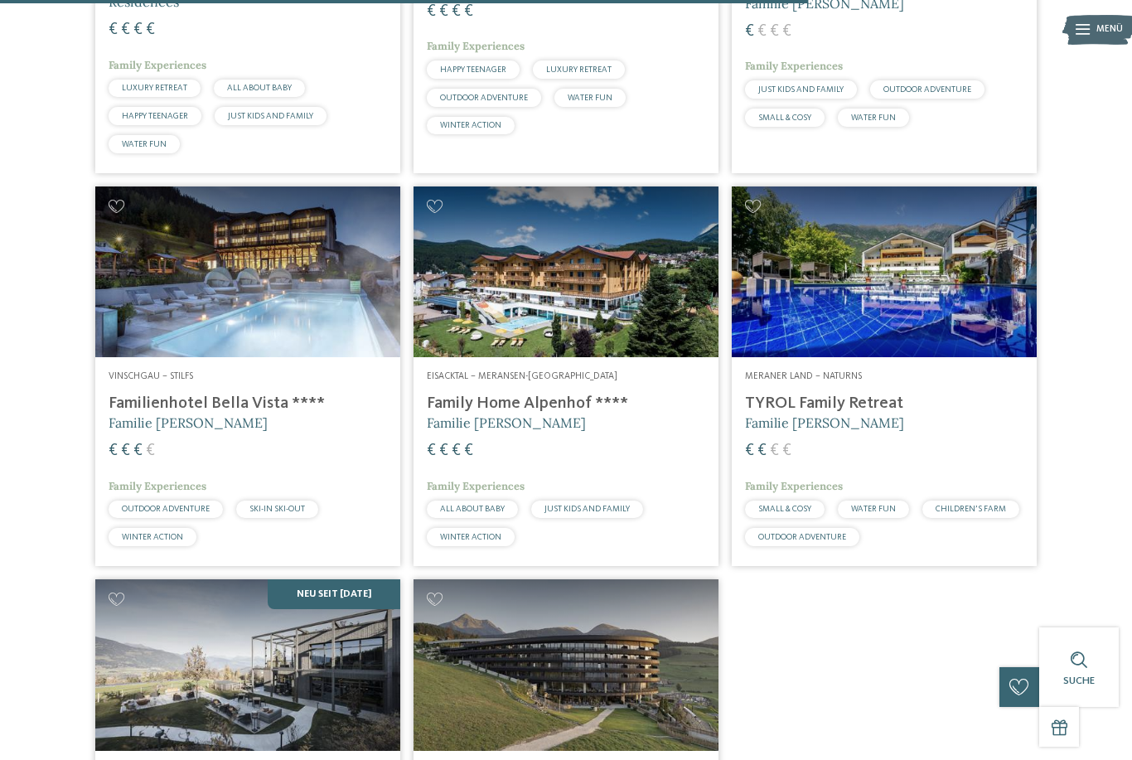
click at [515, 310] on img at bounding box center [566, 273] width 305 height 172
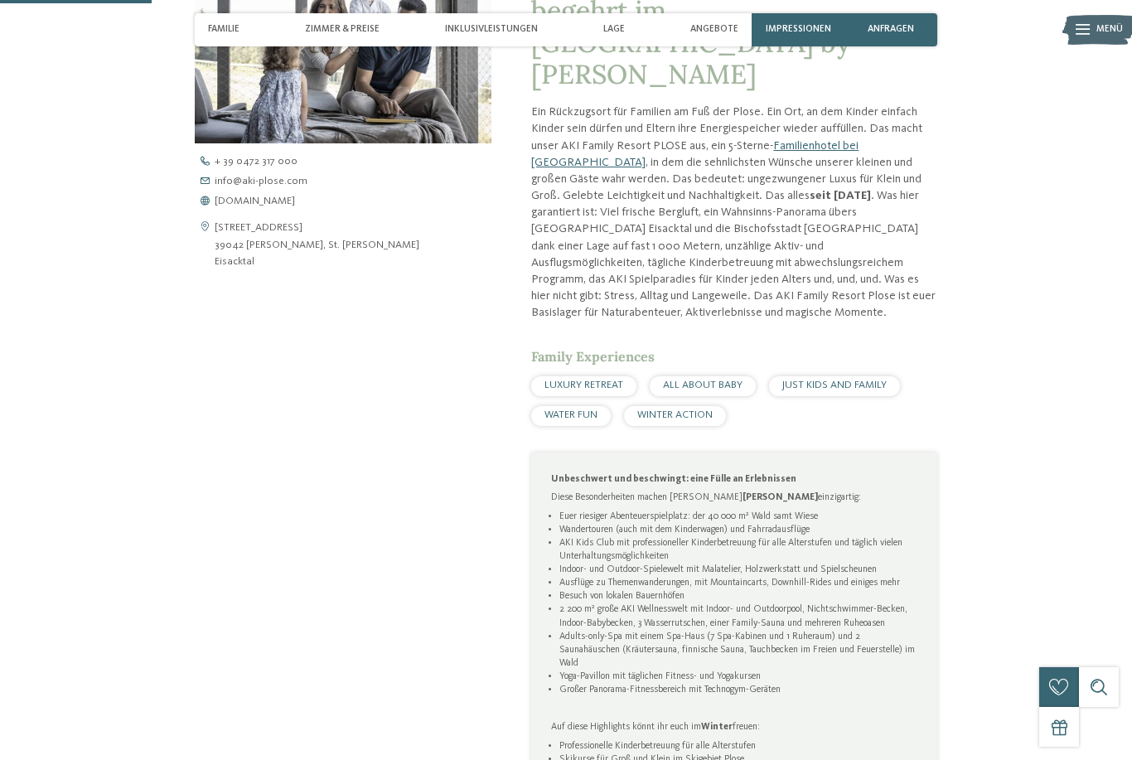
scroll to position [600, 0]
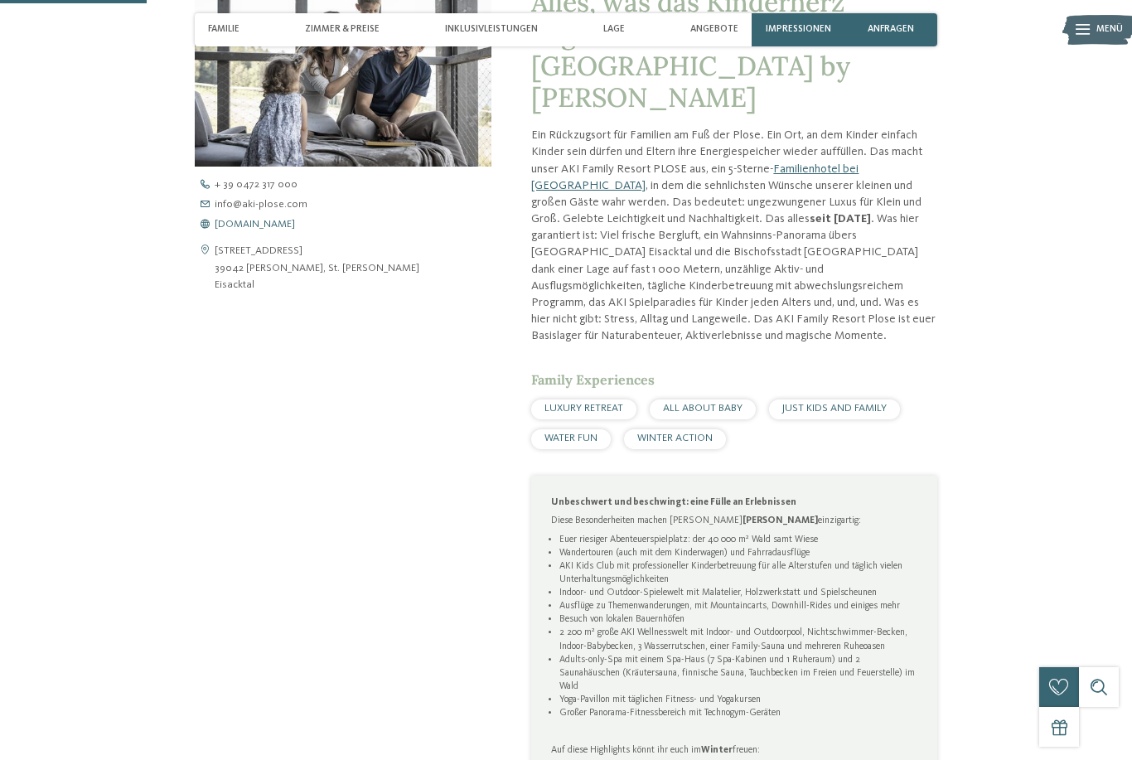
click at [284, 230] on span "[DOMAIN_NAME]" at bounding box center [255, 225] width 80 height 11
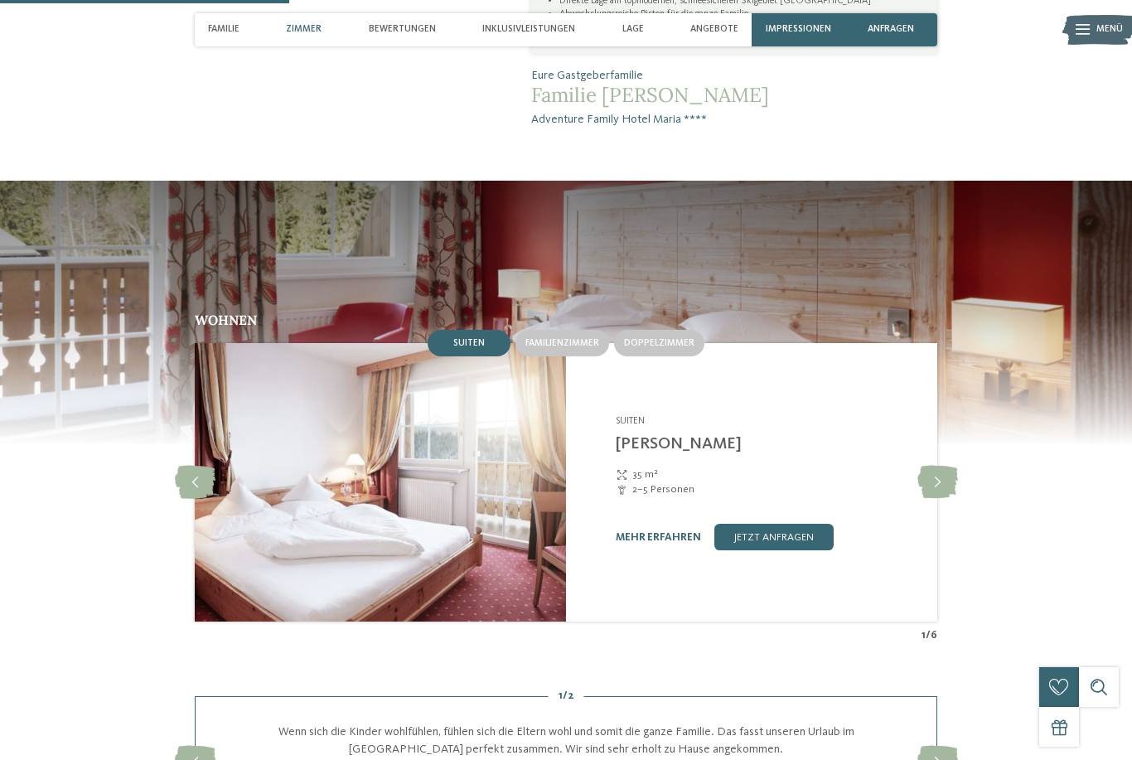
scroll to position [1082, 0]
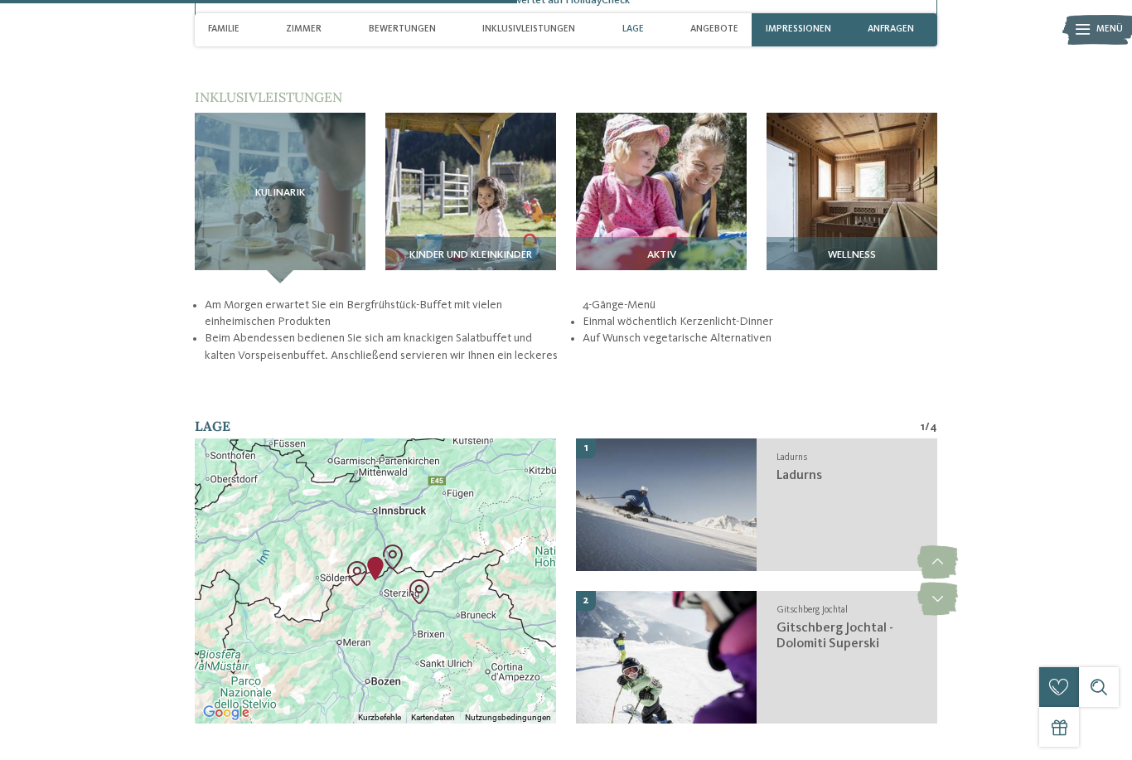
scroll to position [2116, 0]
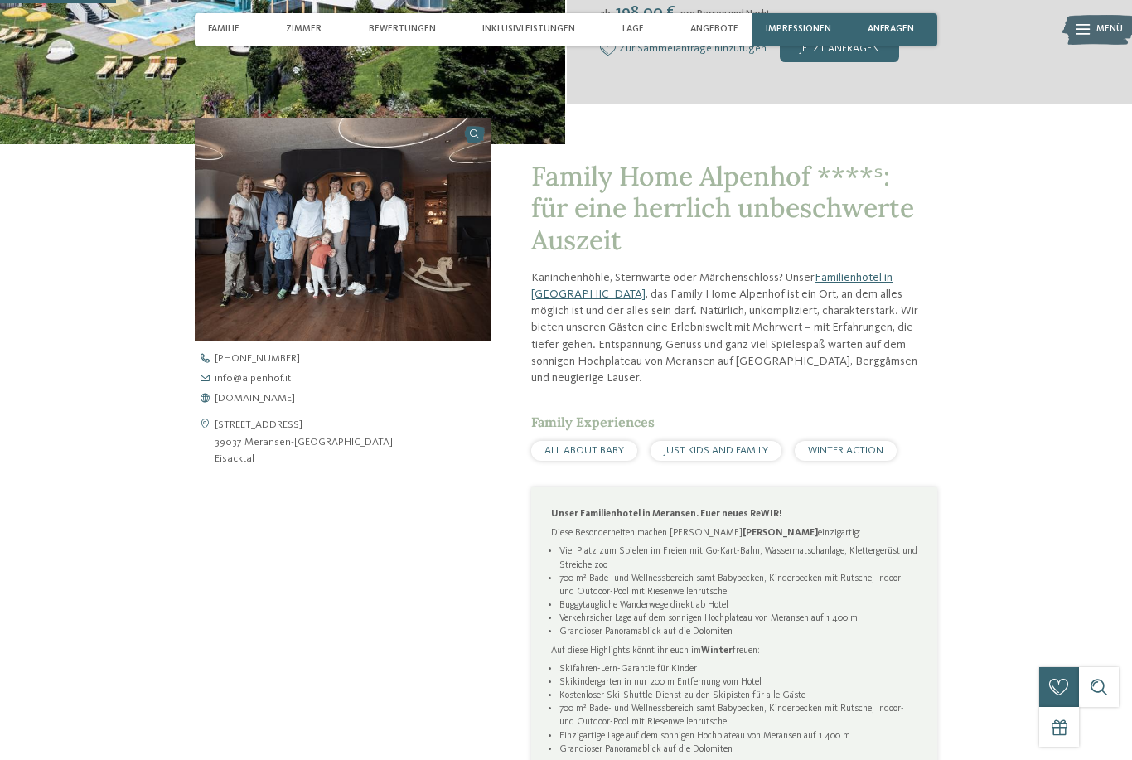
scroll to position [453, 0]
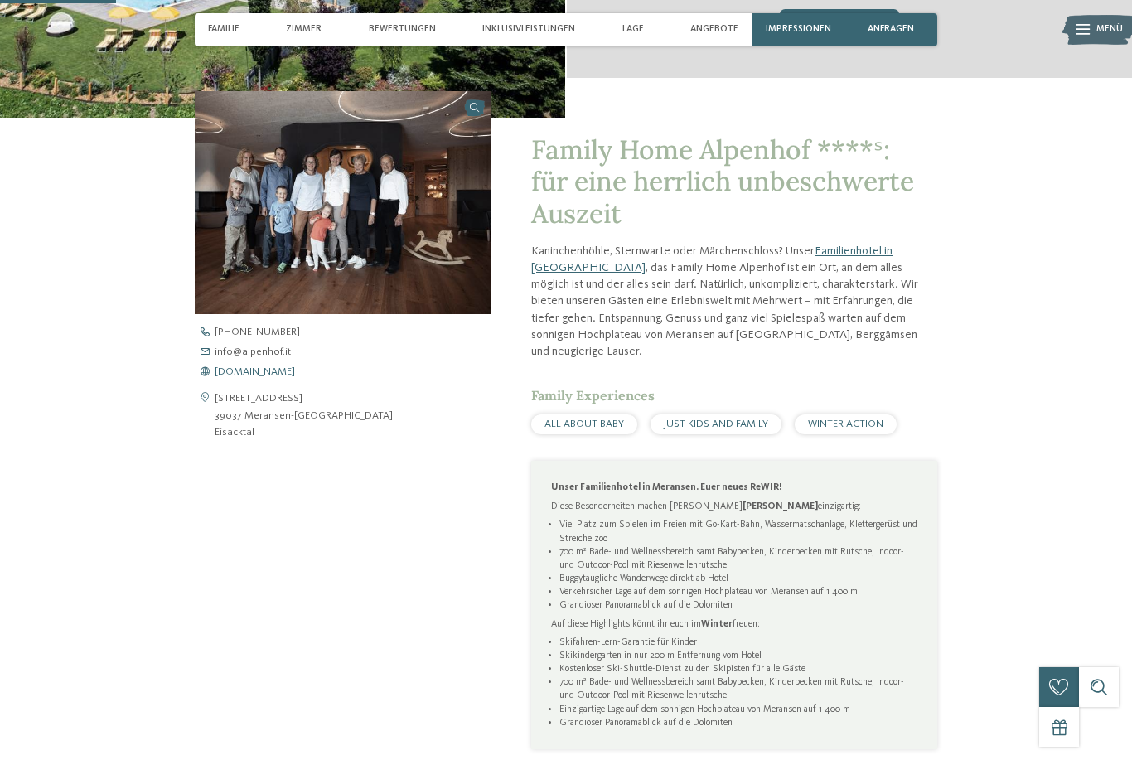
click at [284, 378] on span "[DOMAIN_NAME]" at bounding box center [255, 372] width 80 height 11
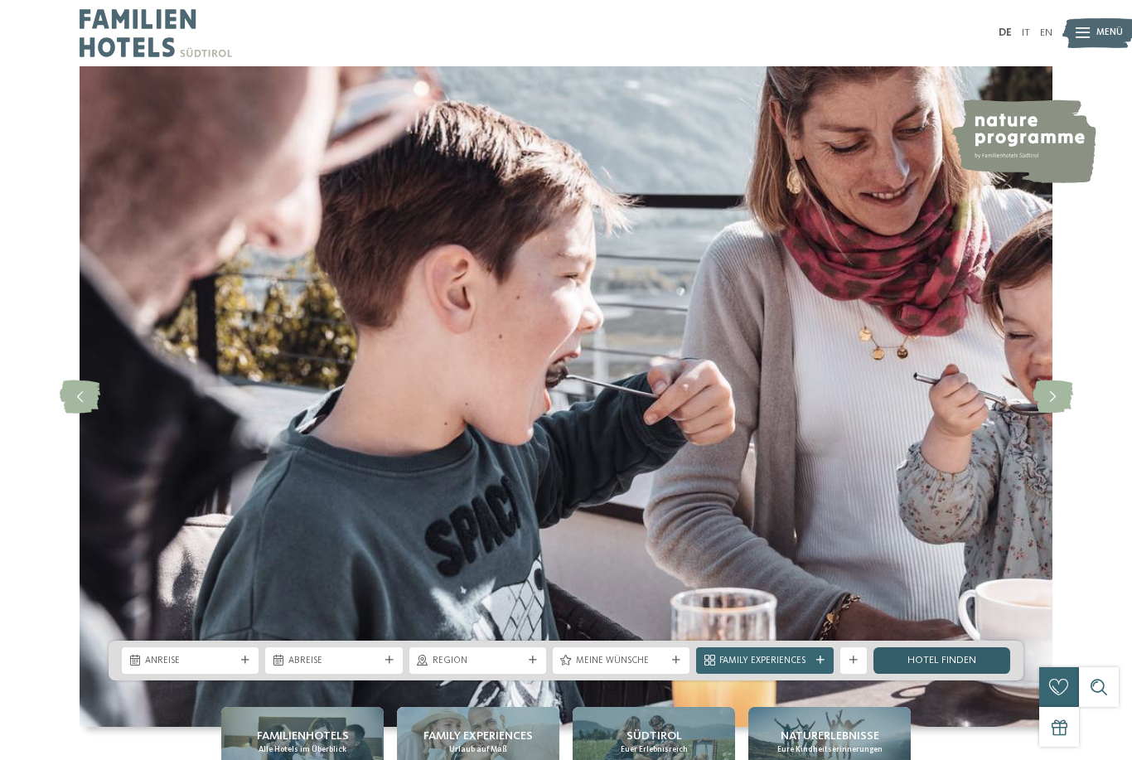
click at [905, 674] on link "Hotel finden" at bounding box center [942, 660] width 137 height 27
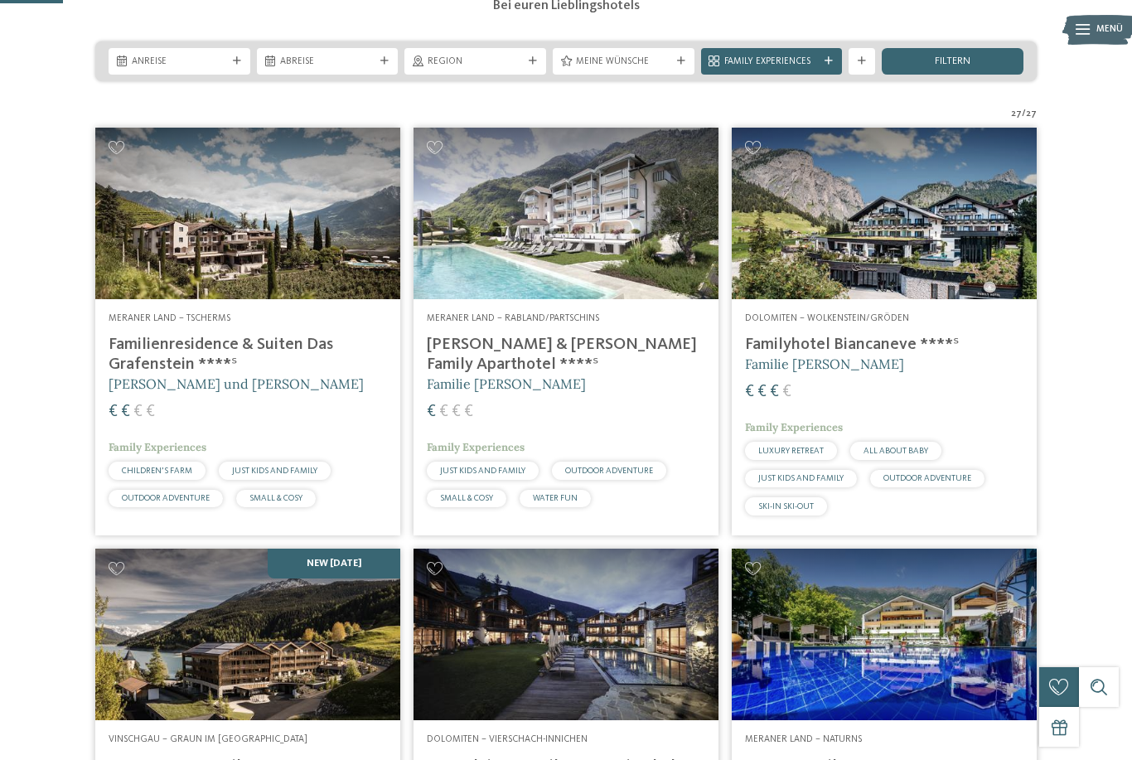
scroll to position [287, 0]
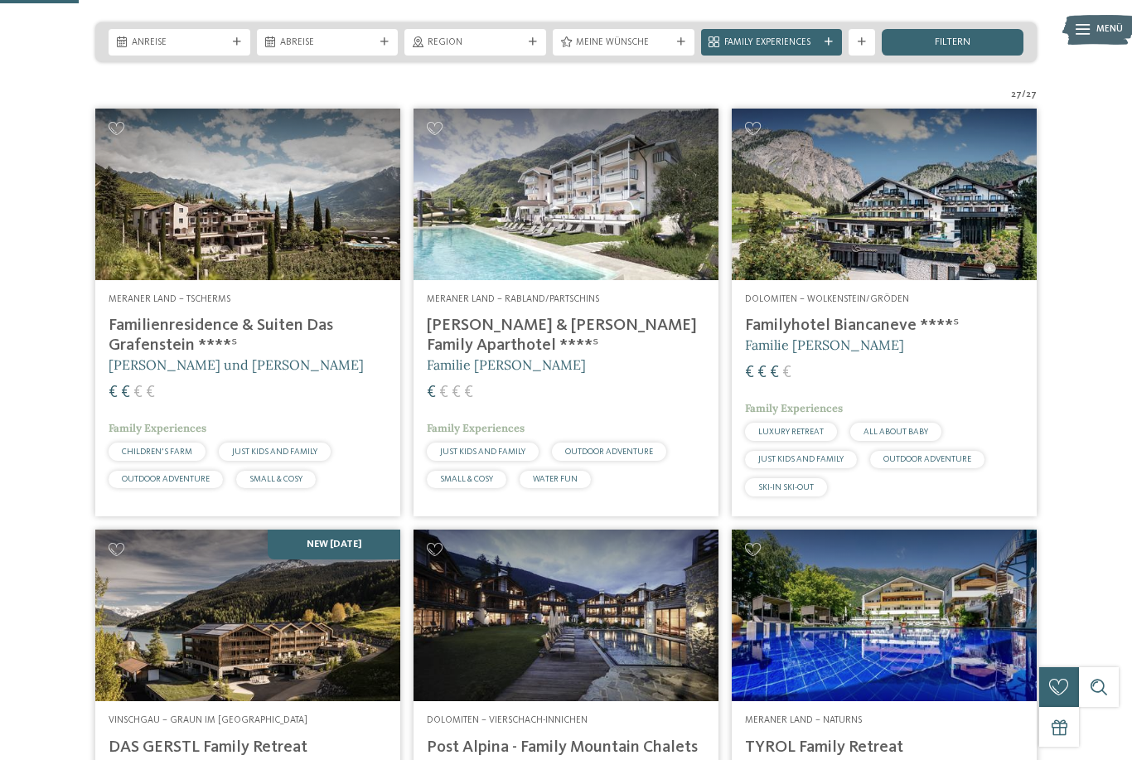
click at [812, 336] on h4 "Familyhotel Biancaneve ****ˢ" at bounding box center [884, 326] width 279 height 20
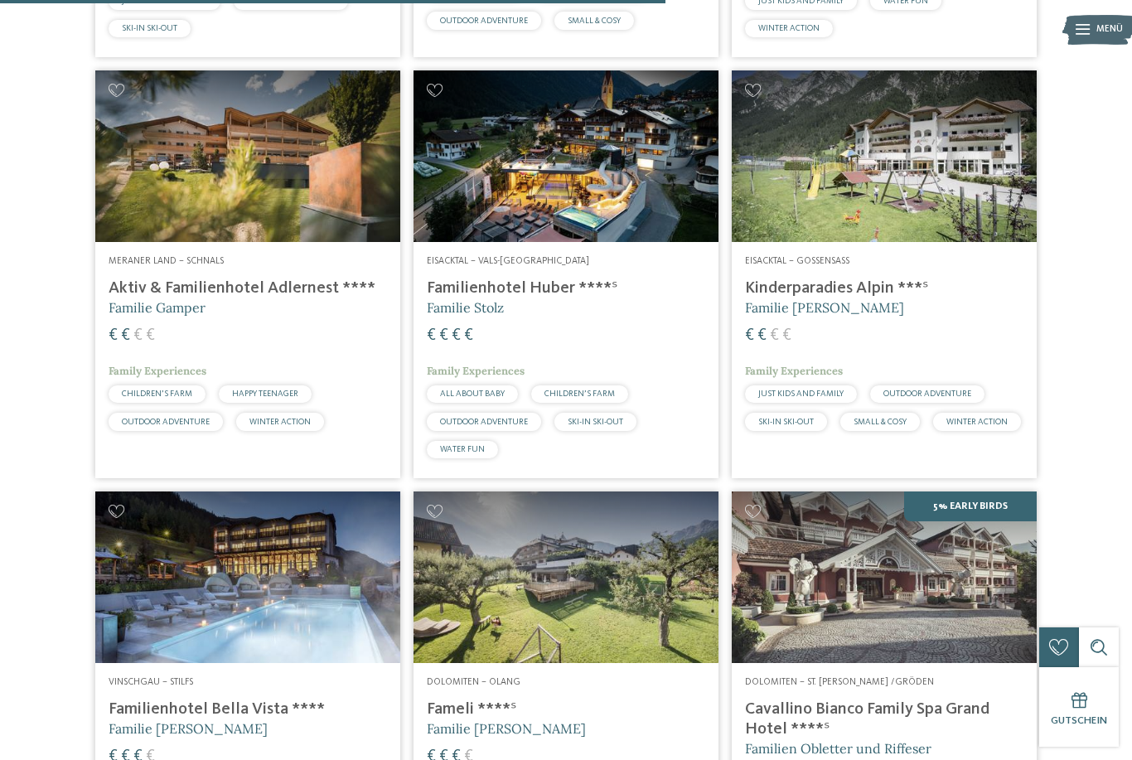
scroll to position [2408, 0]
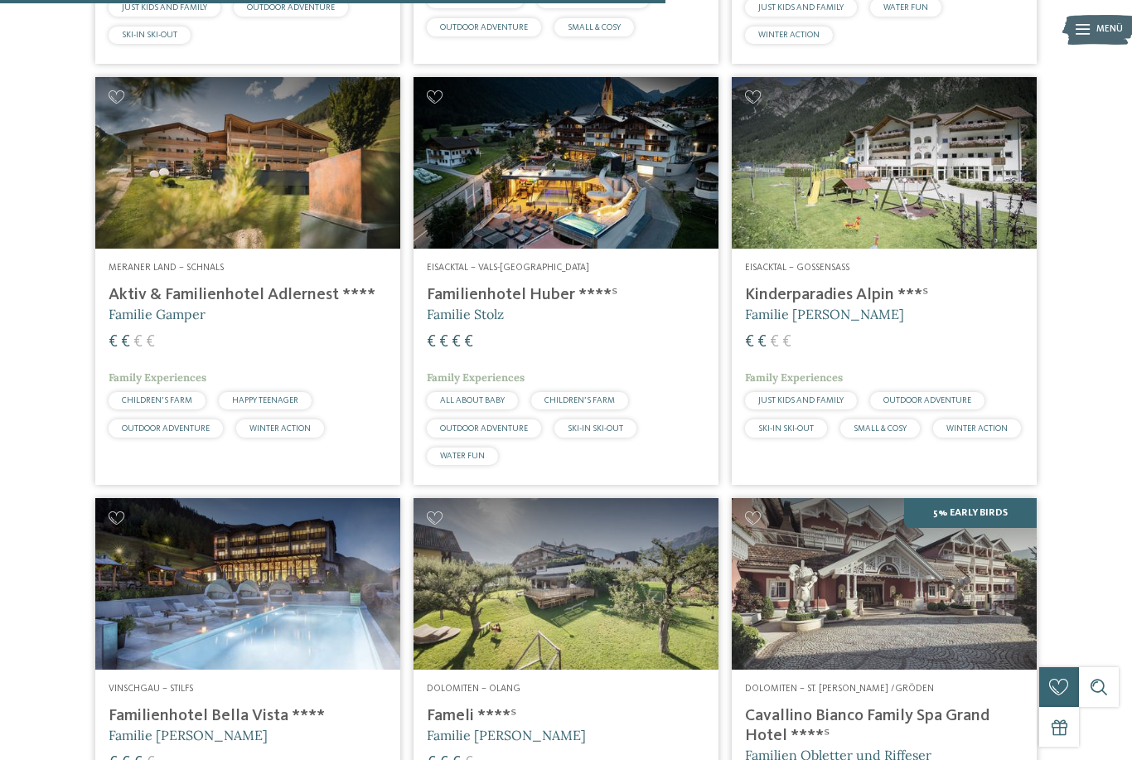
click at [284, 311] on h5 "Familie Gamper" at bounding box center [248, 314] width 279 height 18
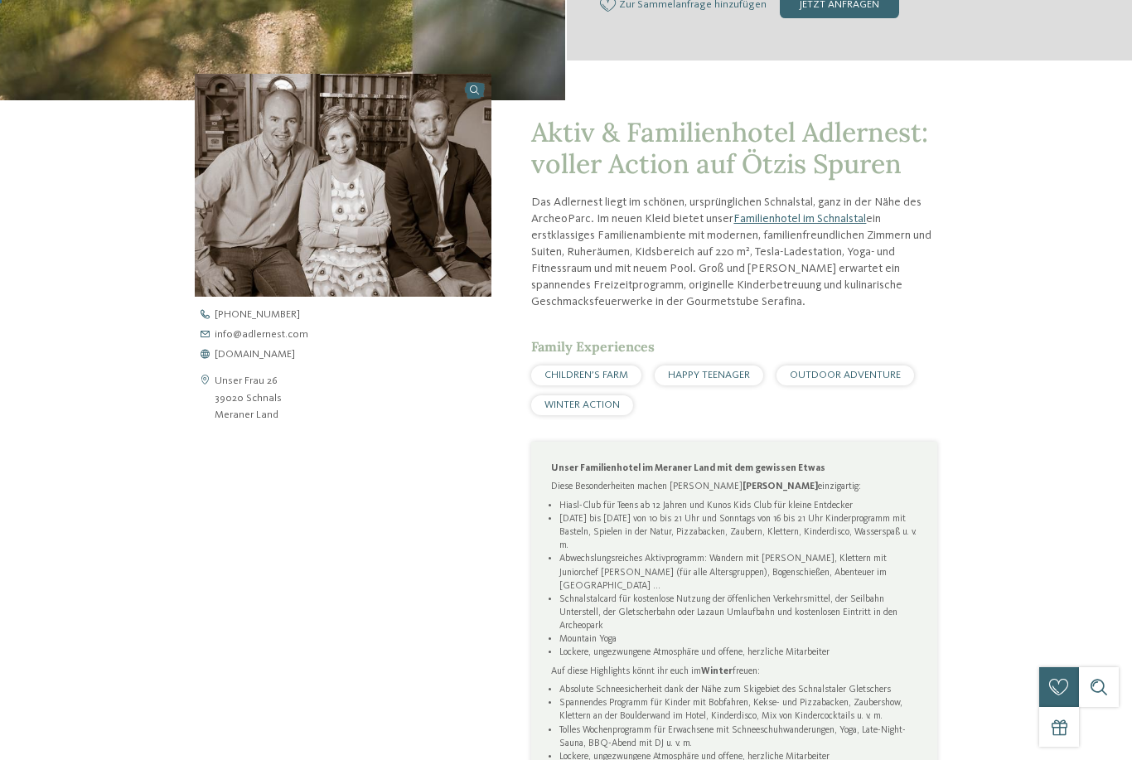
scroll to position [501, 0]
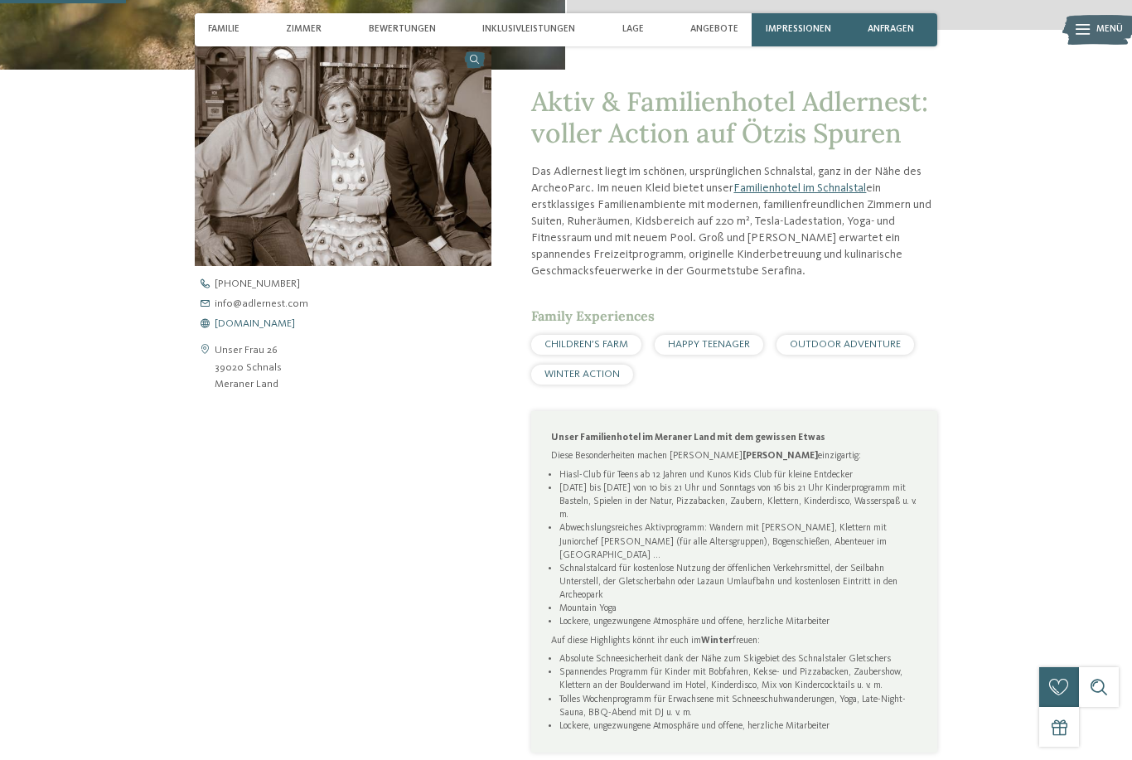
click at [293, 330] on span "www.adlernest.com" at bounding box center [255, 324] width 80 height 11
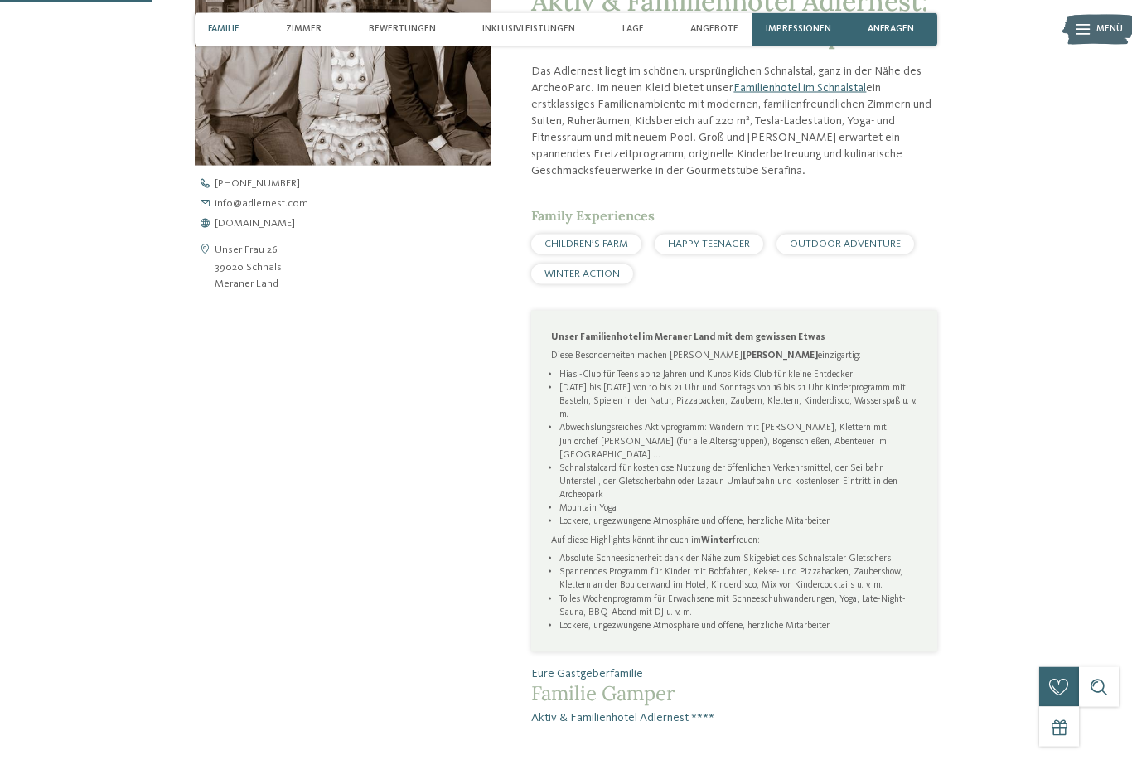
scroll to position [603, 0]
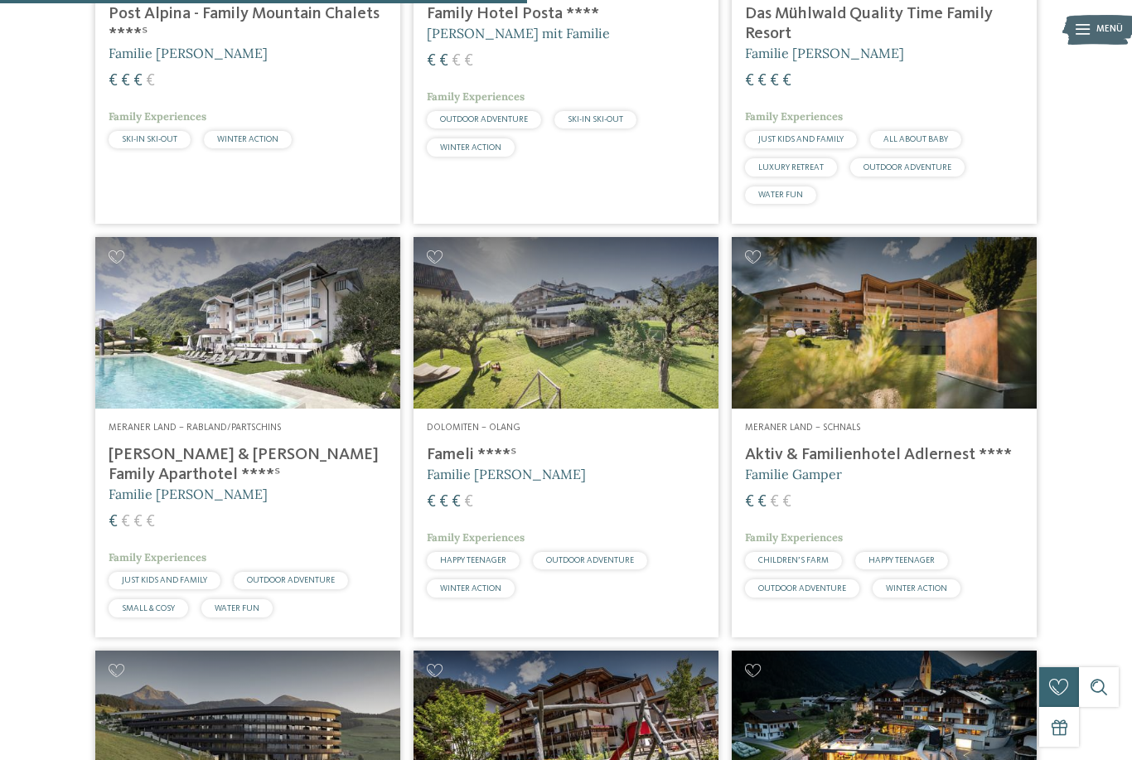
scroll to position [1940, 0]
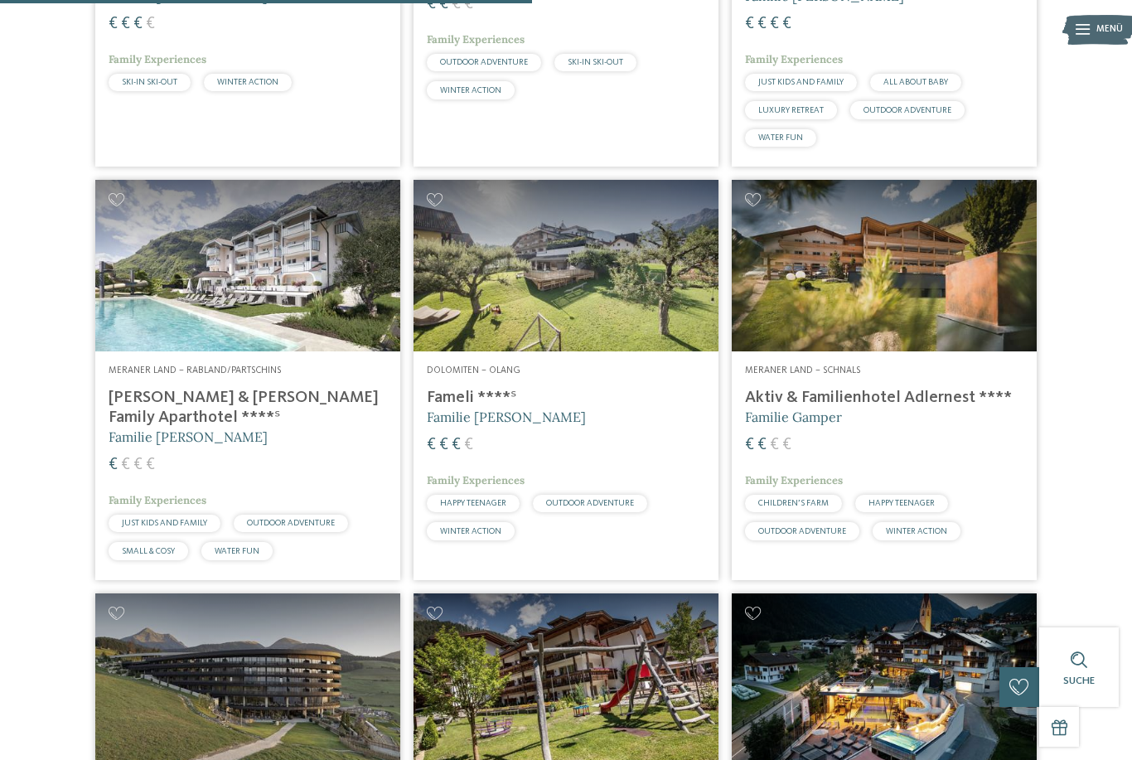
click at [0, 0] on html "Kleinen Moment noch – die Webseite wird geladen … DE IT ." at bounding box center [566, 564] width 1132 height 5008
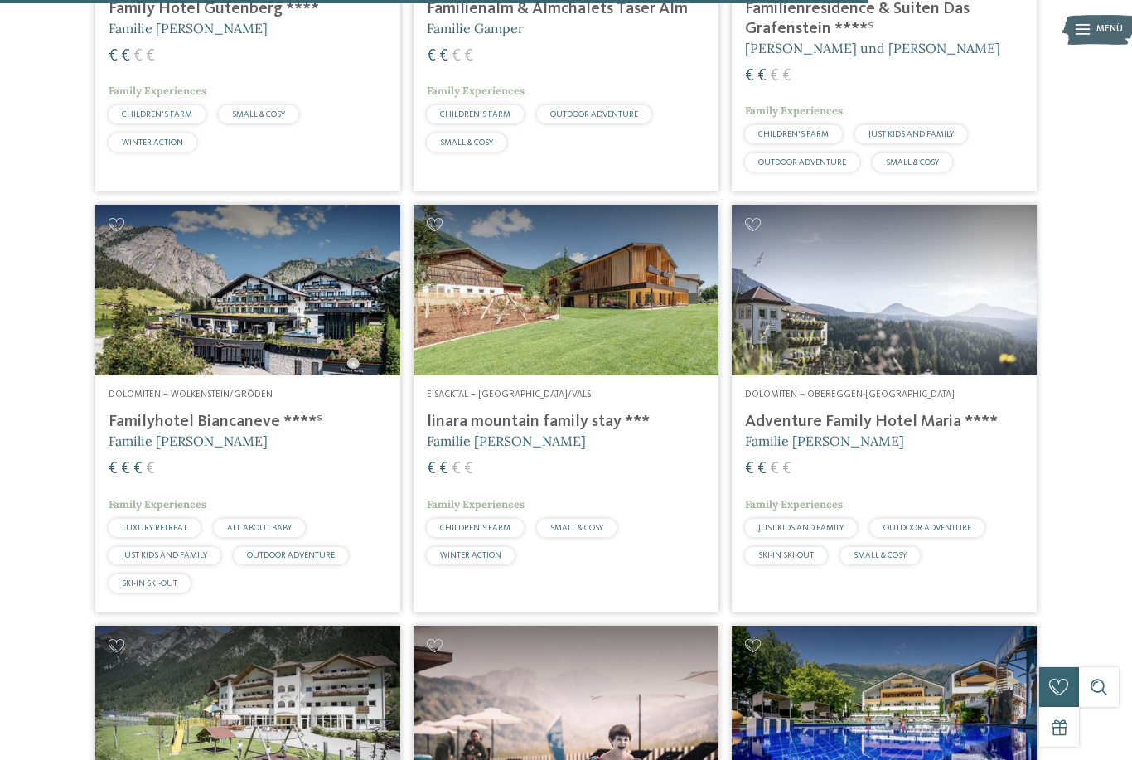
scroll to position [3165, 0]
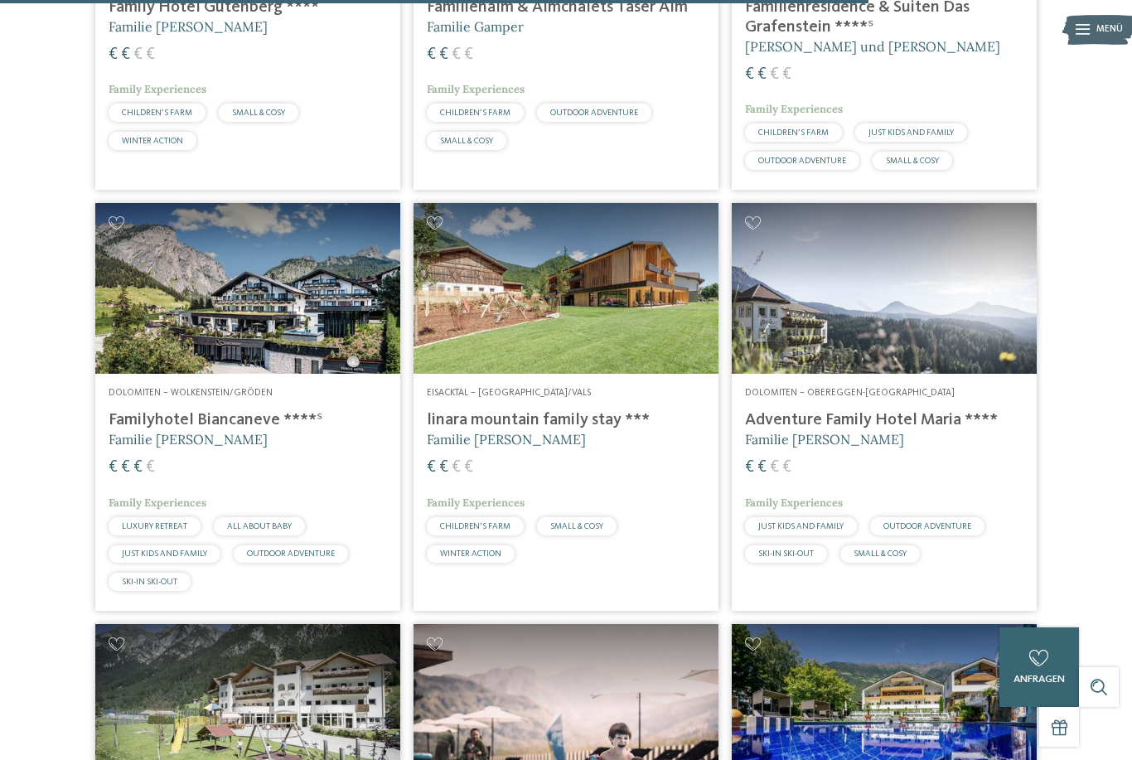
click at [583, 457] on div "€ € € €" at bounding box center [566, 468] width 279 height 22
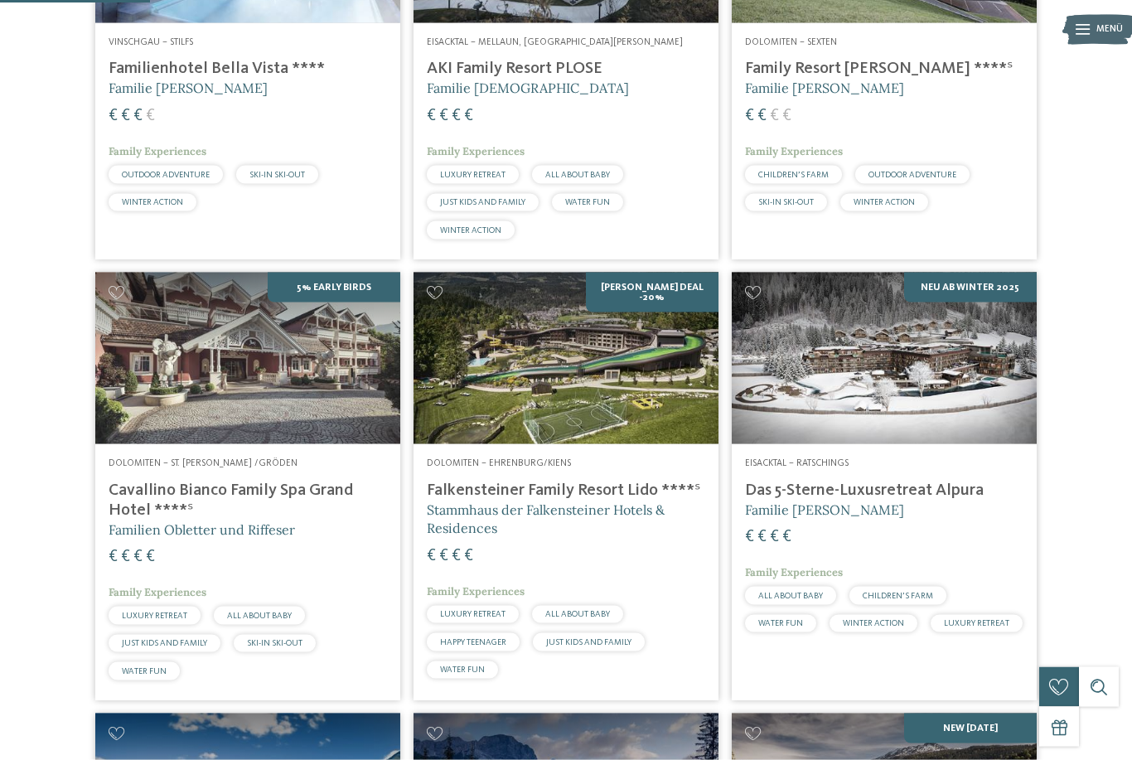
scroll to position [547, 0]
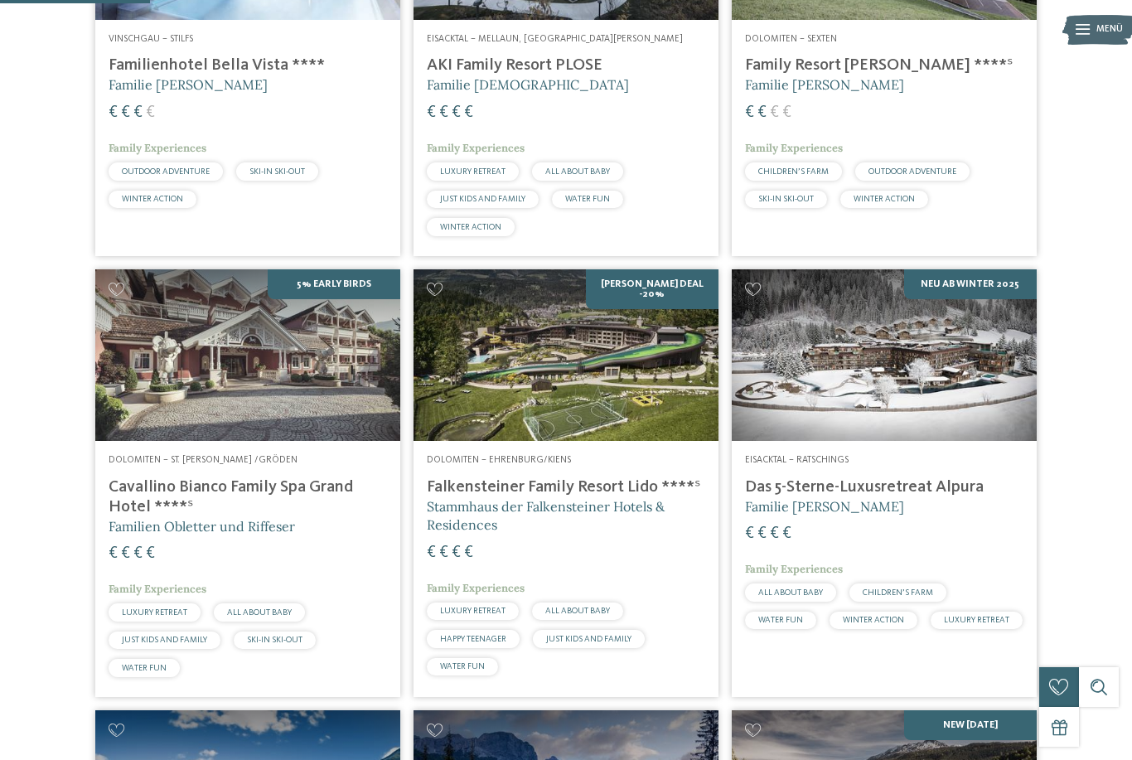
click at [802, 441] on img at bounding box center [884, 355] width 305 height 172
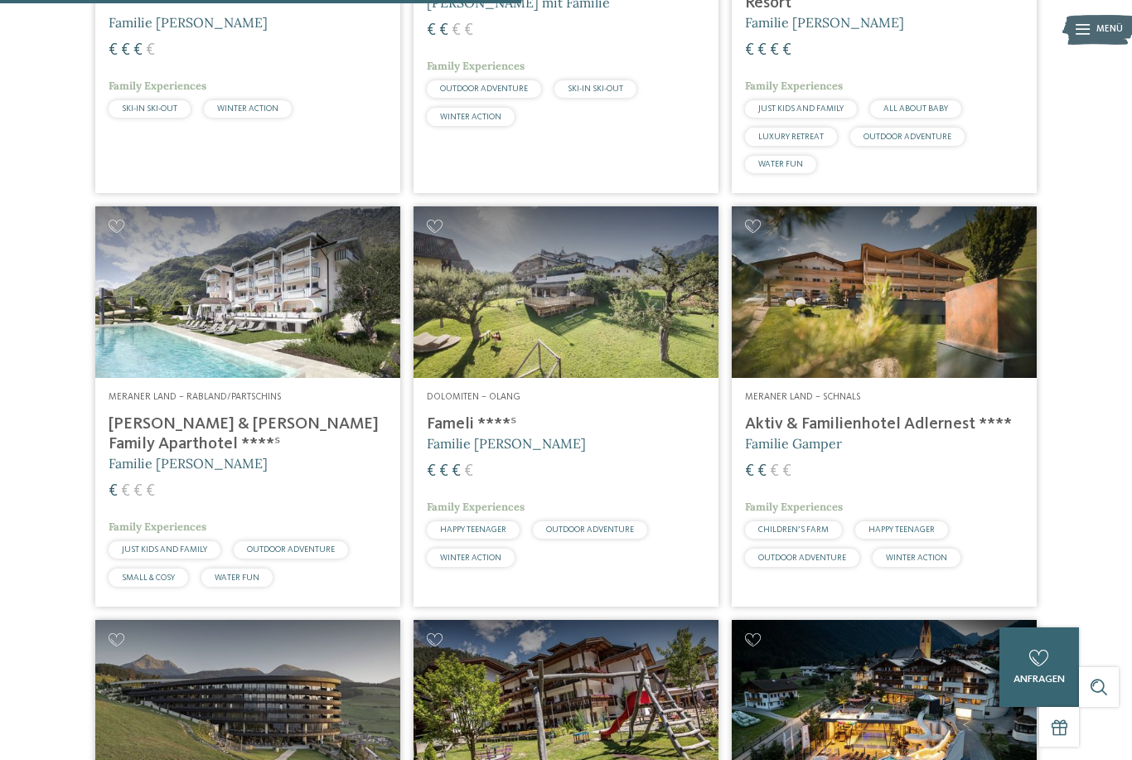
scroll to position [1827, 0]
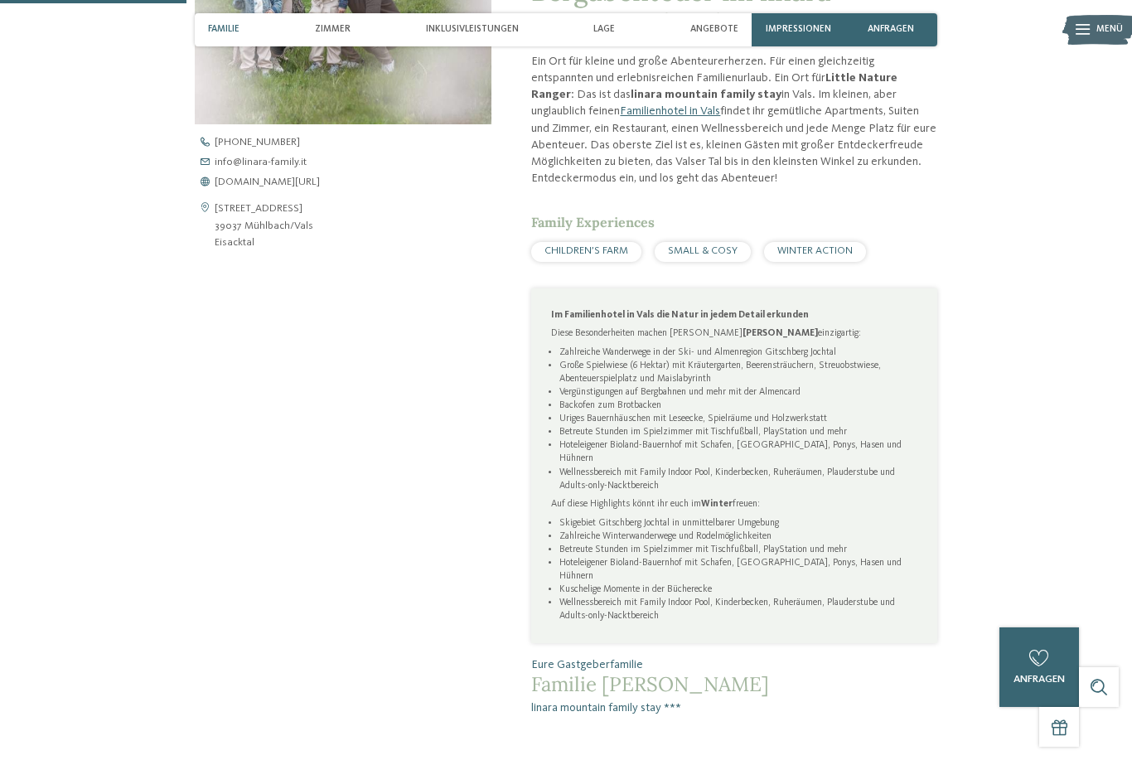
scroll to position [623, 0]
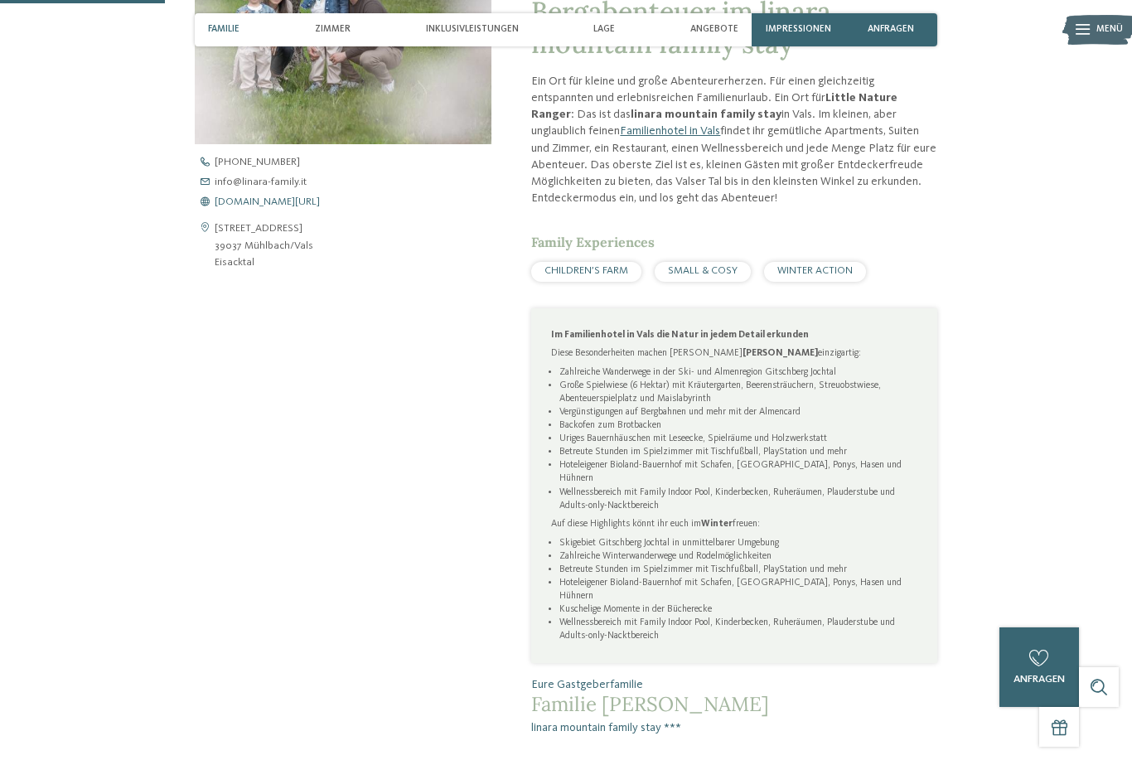
click at [232, 208] on span "[DOMAIN_NAME][URL]" at bounding box center [267, 202] width 105 height 11
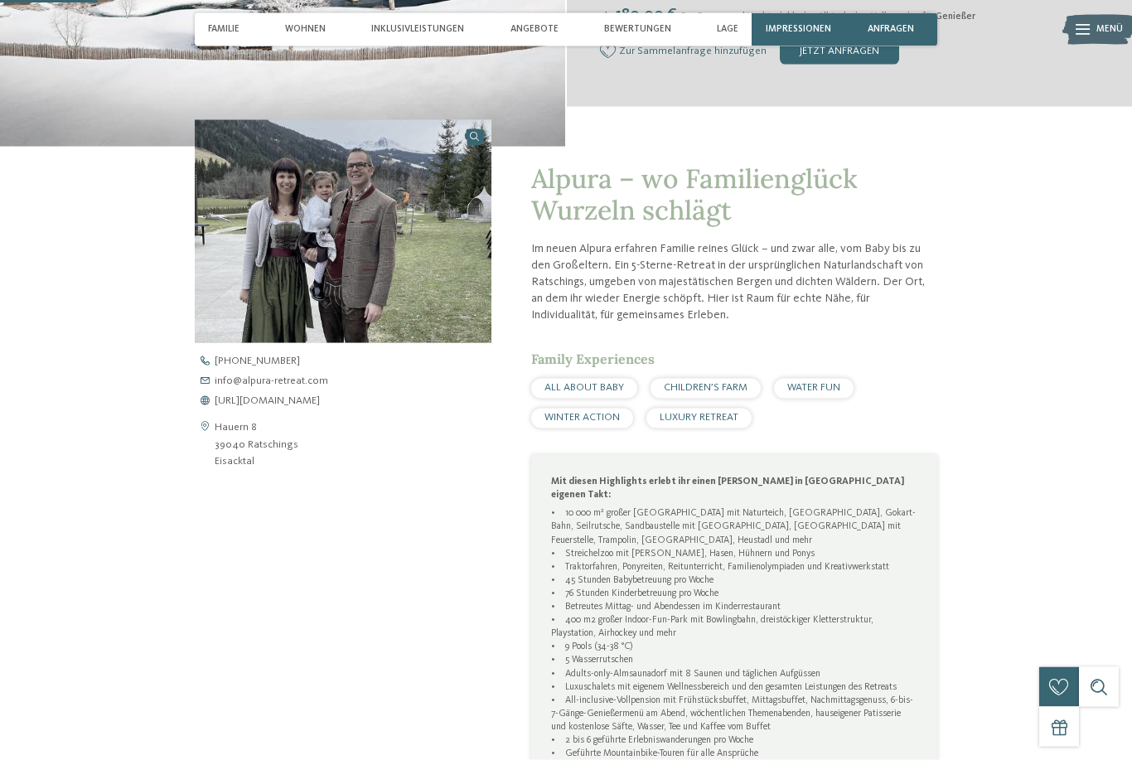
scroll to position [436, 0]
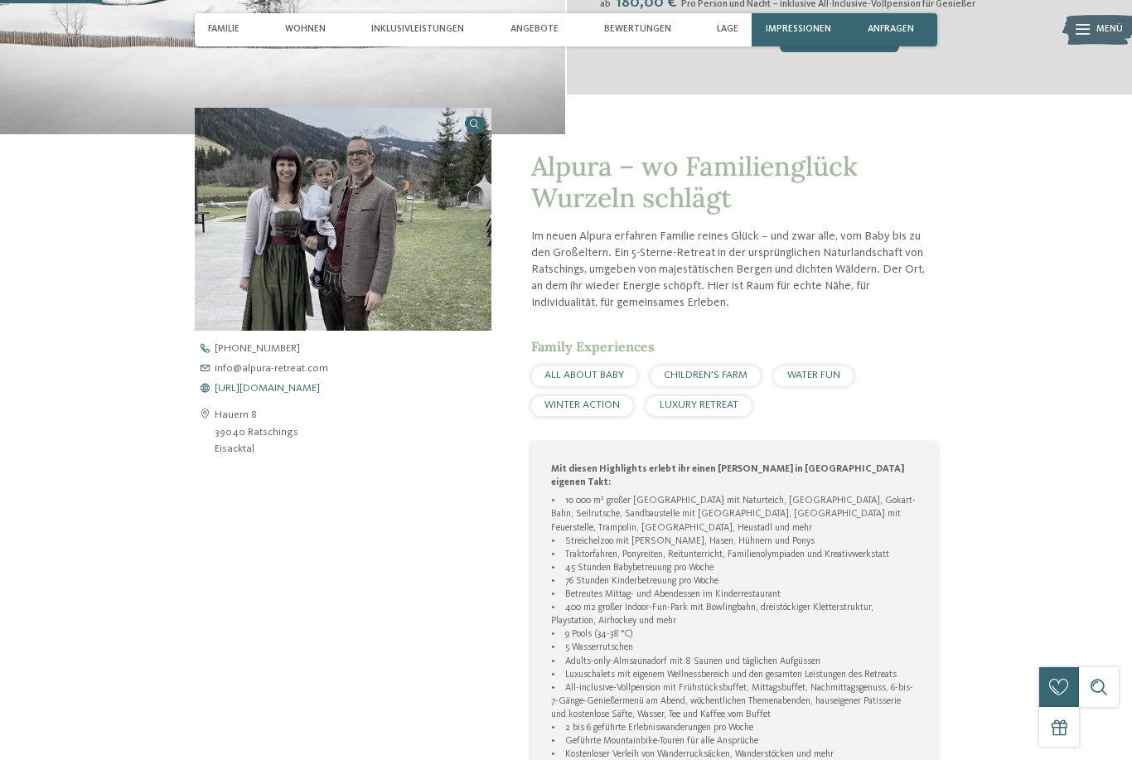
click at [301, 395] on span "[URL][DOMAIN_NAME]" at bounding box center [267, 389] width 105 height 11
